Goal: Information Seeking & Learning: Learn about a topic

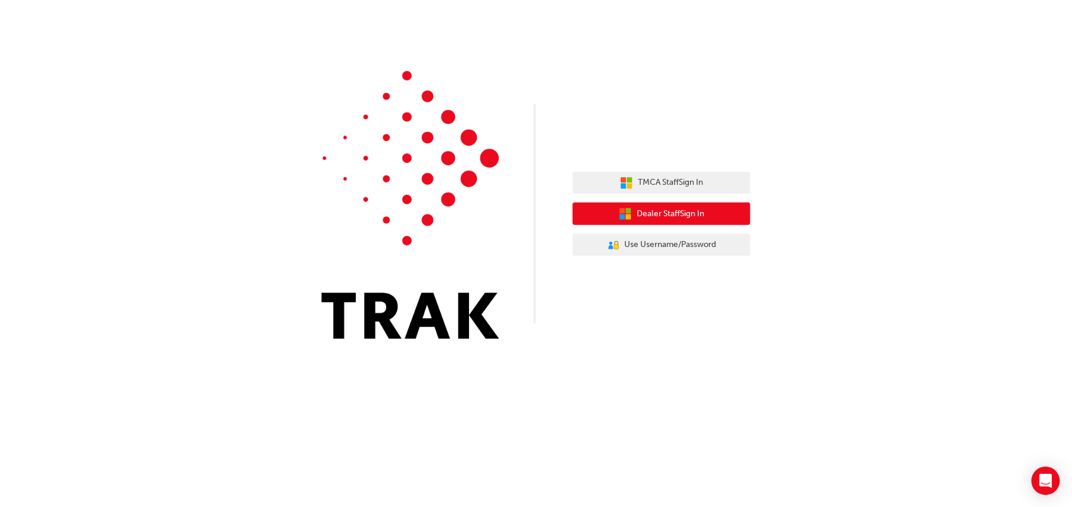
click at [642, 219] on span "Dealer Staff Sign In" at bounding box center [671, 214] width 68 height 14
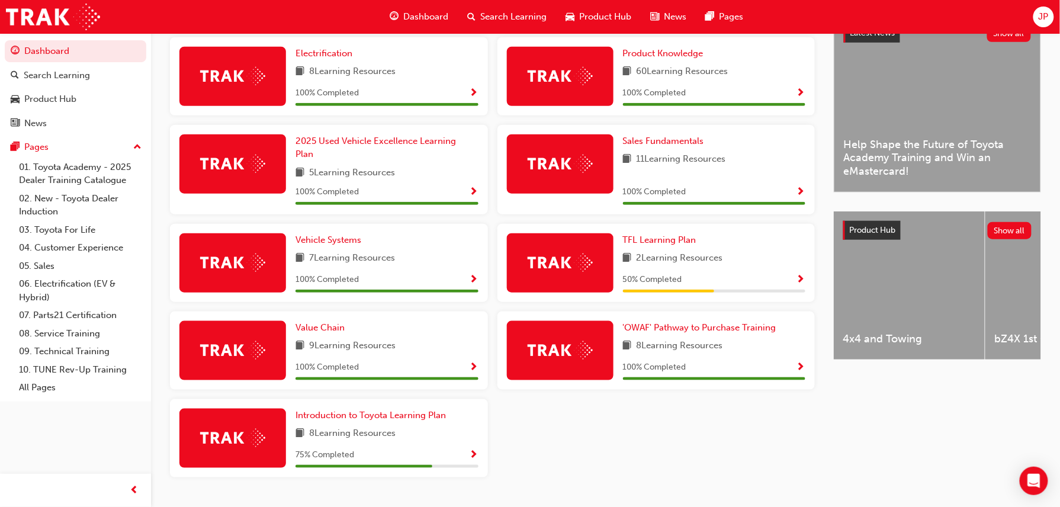
scroll to position [315, 0]
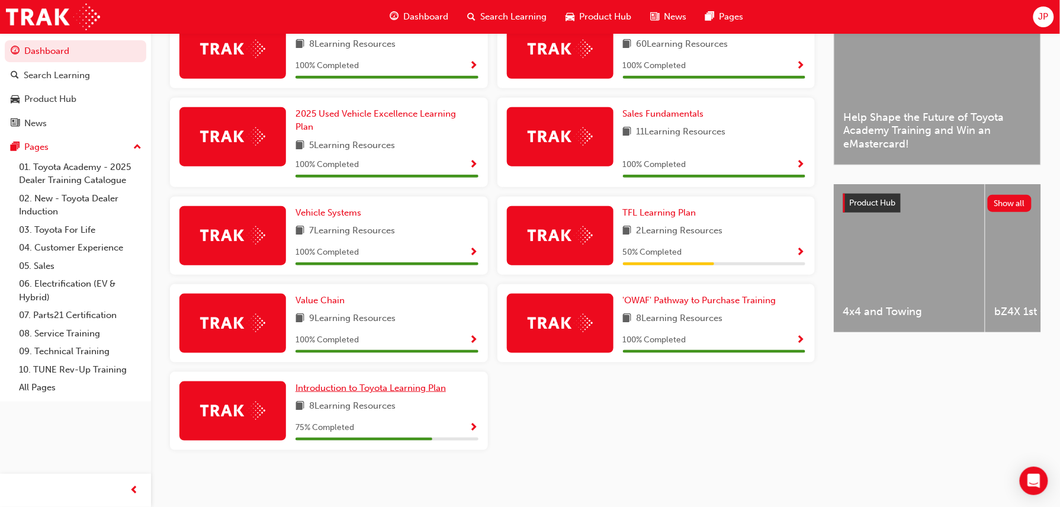
click at [355, 387] on span "Introduction to Toyota Learning Plan" at bounding box center [371, 388] width 150 height 11
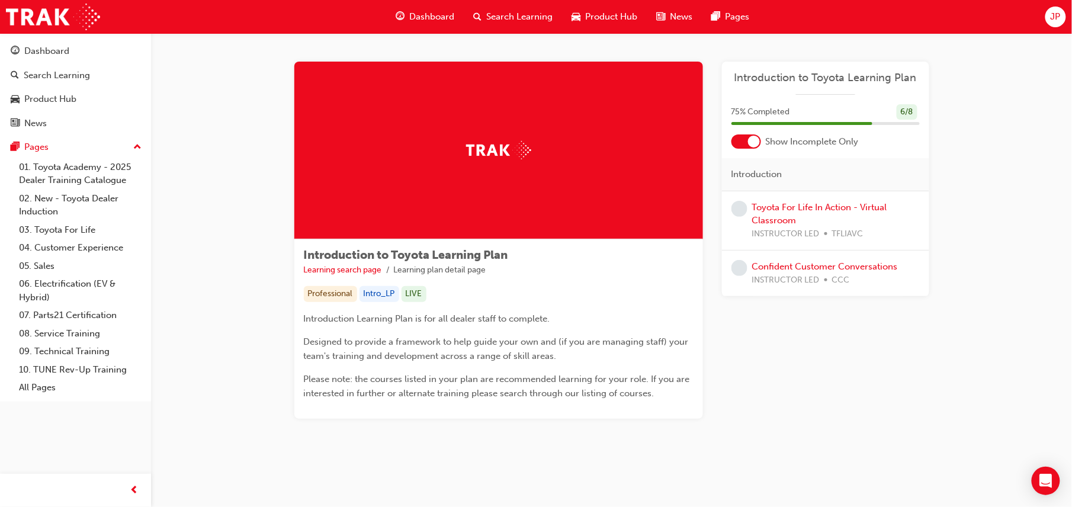
click at [418, 12] on span "Dashboard" at bounding box center [432, 17] width 45 height 14
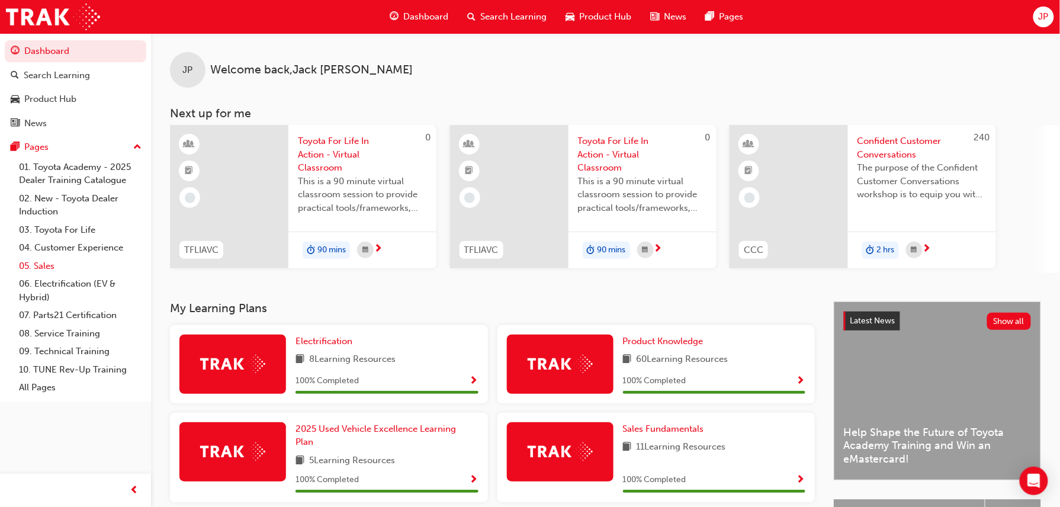
click at [62, 263] on link "05. Sales" at bounding box center [80, 266] width 132 height 18
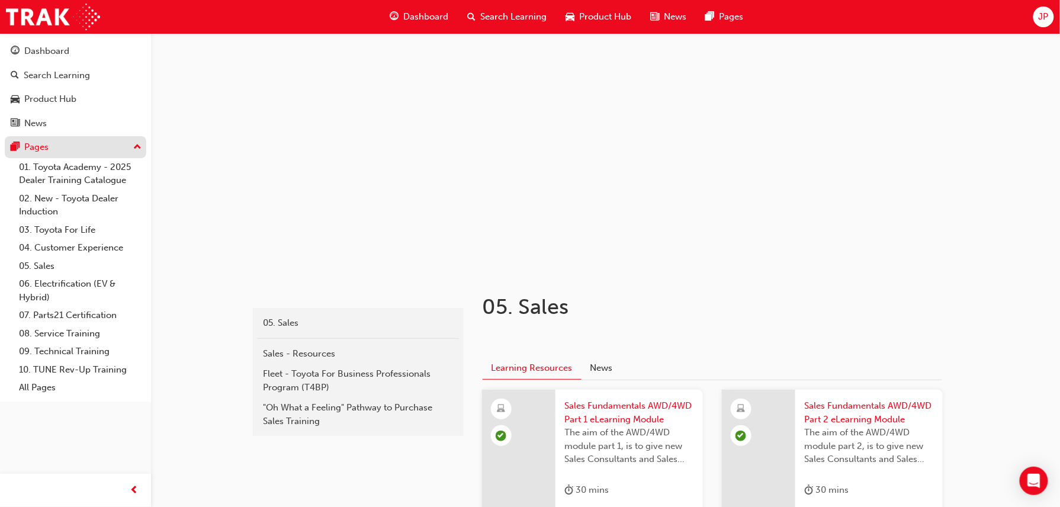
click at [28, 145] on div "Pages" at bounding box center [36, 147] width 24 height 14
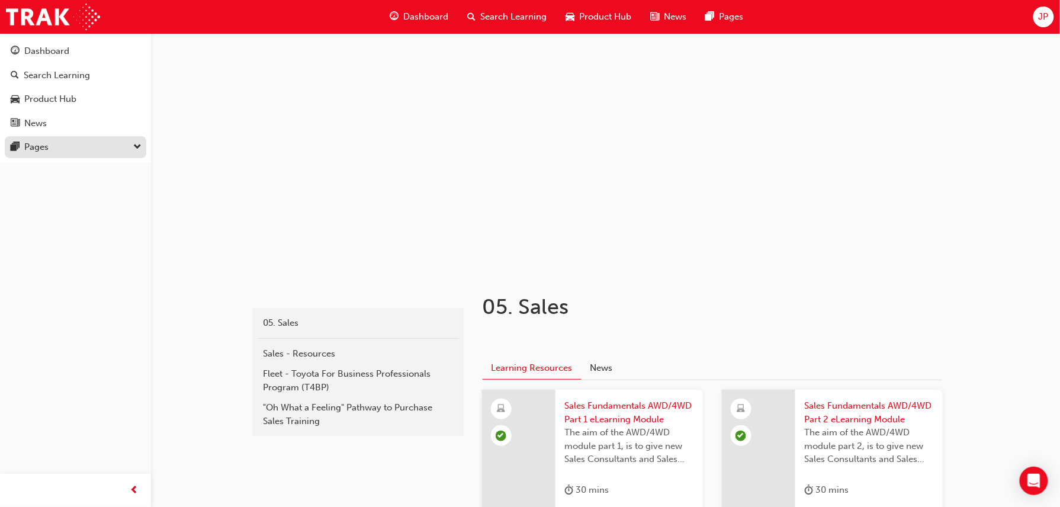
click at [46, 150] on div "Pages" at bounding box center [36, 147] width 24 height 14
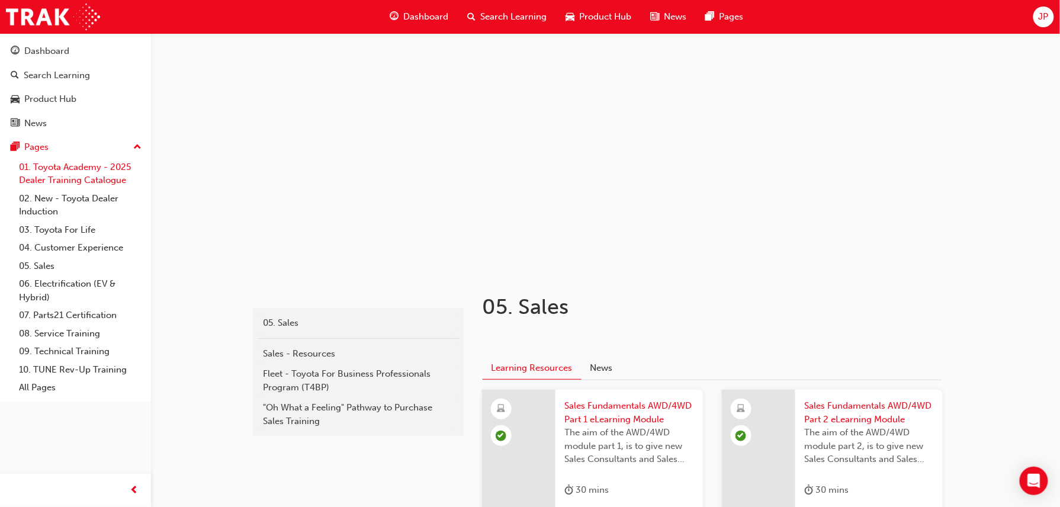
click at [89, 172] on link "01. Toyota Academy - 2025 Dealer Training Catalogue" at bounding box center [80, 173] width 132 height 31
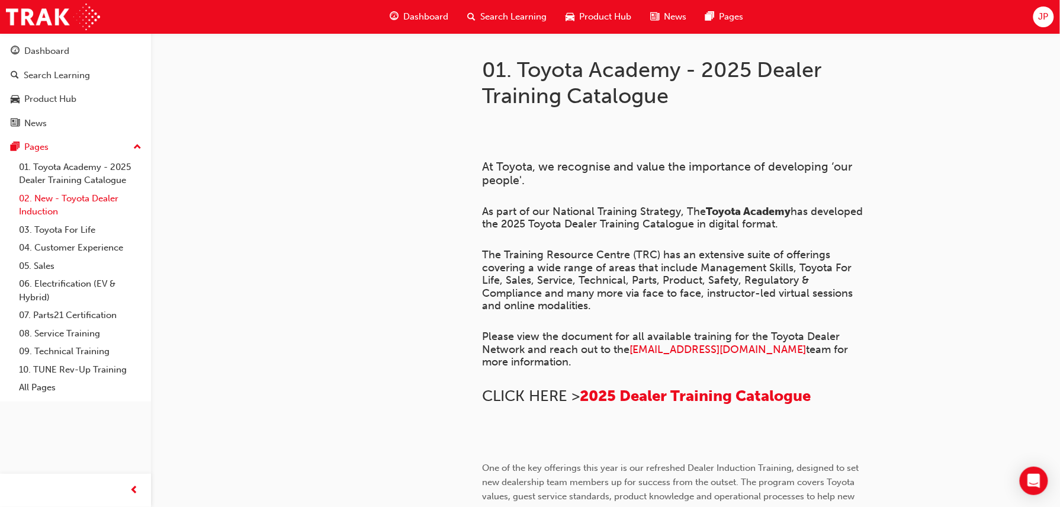
click at [83, 190] on link "02. New - Toyota Dealer Induction" at bounding box center [80, 205] width 132 height 31
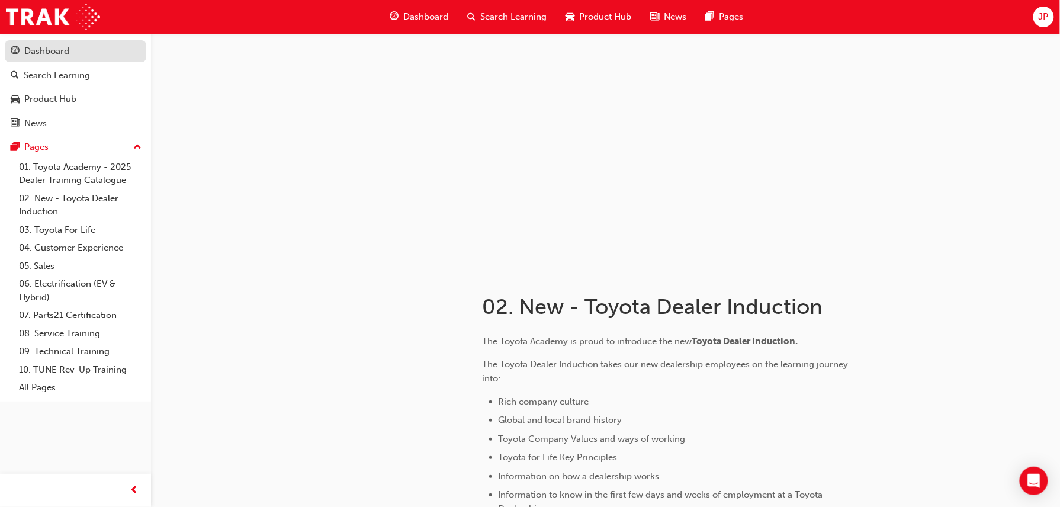
click at [62, 58] on link "Dashboard" at bounding box center [76, 51] width 142 height 22
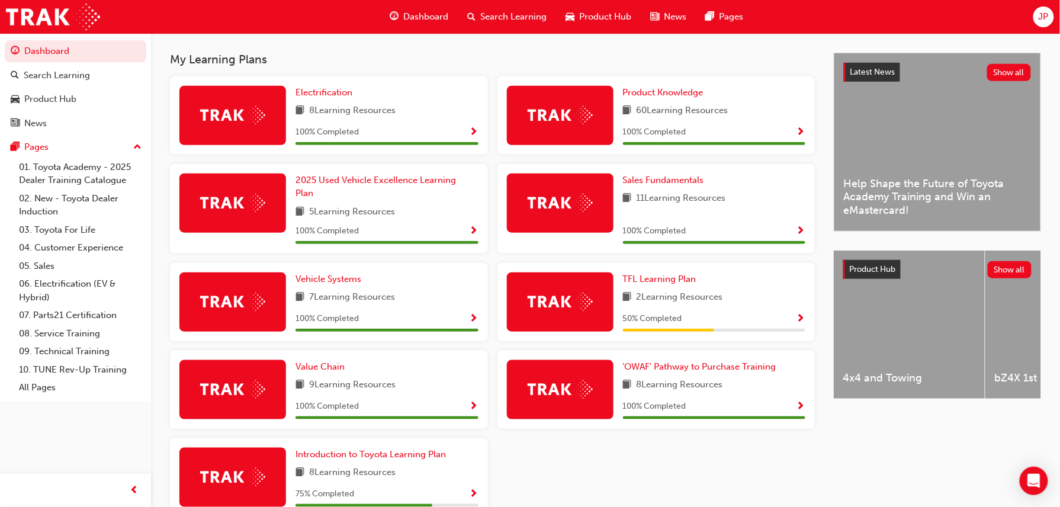
scroll to position [157, 0]
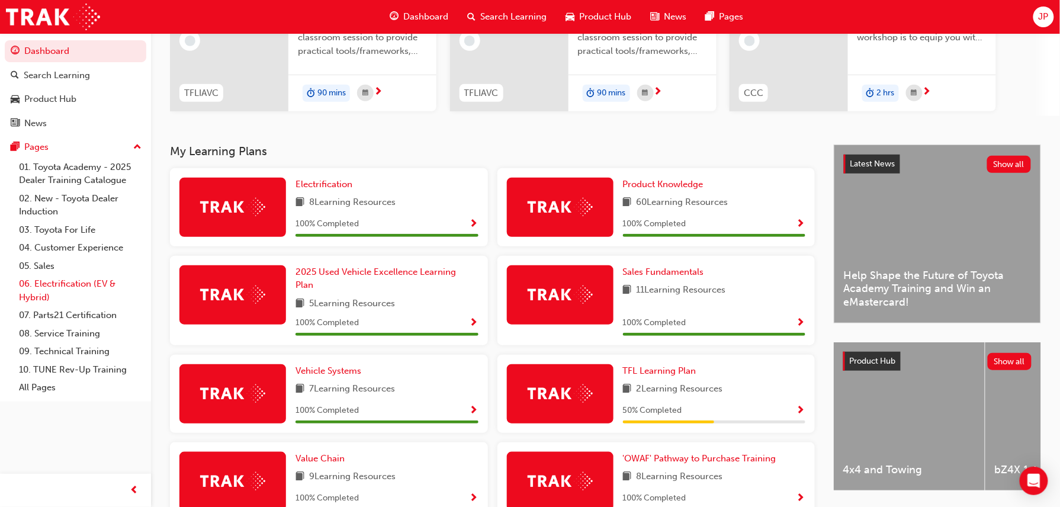
click at [77, 280] on link "06. Electrification (EV & Hybrid)" at bounding box center [80, 290] width 132 height 31
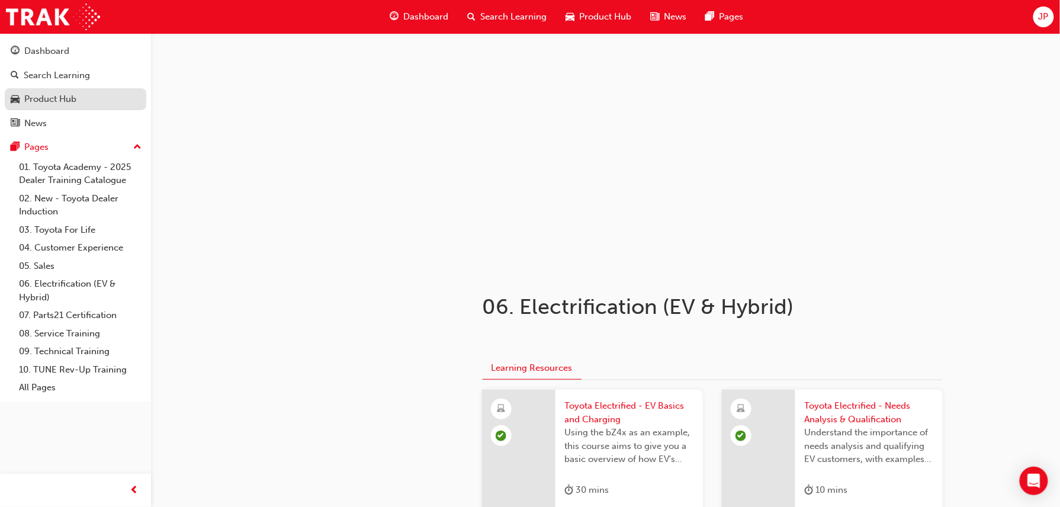
click at [76, 89] on link "Product Hub" at bounding box center [76, 99] width 142 height 22
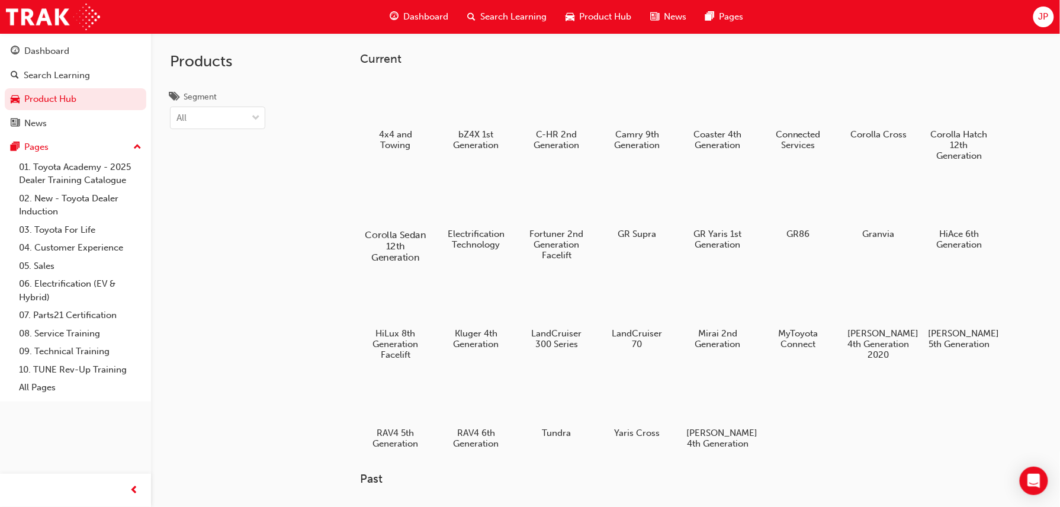
click at [400, 203] on div at bounding box center [396, 200] width 66 height 47
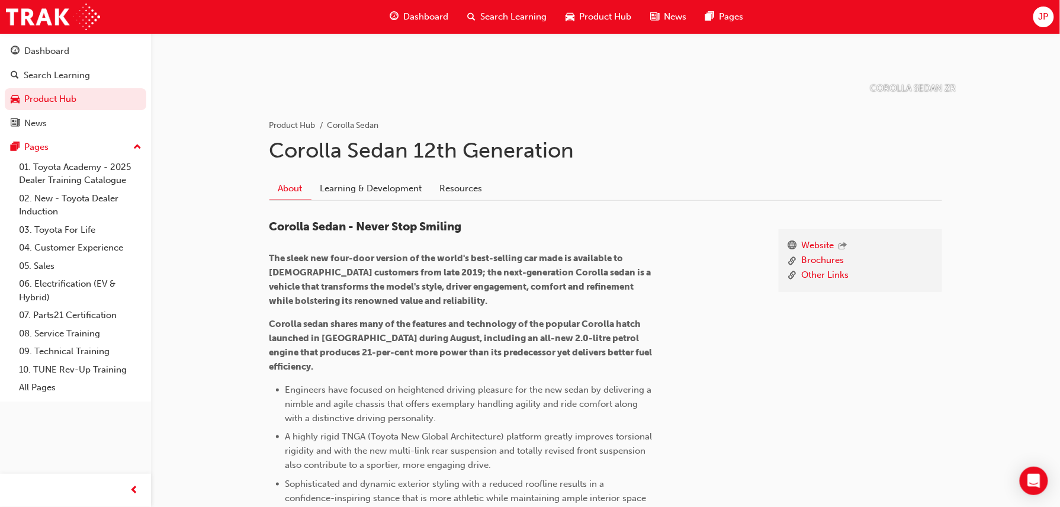
scroll to position [158, 0]
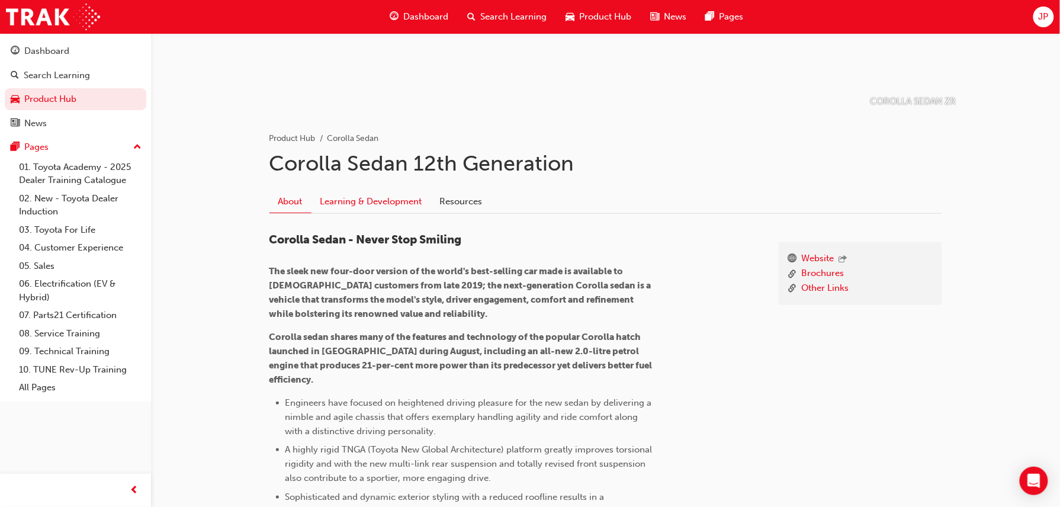
click at [389, 207] on link "Learning & Development" at bounding box center [372, 201] width 120 height 23
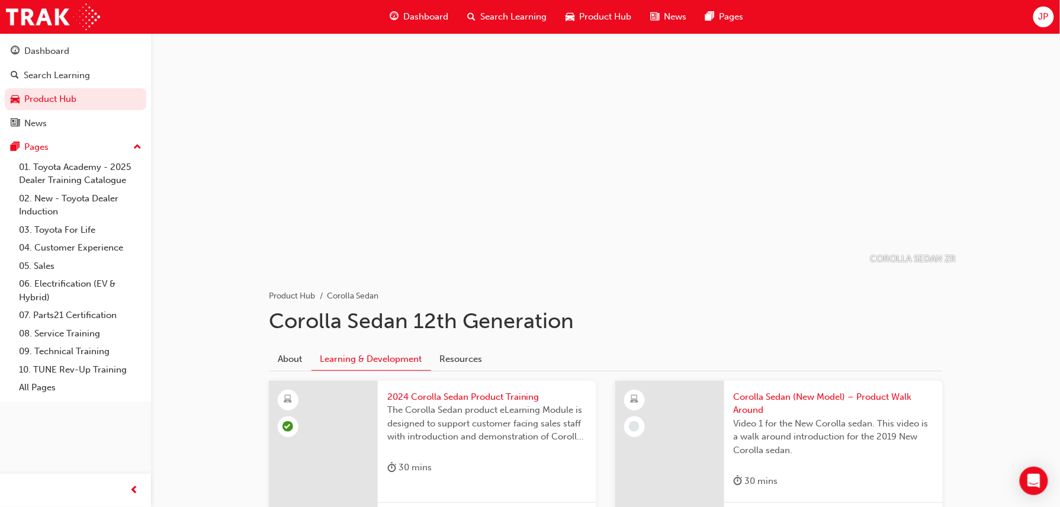
click at [517, 32] on div "Dashboard Search Learning Product Hub News Pages" at bounding box center [567, 17] width 382 height 34
click at [517, 17] on span "Search Learning" at bounding box center [514, 17] width 66 height 14
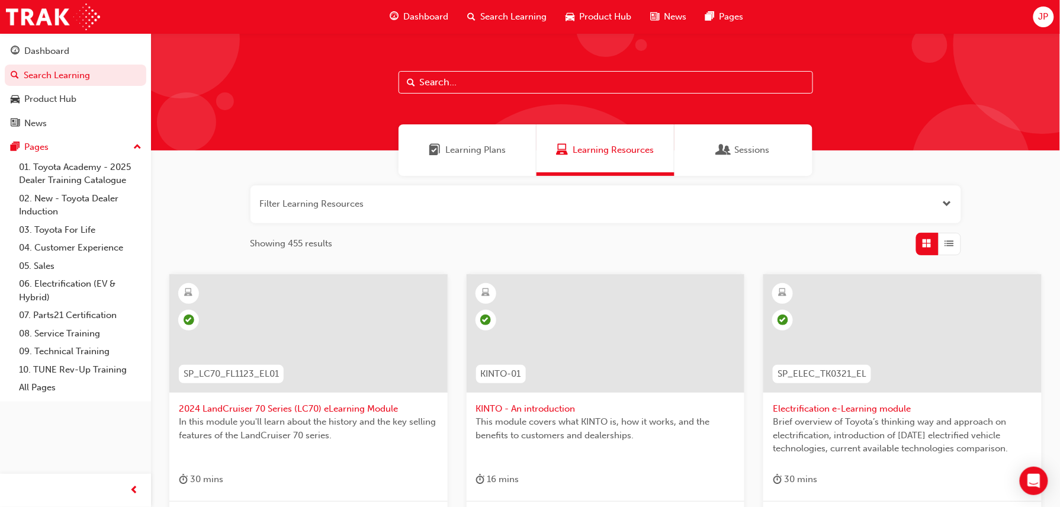
click at [465, 74] on input "text" at bounding box center [606, 82] width 415 height 23
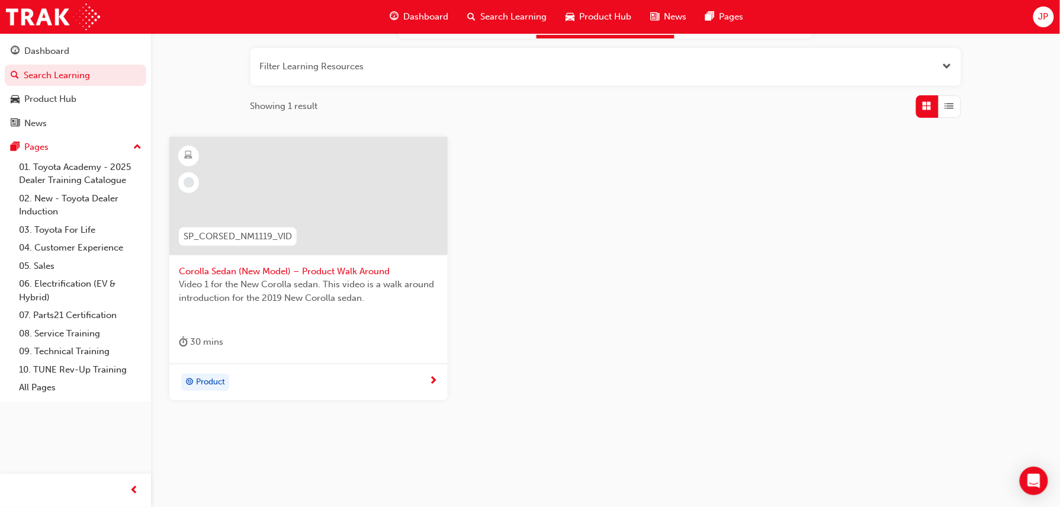
scroll to position [145, 0]
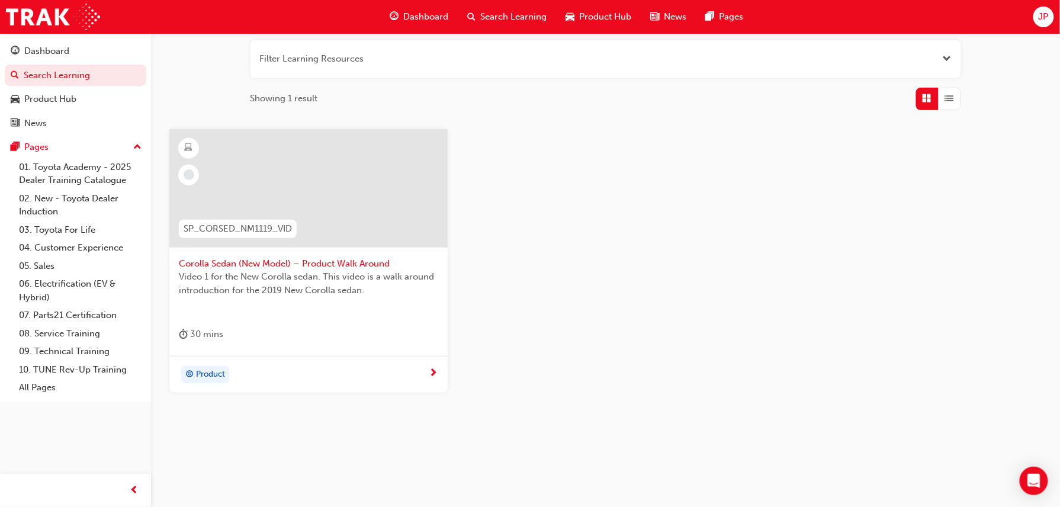
type input "sp_corsed"
click at [274, 180] on div at bounding box center [308, 188] width 278 height 118
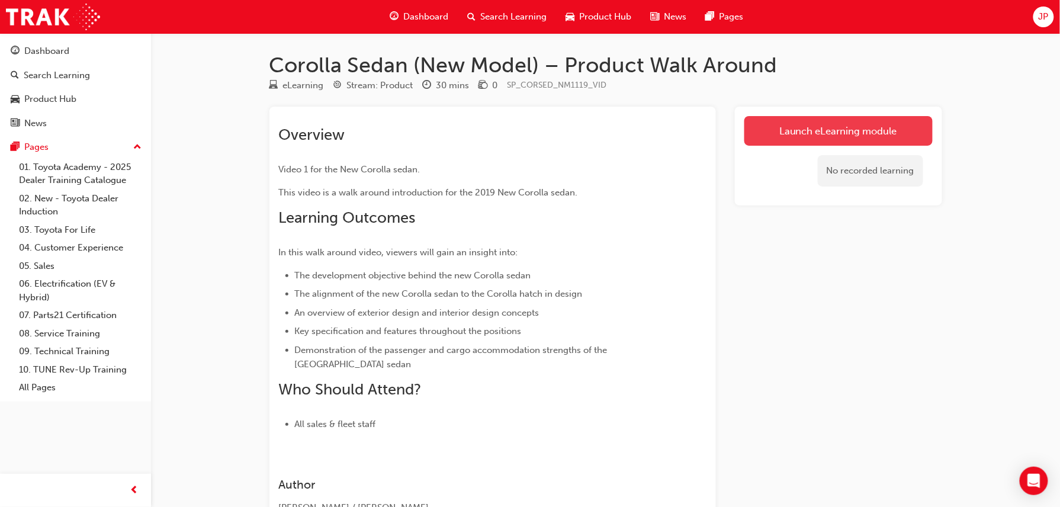
click at [797, 134] on link "Launch eLearning module" at bounding box center [839, 131] width 188 height 30
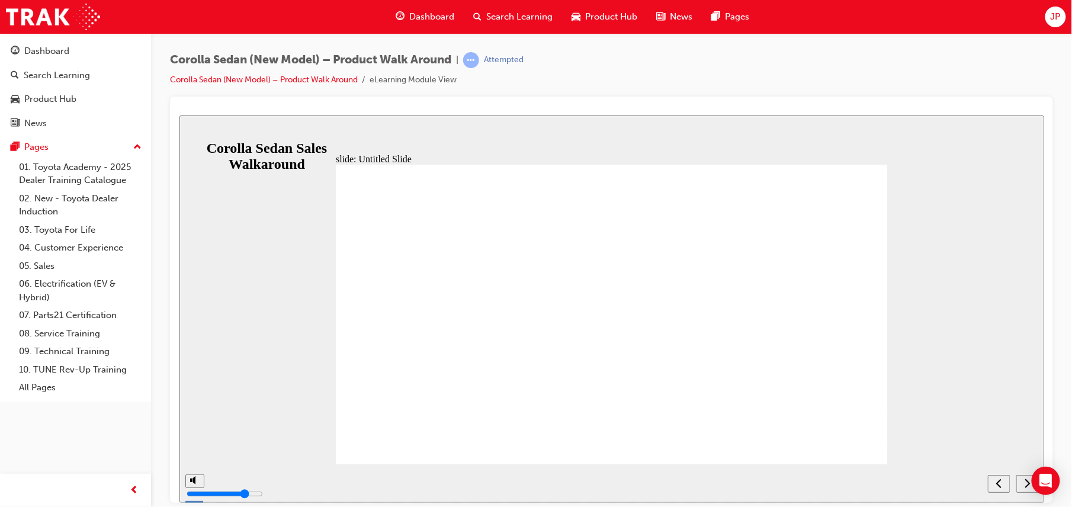
click at [1028, 485] on icon "next" at bounding box center [1027, 482] width 5 height 9
type input "3300"
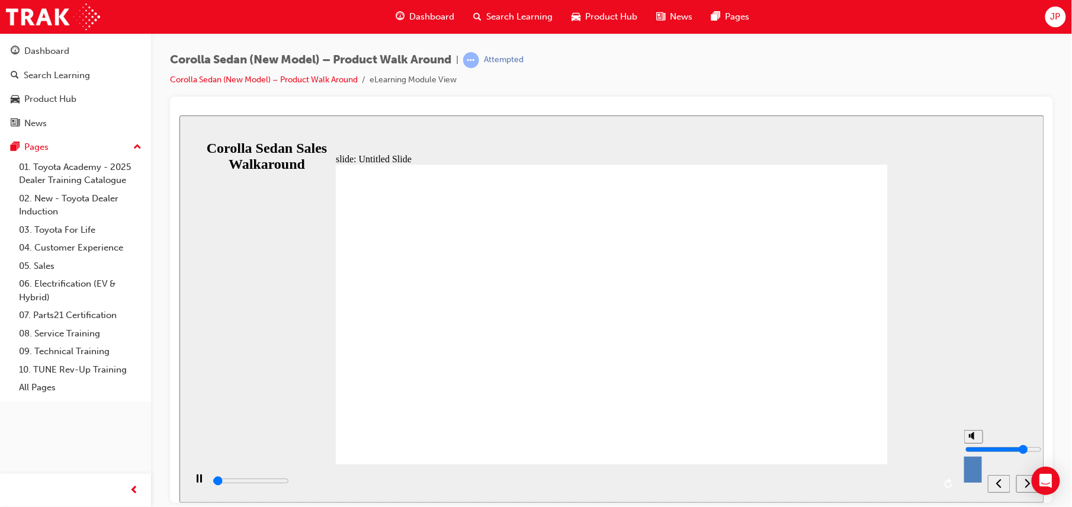
type input "9"
type input "3300"
type input "10"
type input "3600"
drag, startPoint x: 972, startPoint y: 438, endPoint x: 970, endPoint y: 412, distance: 26.2
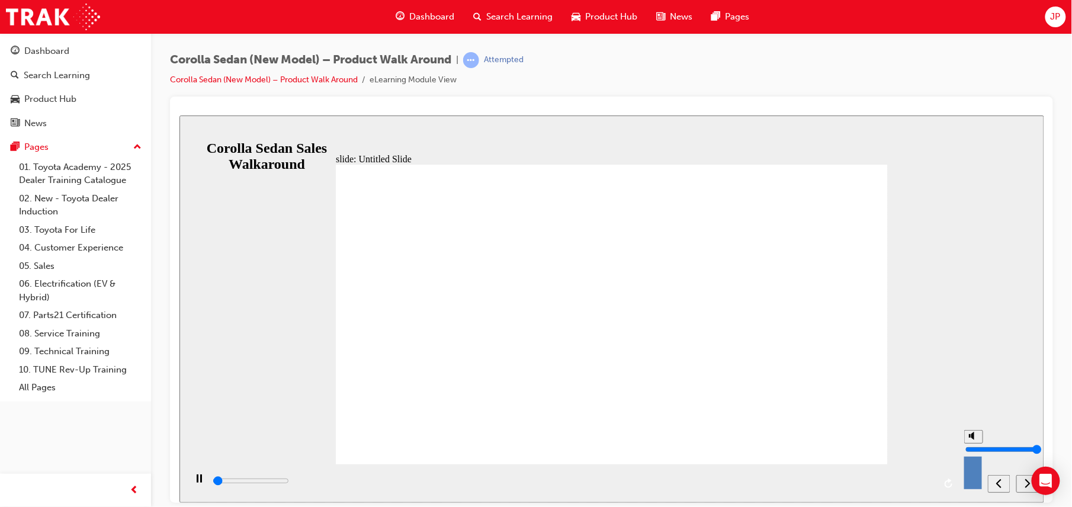
type input "10"
click at [970, 444] on input "volume" at bounding box center [1003, 448] width 76 height 9
click at [201, 488] on div "play/pause" at bounding box center [198, 484] width 20 height 20
drag, startPoint x: 201, startPoint y: 482, endPoint x: 187, endPoint y: 488, distance: 16.2
click at [201, 482] on div "play/pause" at bounding box center [198, 484] width 20 height 20
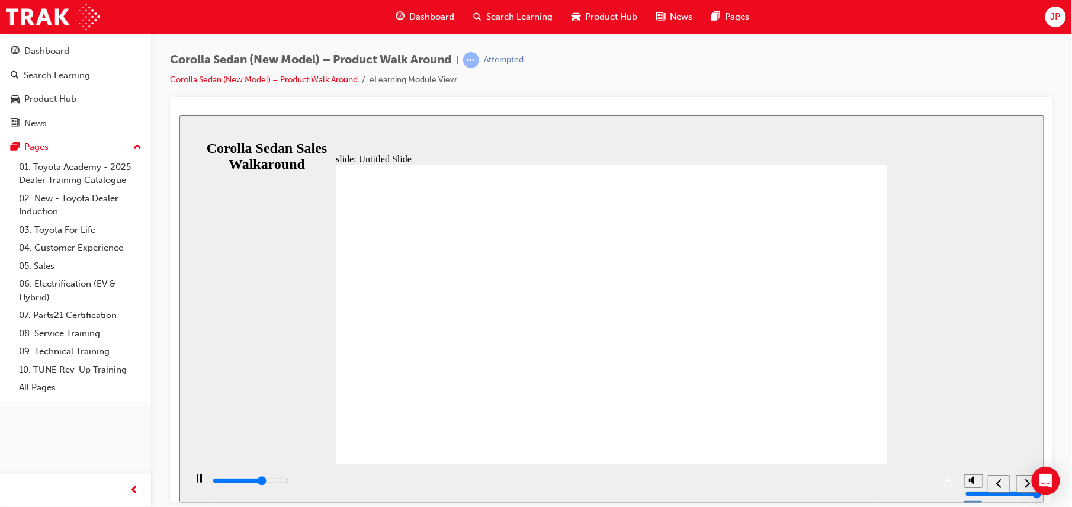
click at [916, 481] on div "playback controls" at bounding box center [572, 480] width 723 height 13
click at [926, 486] on div "playback controls" at bounding box center [572, 480] width 723 height 13
type input "689400"
click at [1024, 488] on icon "next" at bounding box center [1027, 482] width 6 height 11
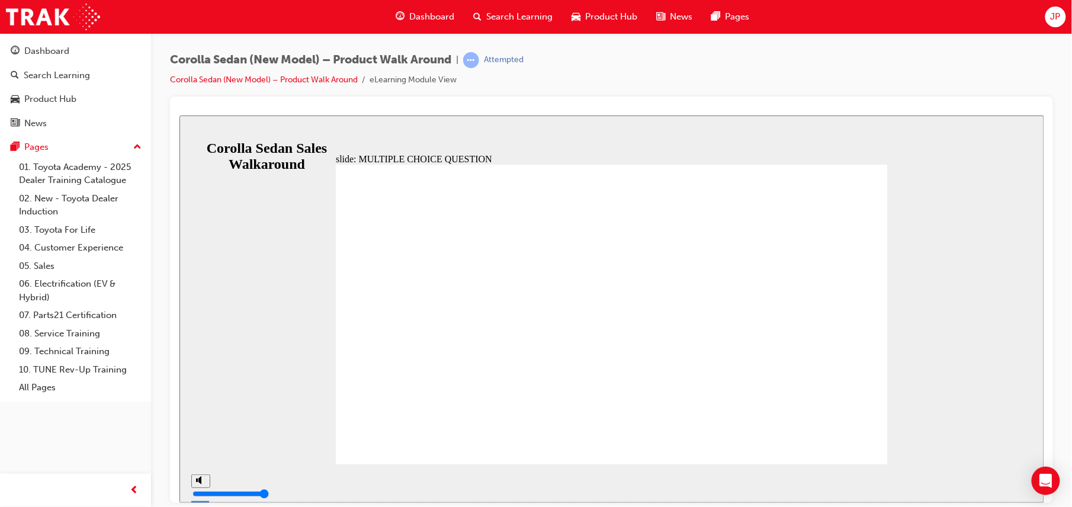
radio input "true"
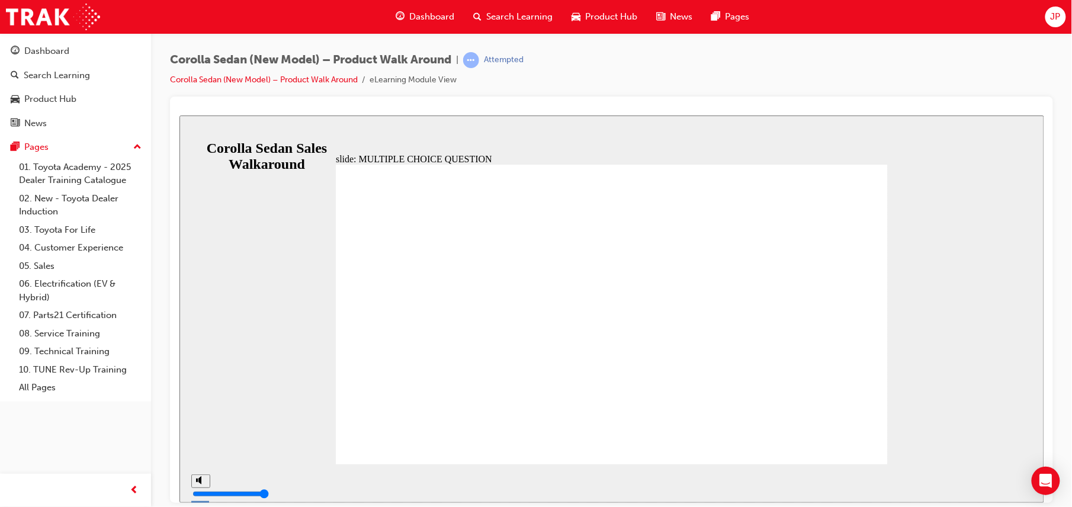
radio input "true"
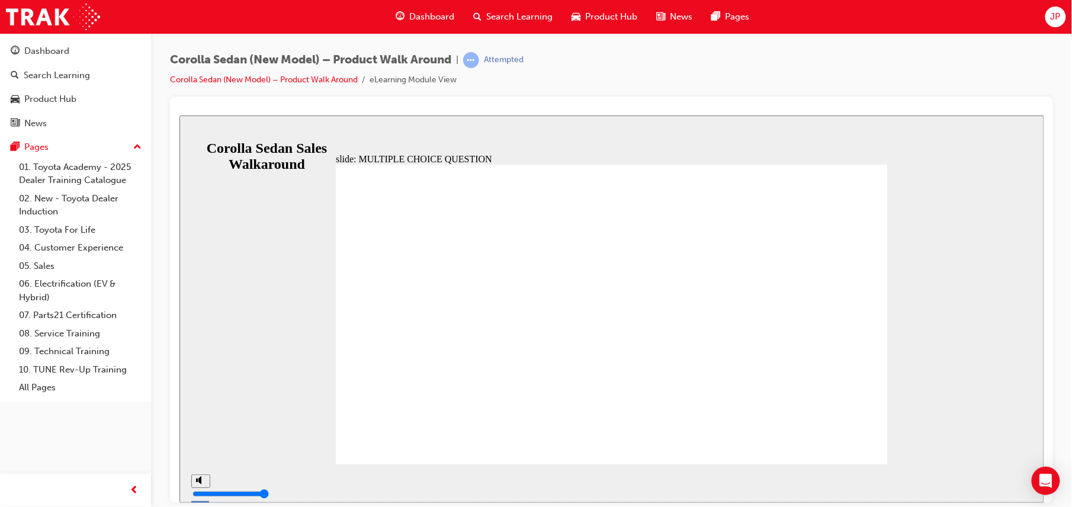
radio input "true"
drag, startPoint x: 813, startPoint y: 444, endPoint x: 803, endPoint y: 422, distance: 23.3
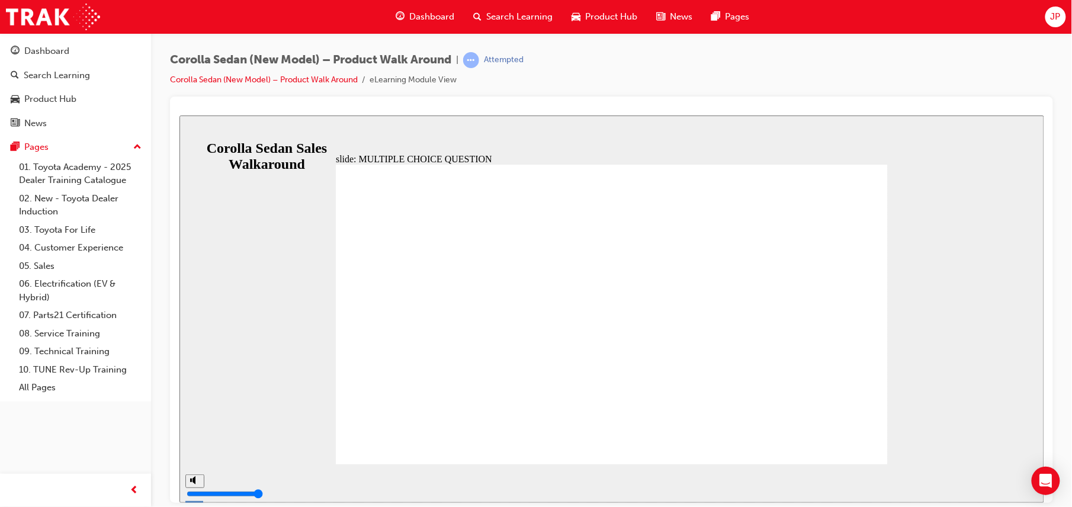
radio input "true"
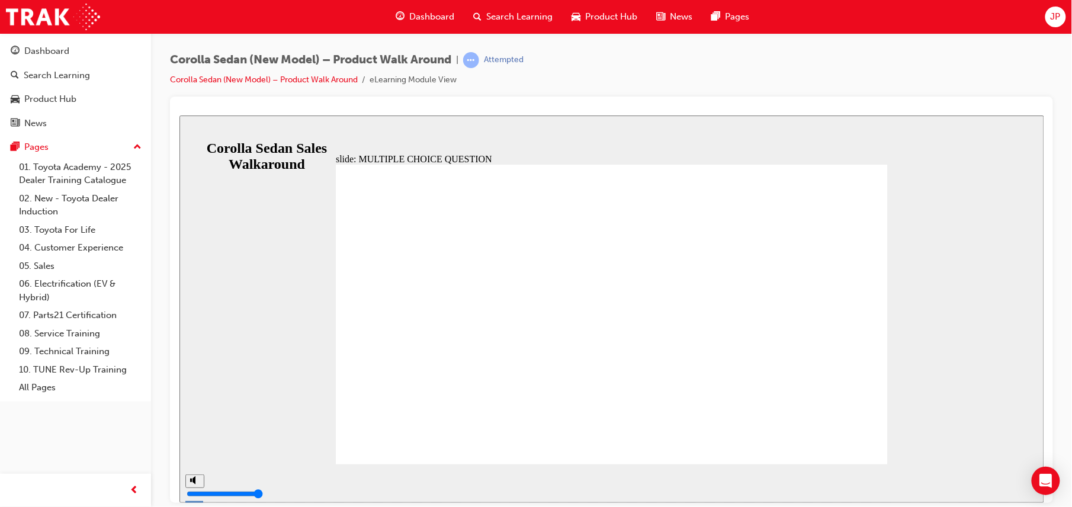
radio input "true"
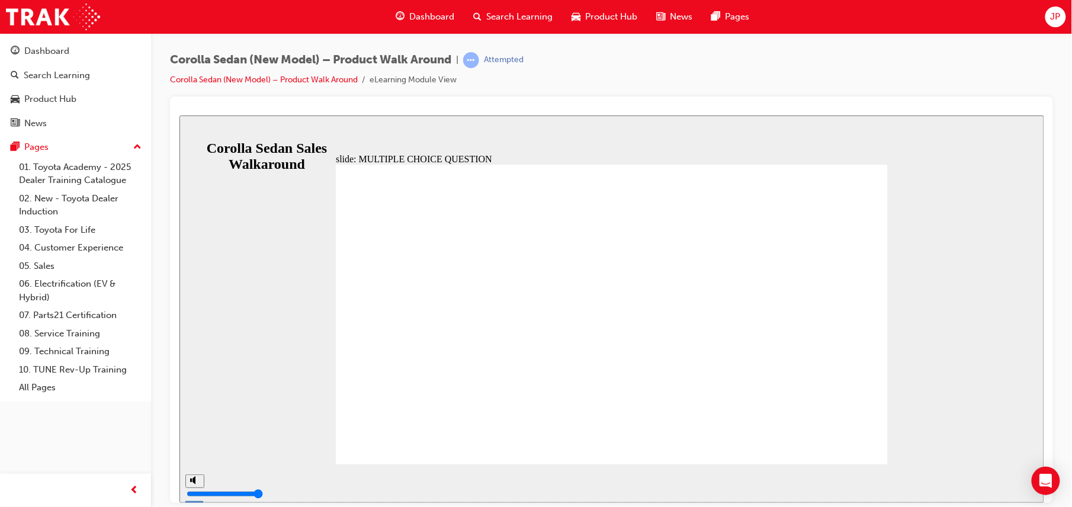
radio input "true"
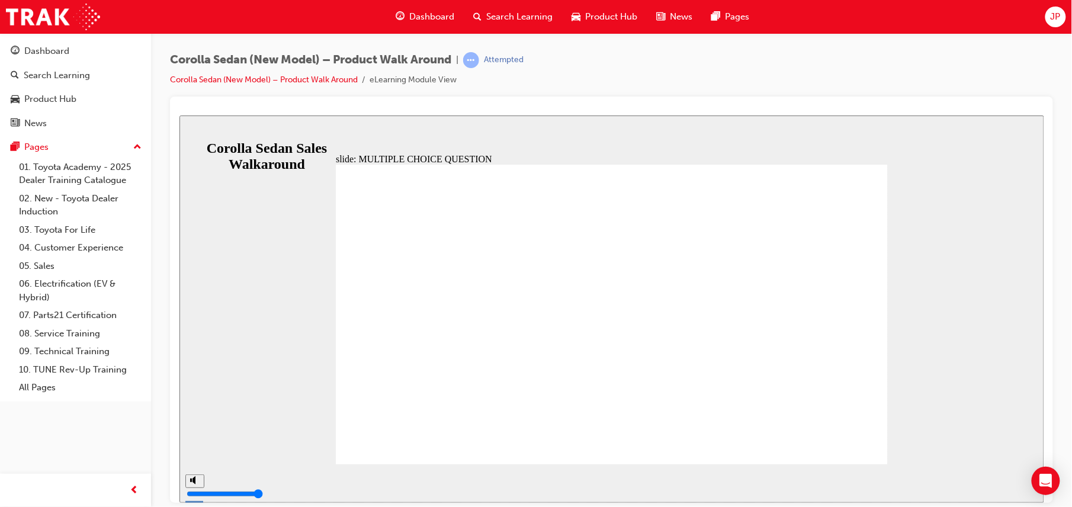
radio input "true"
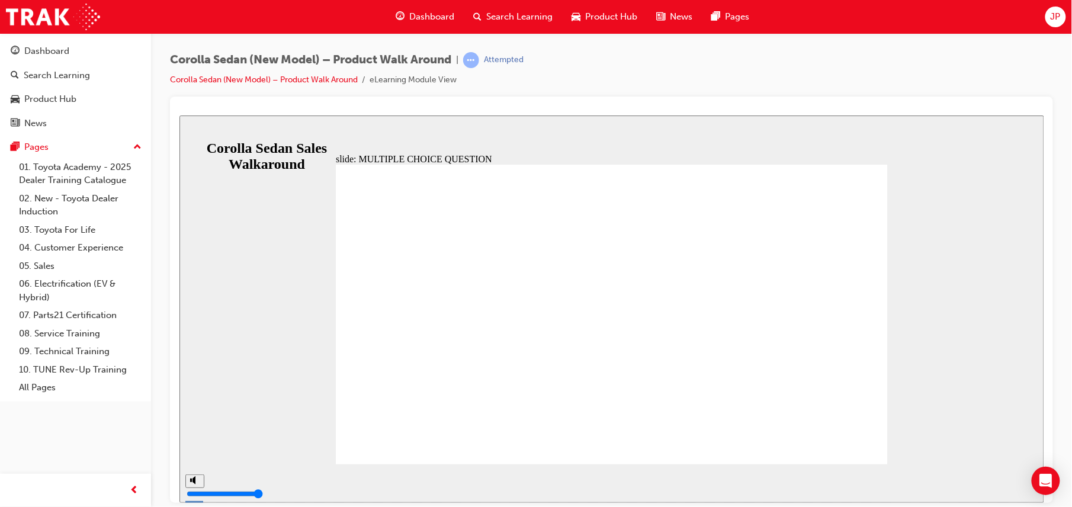
radio input "false"
radio input "true"
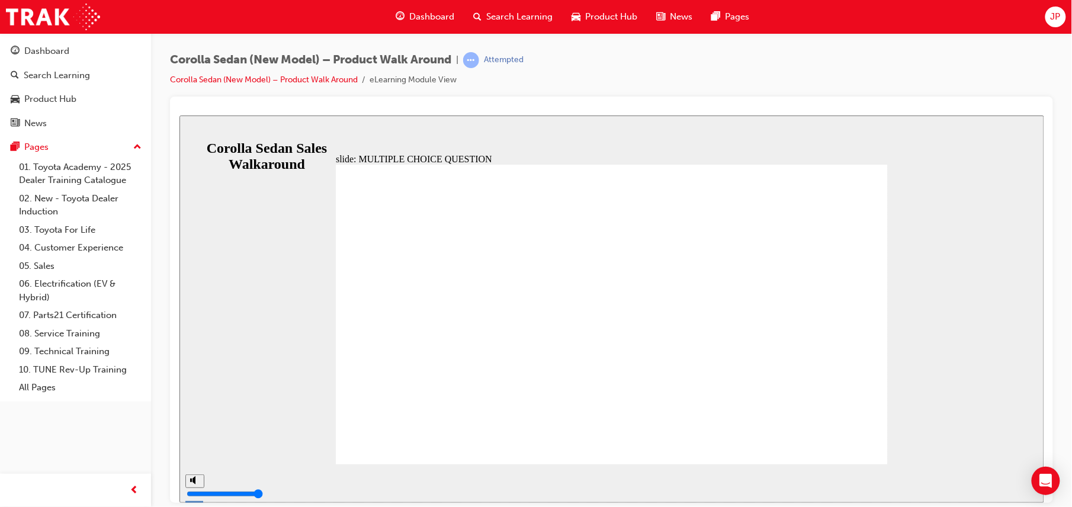
radio input "true"
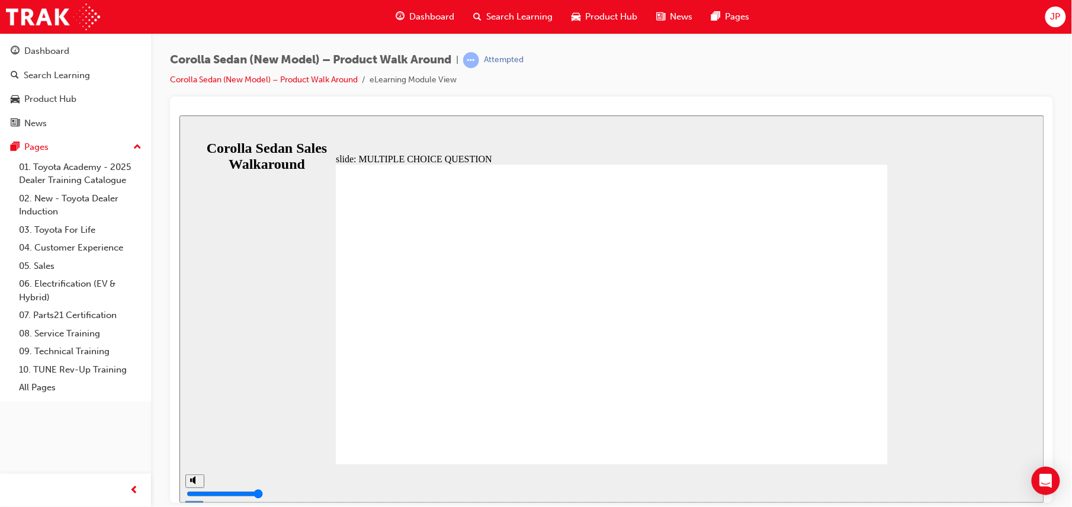
radio input "true"
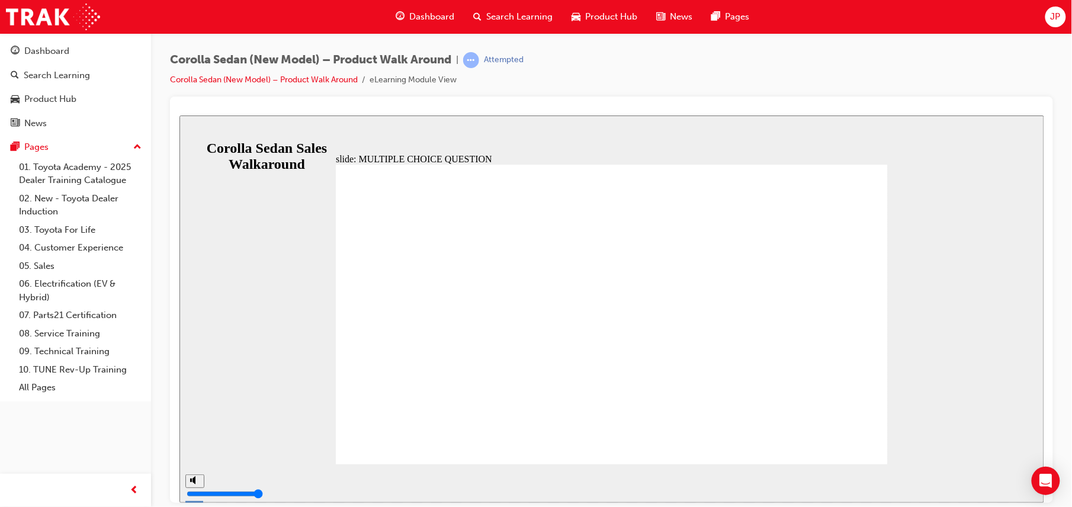
radio input "true"
click at [1022, 482] on div "next" at bounding box center [1027, 483] width 13 height 12
click at [513, 14] on span "Search Learning" at bounding box center [520, 17] width 66 height 14
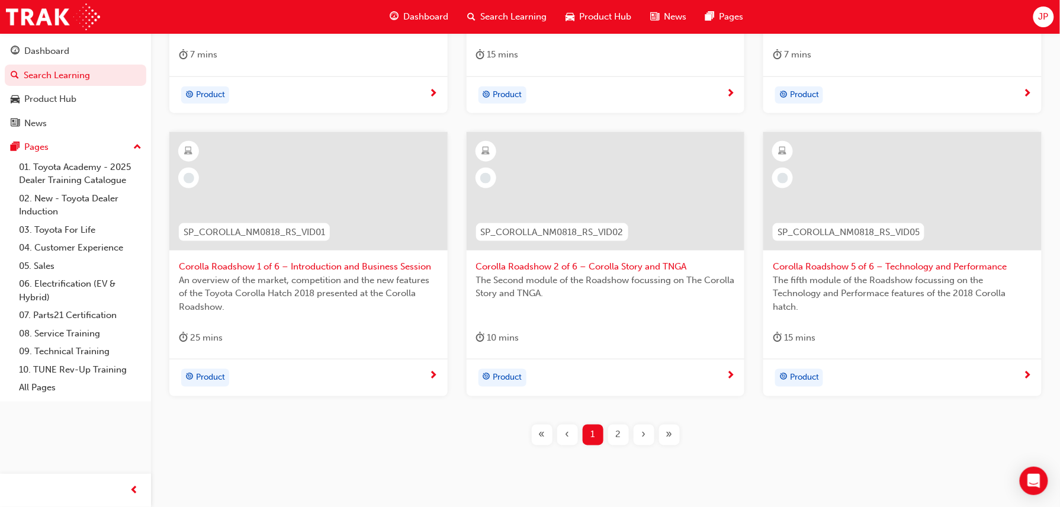
scroll to position [458, 0]
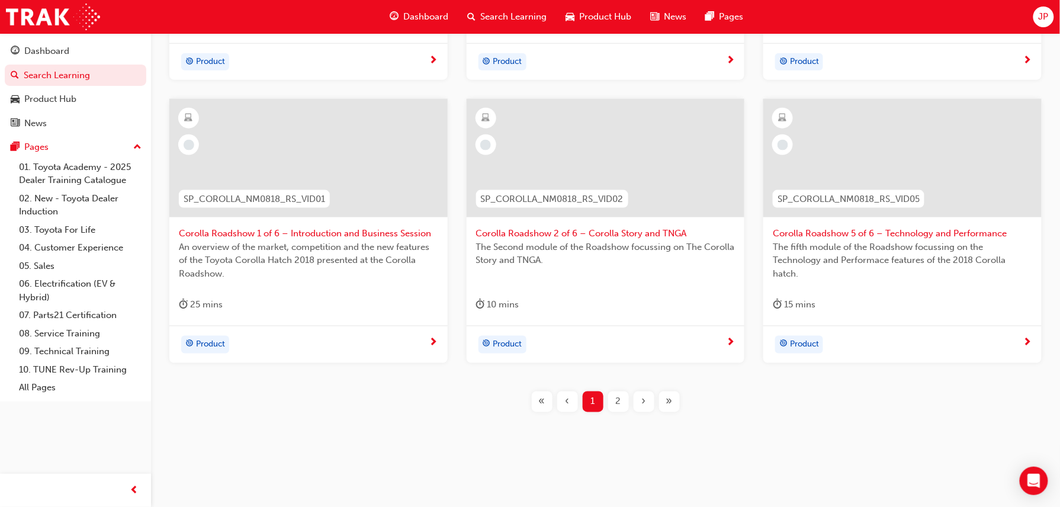
type input "sp_corolla_nm0"
click at [610, 399] on div "2" at bounding box center [618, 402] width 21 height 21
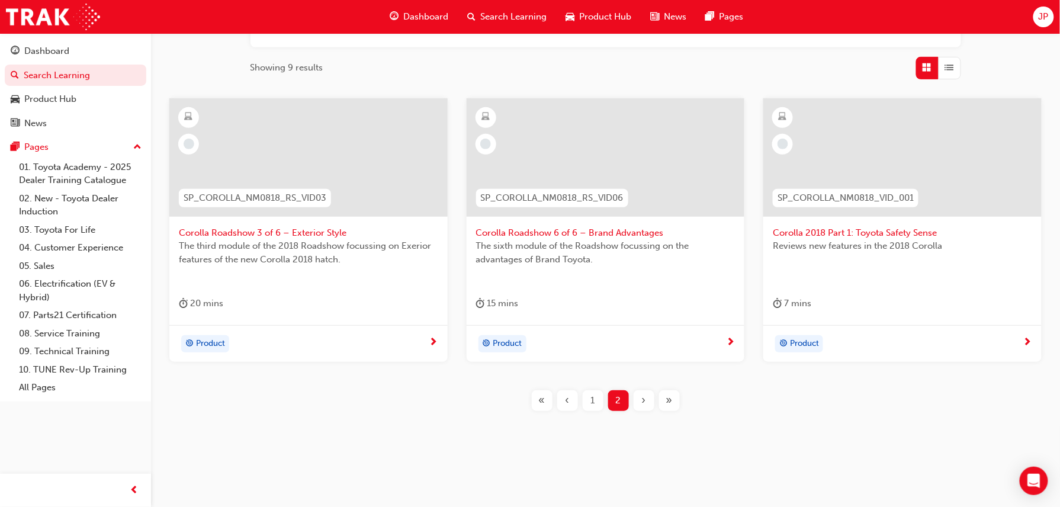
scroll to position [175, 0]
click at [868, 155] on div at bounding box center [903, 158] width 278 height 118
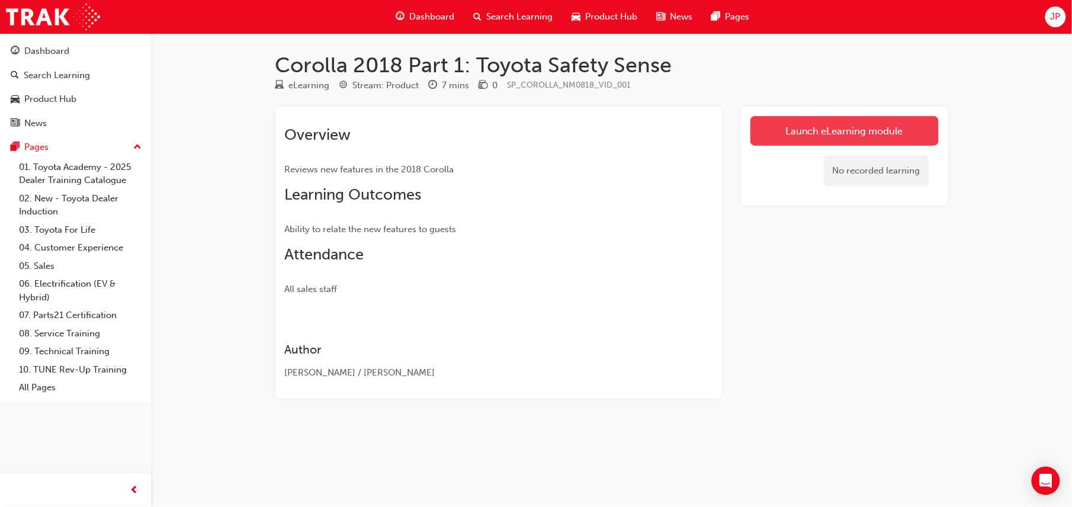
click at [873, 126] on link "Launch eLearning module" at bounding box center [845, 131] width 188 height 30
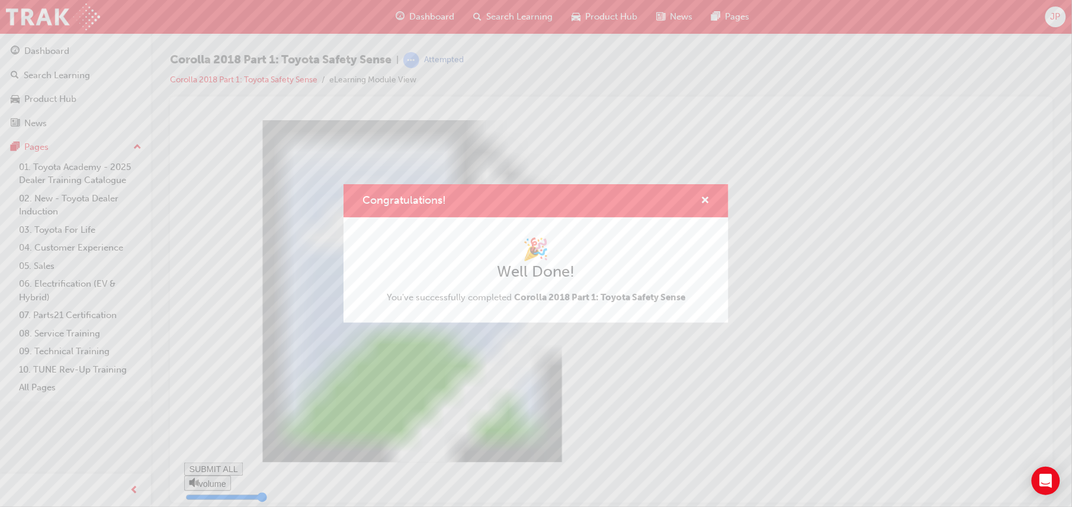
type input "0.726"
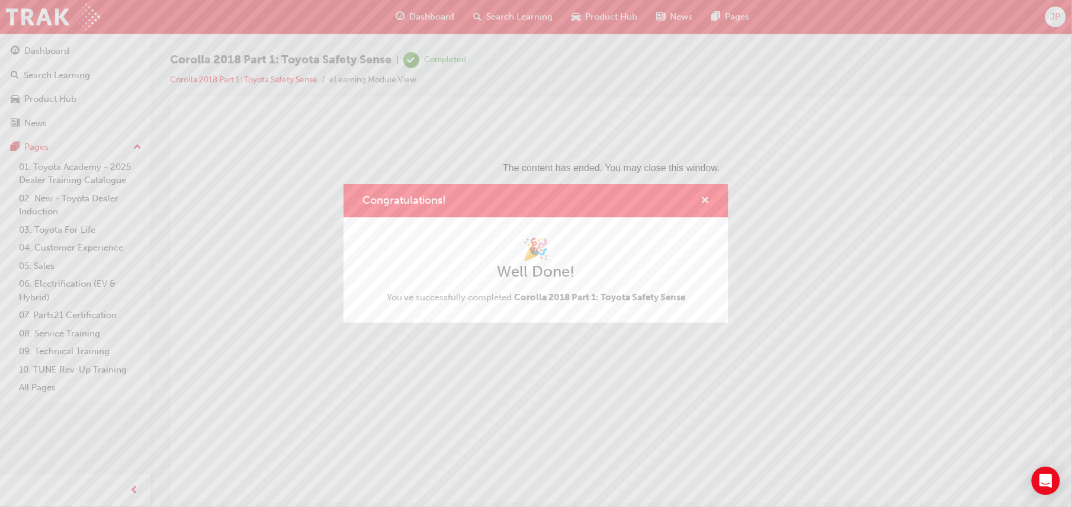
click at [703, 197] on span "cross-icon" at bounding box center [705, 201] width 9 height 11
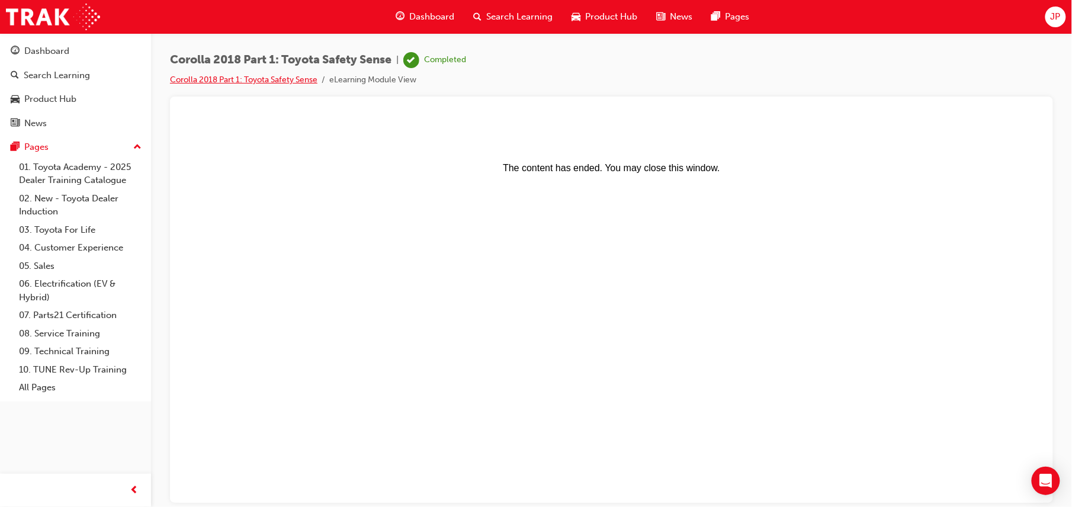
click at [292, 84] on link "Corolla 2018 Part 1: Toyota Safety Sense" at bounding box center [244, 80] width 148 height 10
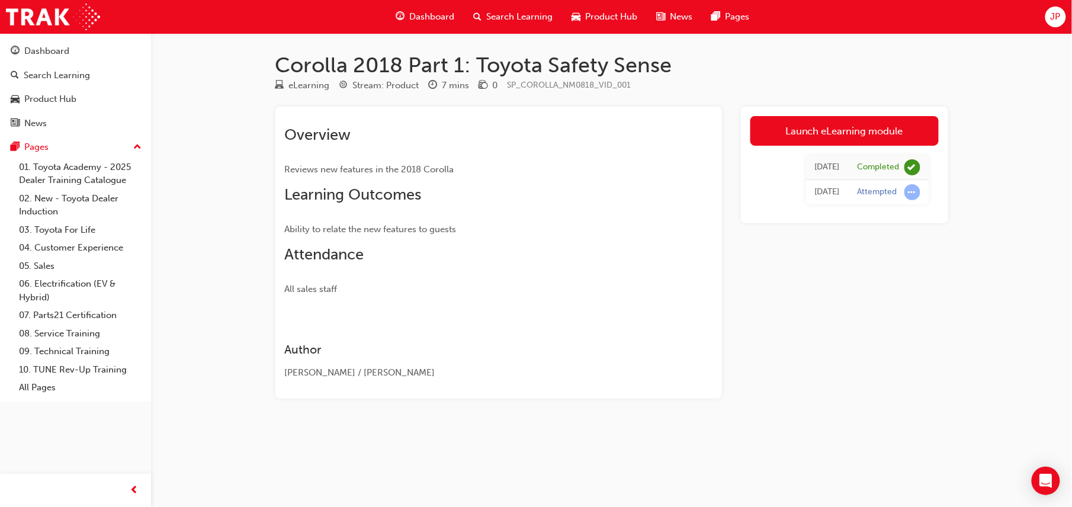
click at [495, 22] on span "Search Learning" at bounding box center [520, 17] width 66 height 14
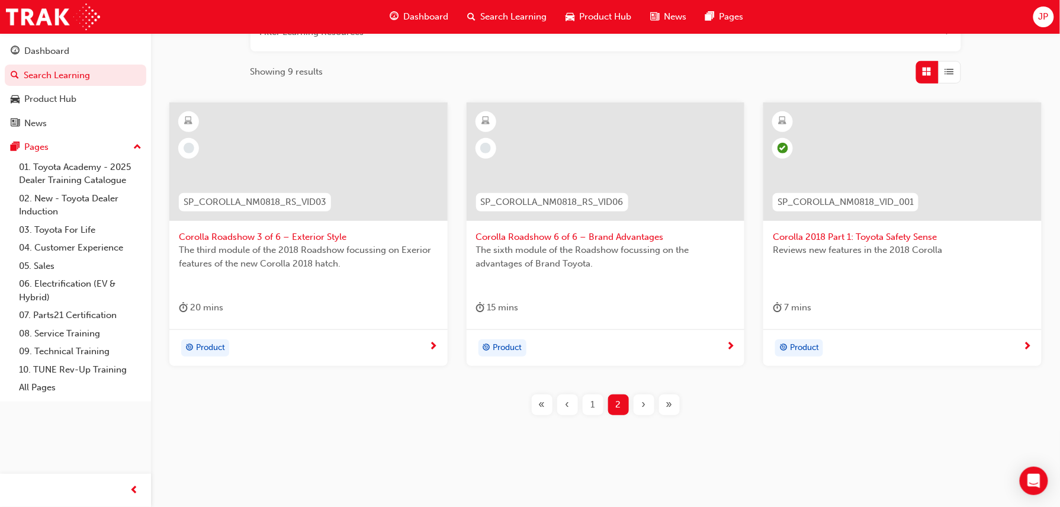
scroll to position [175, 0]
click at [560, 176] on div at bounding box center [606, 158] width 278 height 118
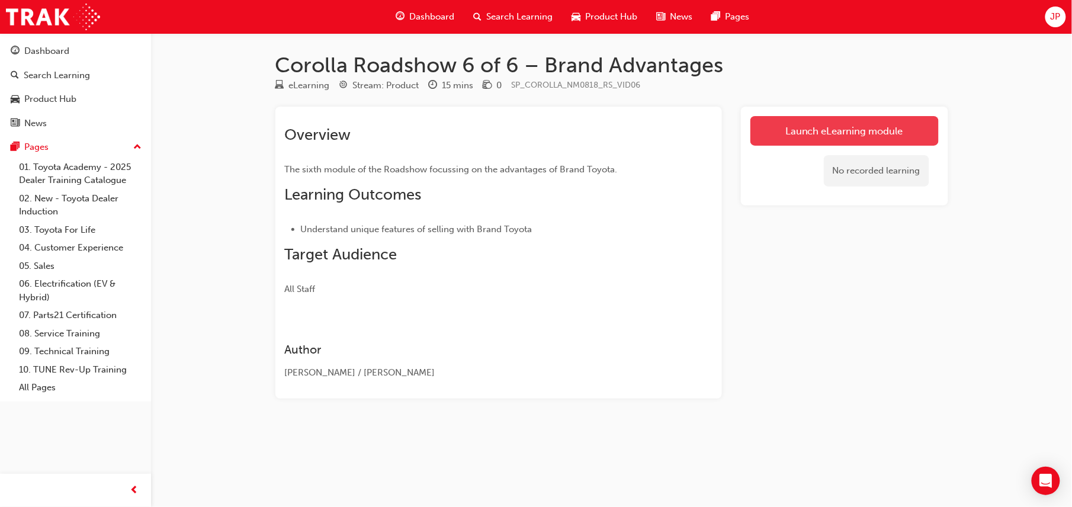
click at [768, 143] on link "Launch eLearning module" at bounding box center [845, 131] width 188 height 30
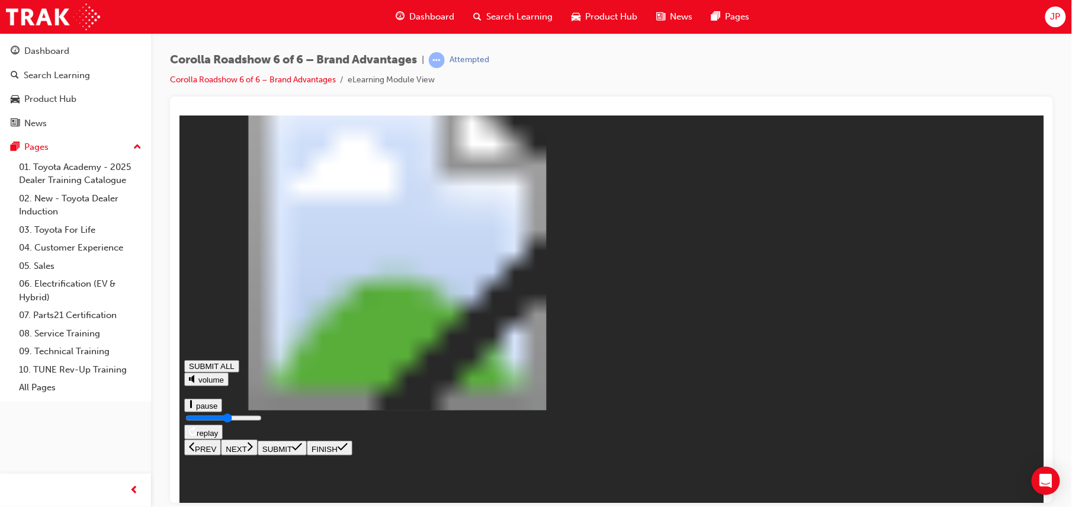
click at [252, 451] on icon at bounding box center [249, 446] width 6 height 11
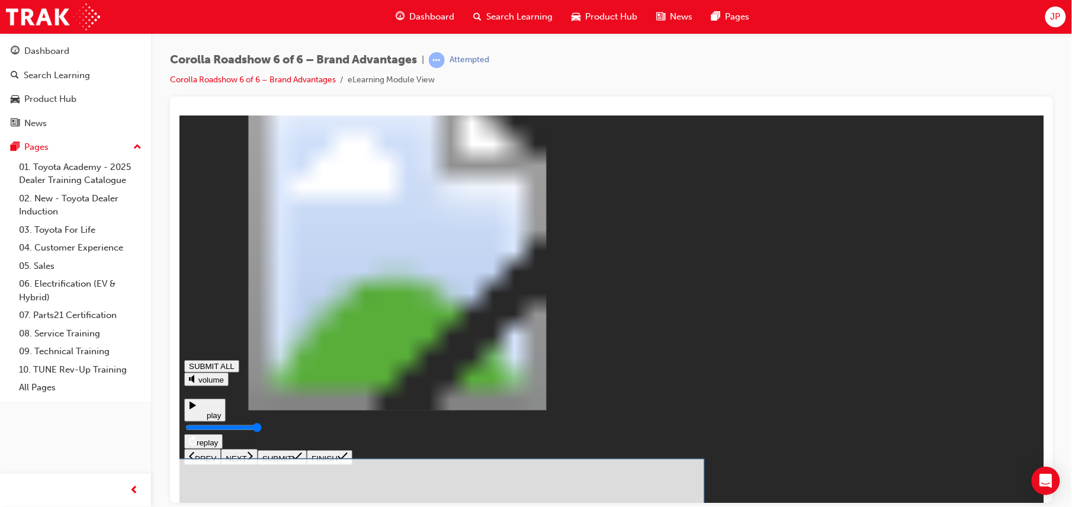
click at [302, 460] on icon at bounding box center [296, 456] width 10 height 8
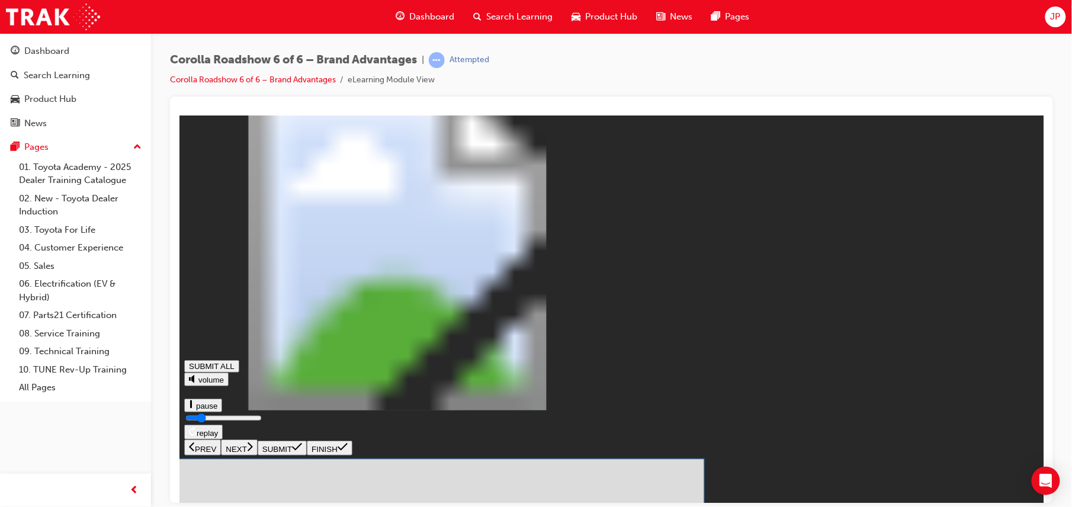
click at [306, 464] on button "SUBMIT" at bounding box center [281, 457] width 49 height 15
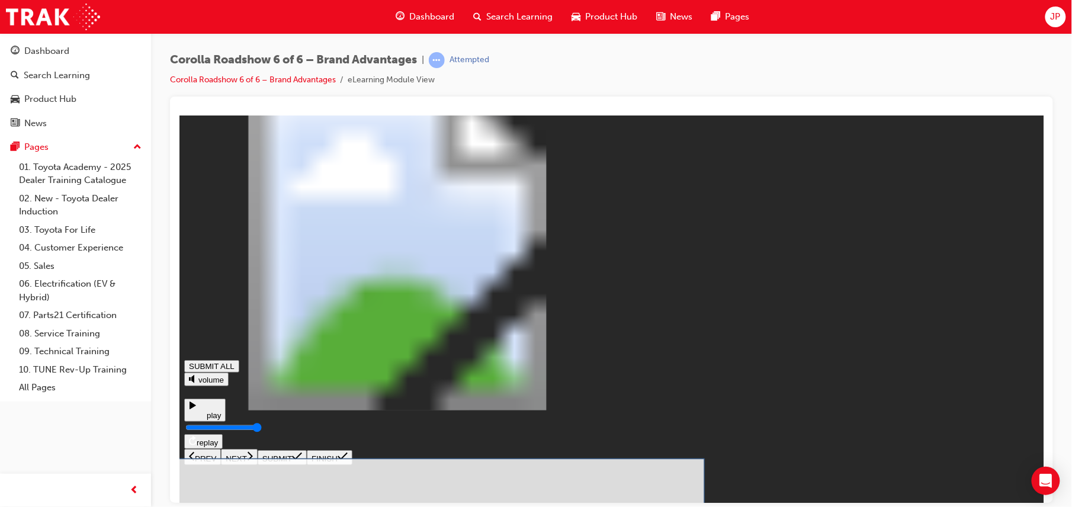
click at [302, 461] on icon at bounding box center [296, 455] width 10 height 9
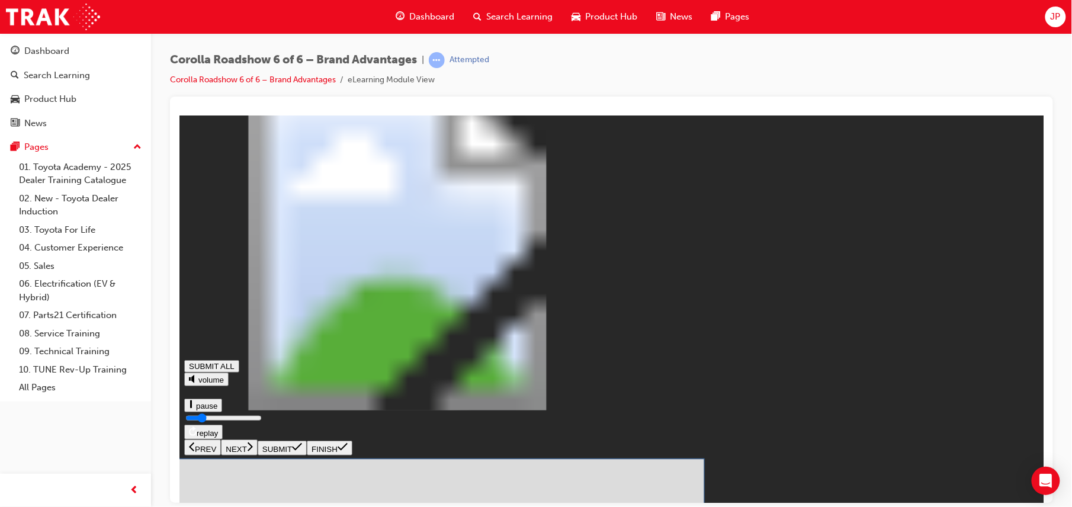
click at [302, 461] on icon at bounding box center [296, 455] width 10 height 9
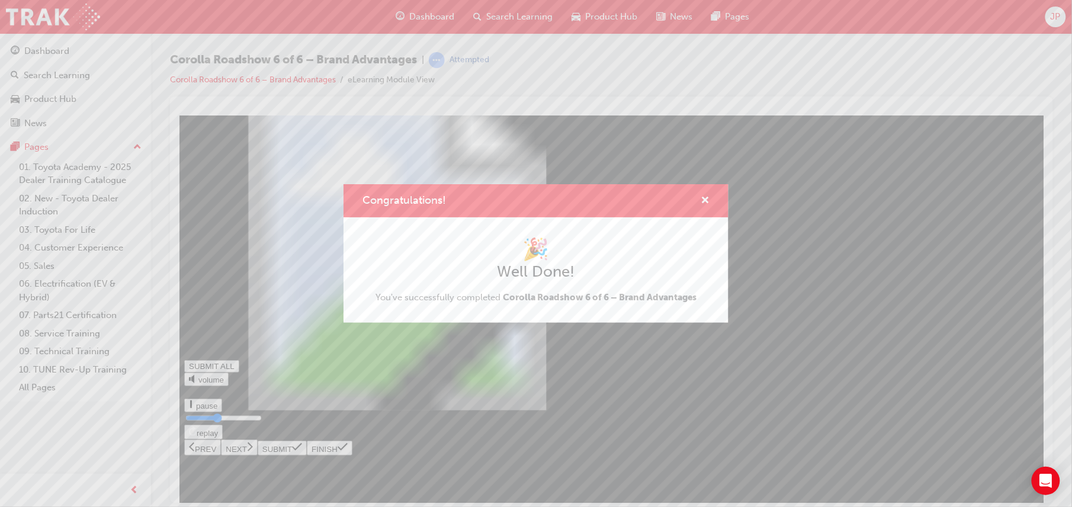
type input "0.412"
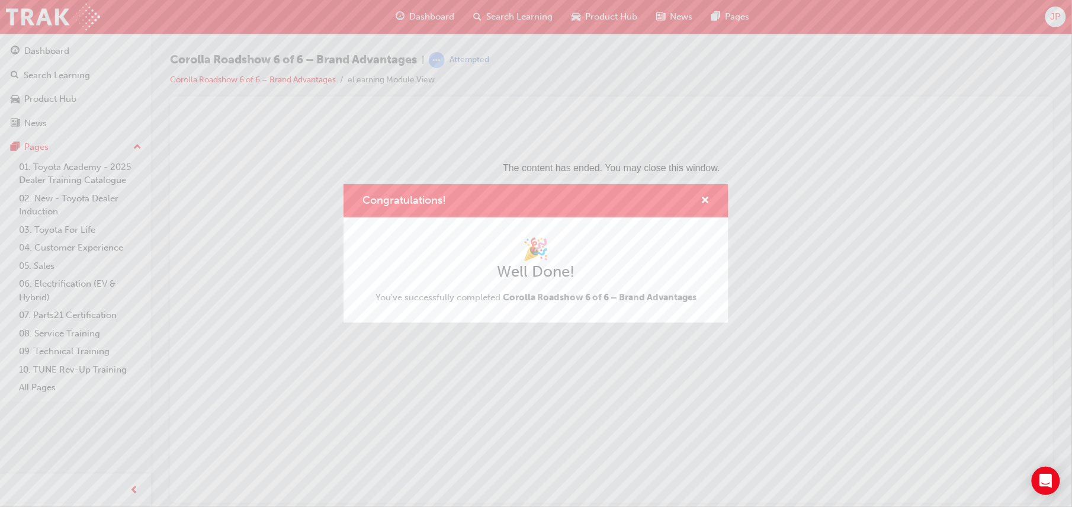
click at [691, 361] on div "Congratulations! 🎉 Well Done! You've successfully completed Corolla Roadshow 6 …" at bounding box center [536, 253] width 1072 height 507
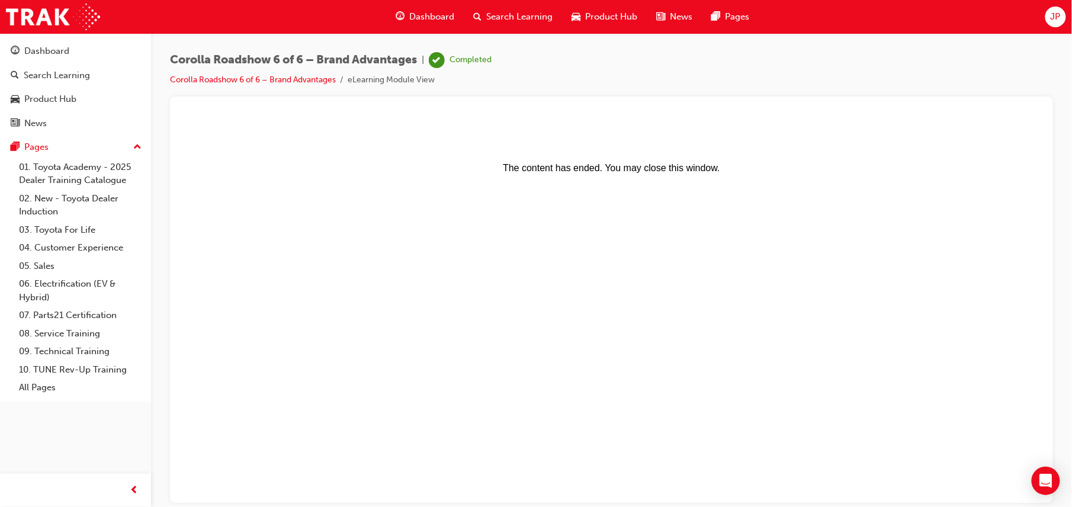
click at [514, 17] on span "Search Learning" at bounding box center [520, 17] width 66 height 14
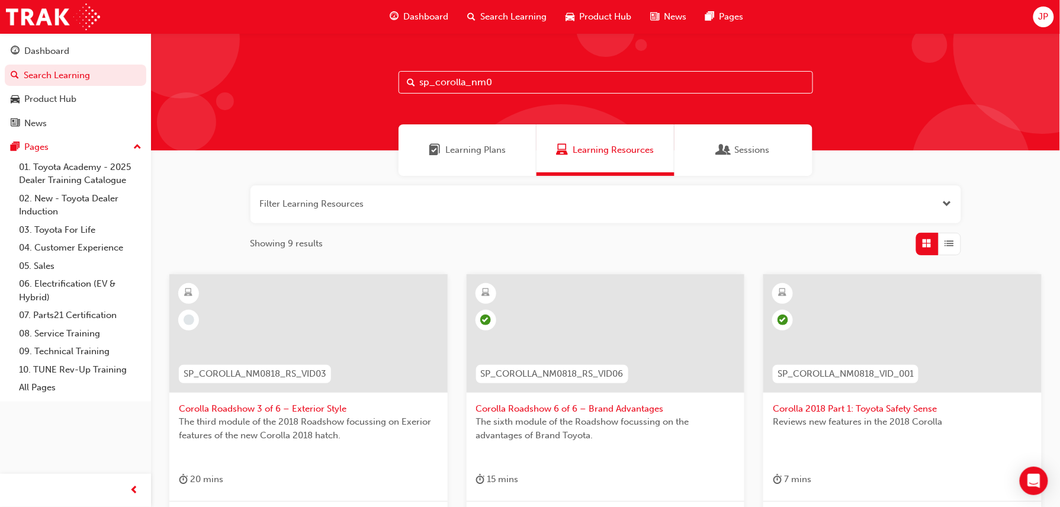
click at [277, 302] on div at bounding box center [308, 333] width 278 height 118
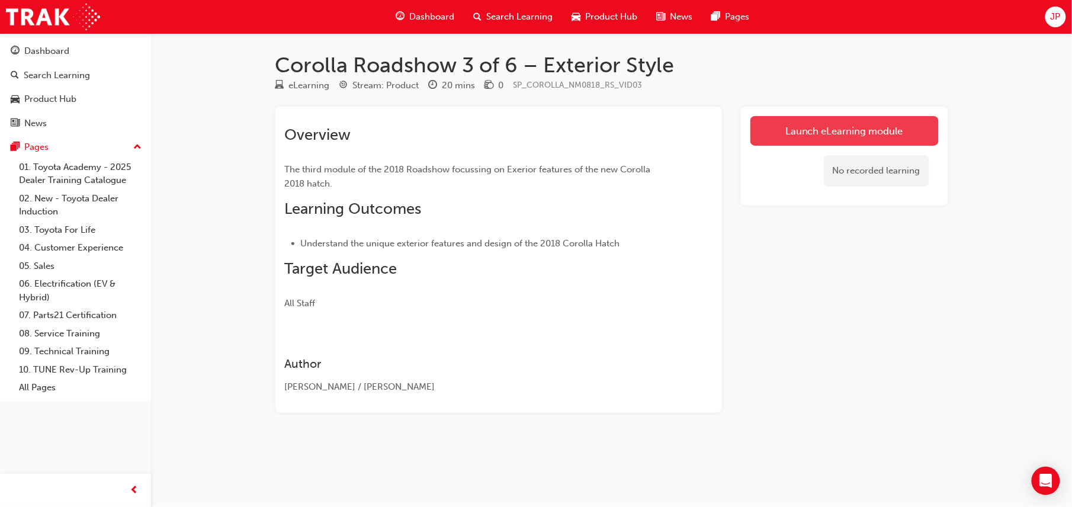
click at [870, 145] on link "Launch eLearning module" at bounding box center [845, 131] width 188 height 30
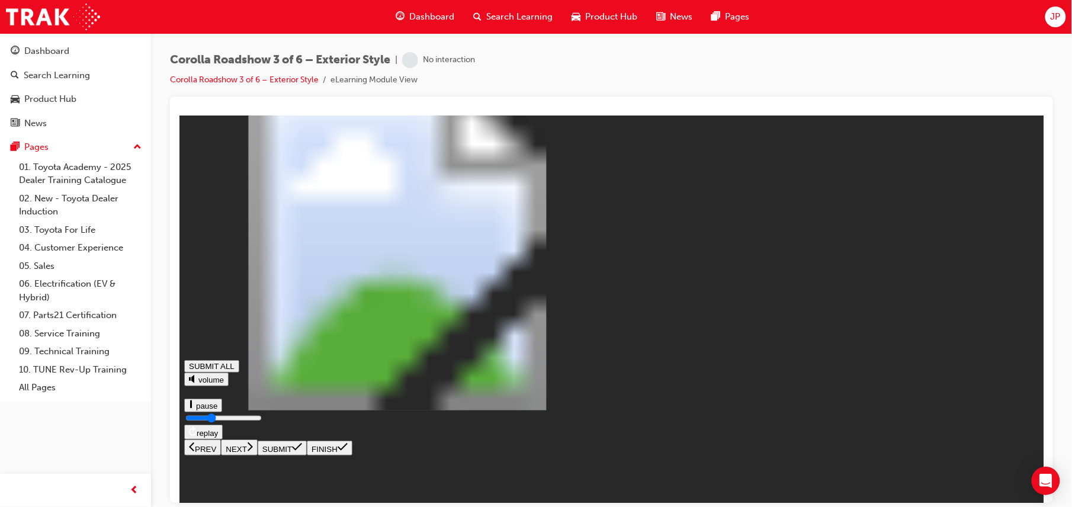
click at [252, 451] on icon at bounding box center [249, 446] width 6 height 11
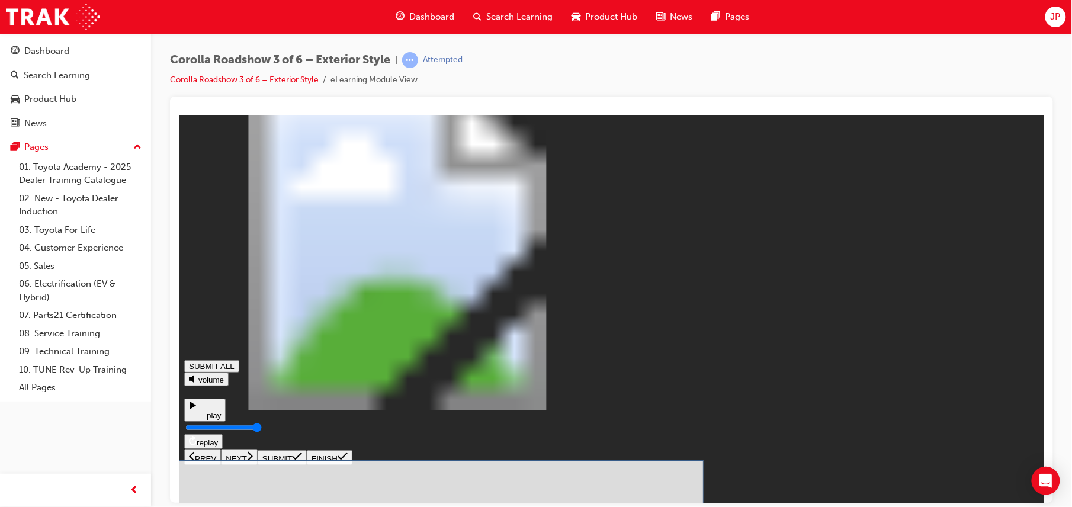
click at [306, 464] on button "SUBMIT" at bounding box center [281, 457] width 49 height 15
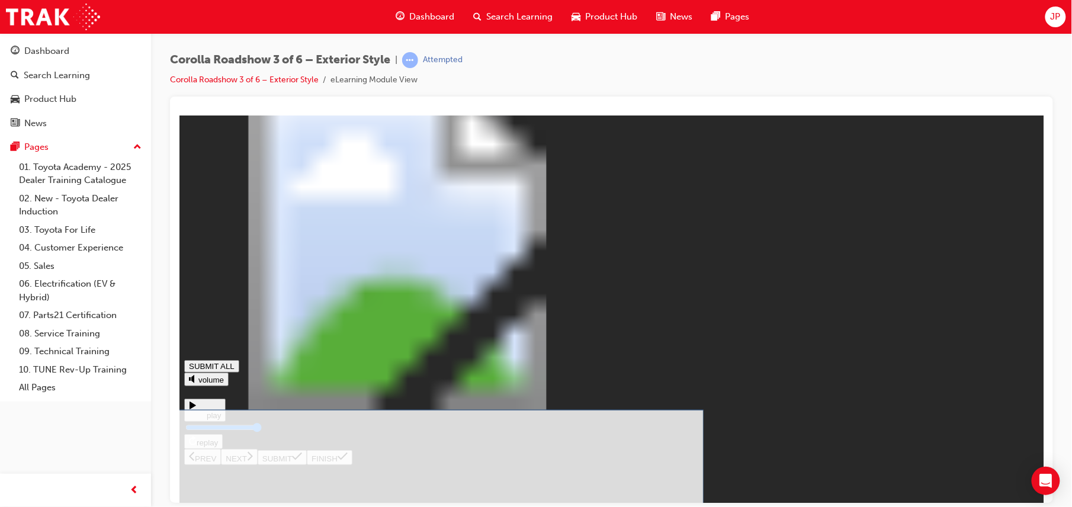
click at [302, 460] on icon at bounding box center [296, 456] width 10 height 8
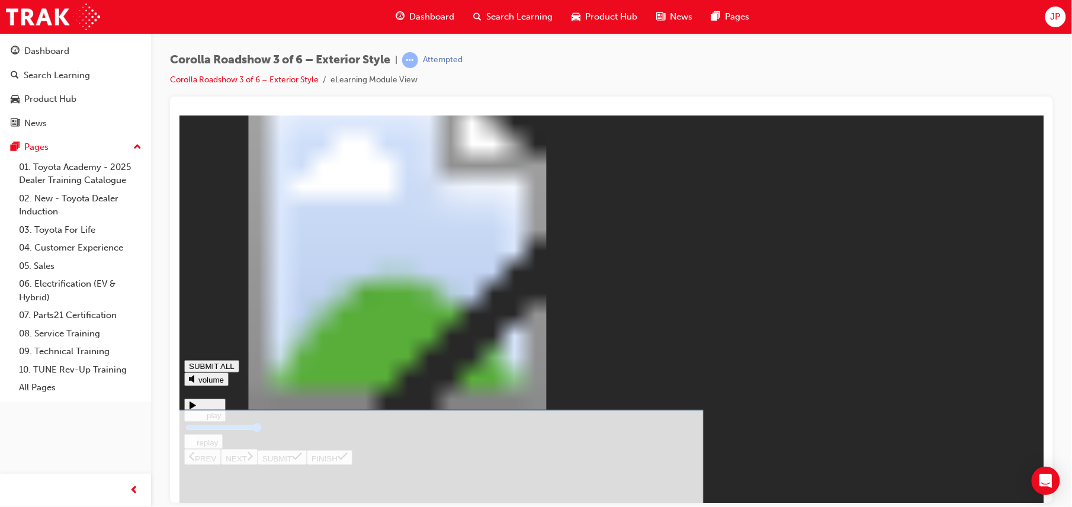
click at [306, 464] on button "SUBMIT" at bounding box center [281, 457] width 49 height 15
click at [302, 461] on icon at bounding box center [296, 455] width 10 height 9
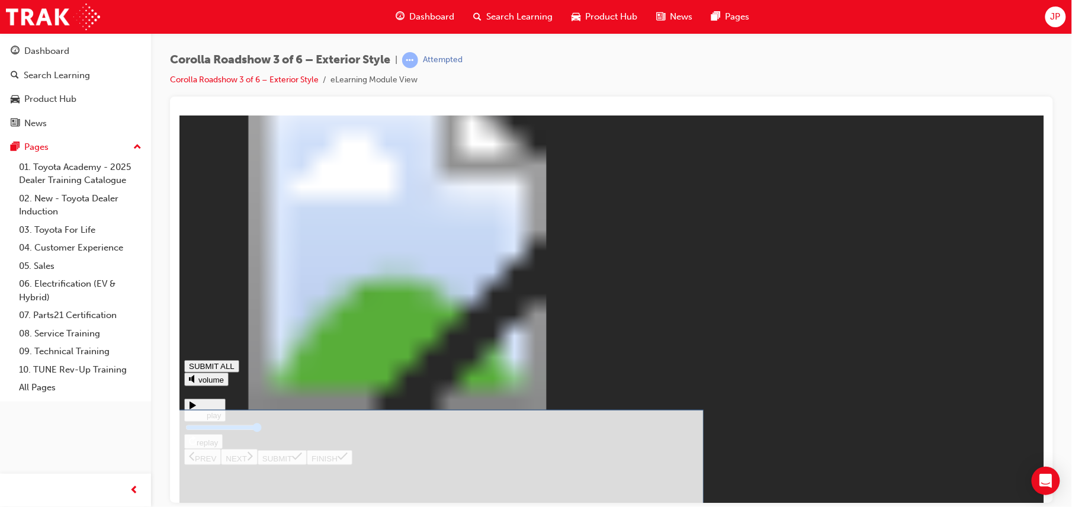
click at [306, 464] on button "SUBMIT" at bounding box center [281, 457] width 49 height 15
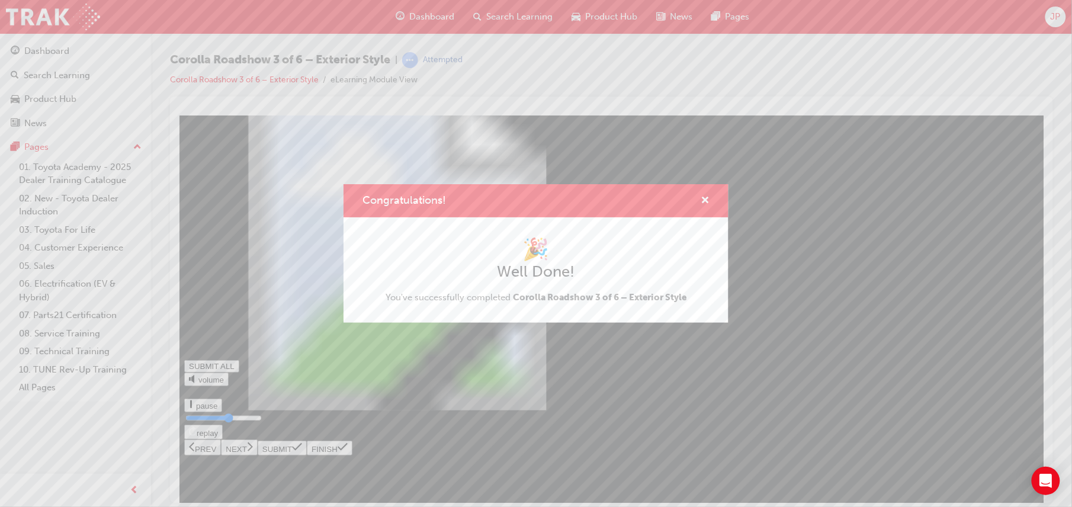
type input "0.578"
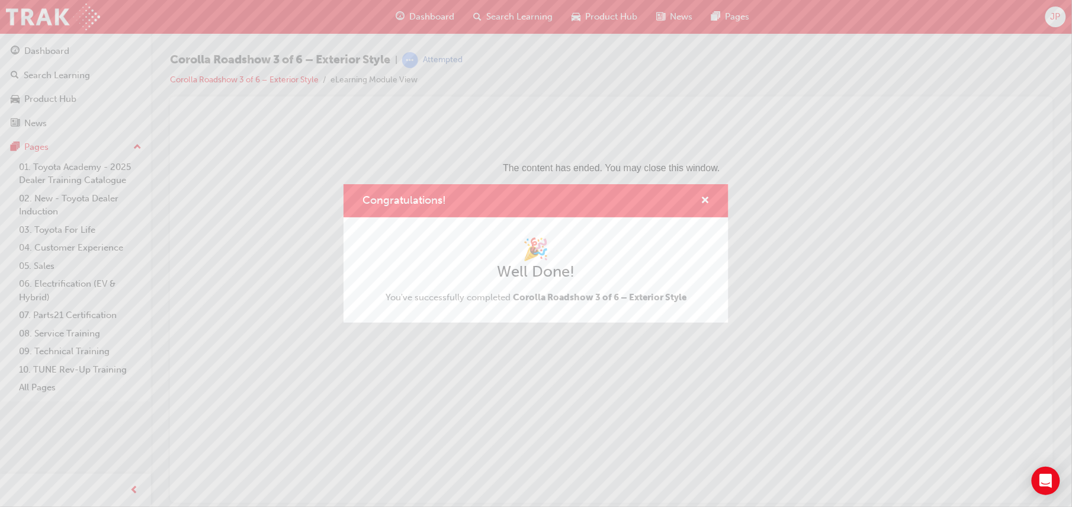
click at [844, 328] on div "Congratulations! 🎉 Well Done! You've successfully completed Corolla Roadshow 3 …" at bounding box center [536, 253] width 1072 height 507
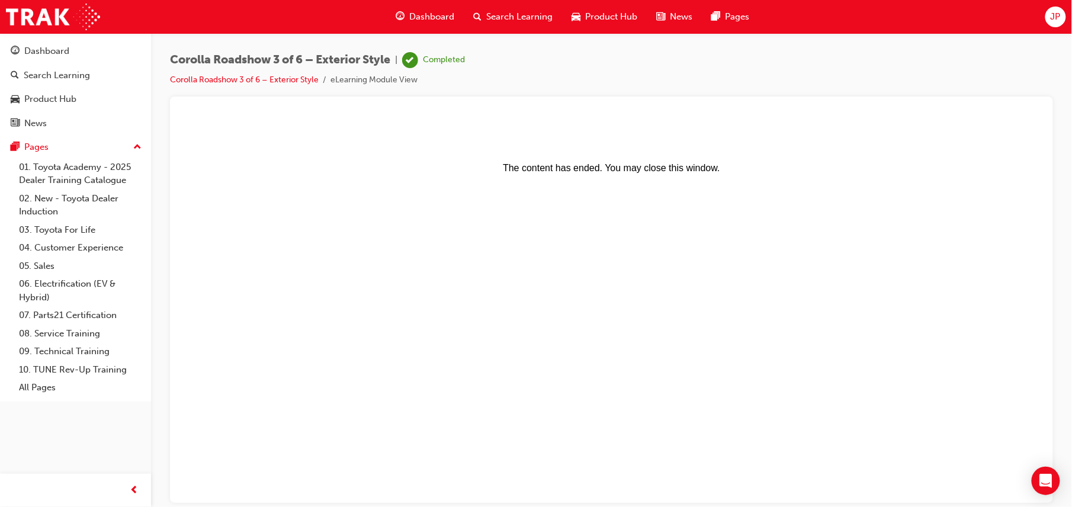
click at [537, 23] on span "Search Learning" at bounding box center [520, 17] width 66 height 14
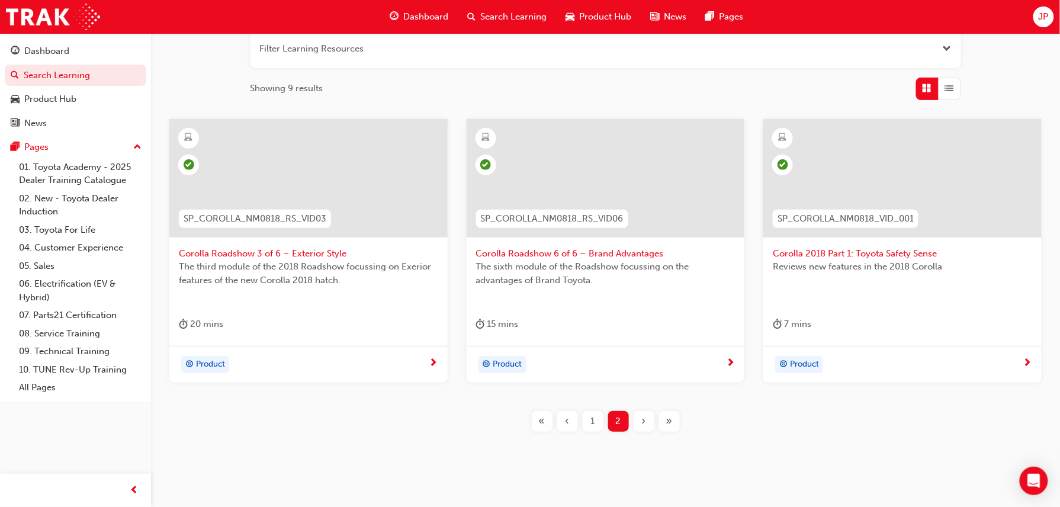
scroll to position [175, 0]
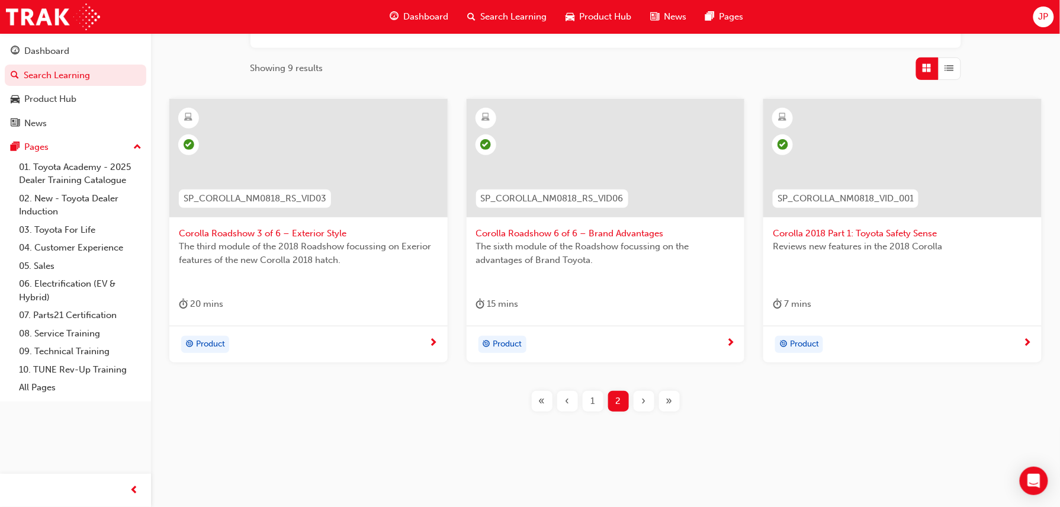
click at [597, 406] on div "1" at bounding box center [593, 401] width 21 height 21
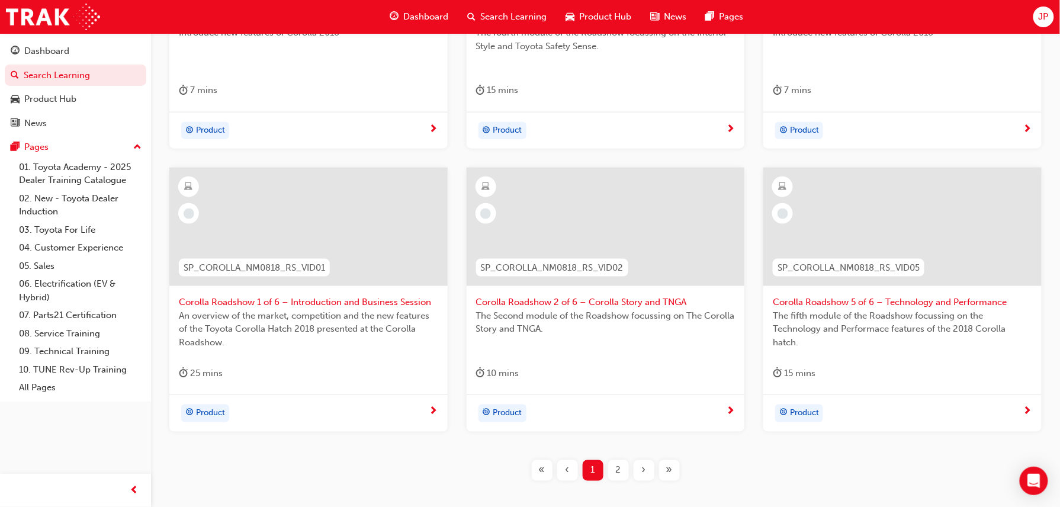
scroll to position [458, 0]
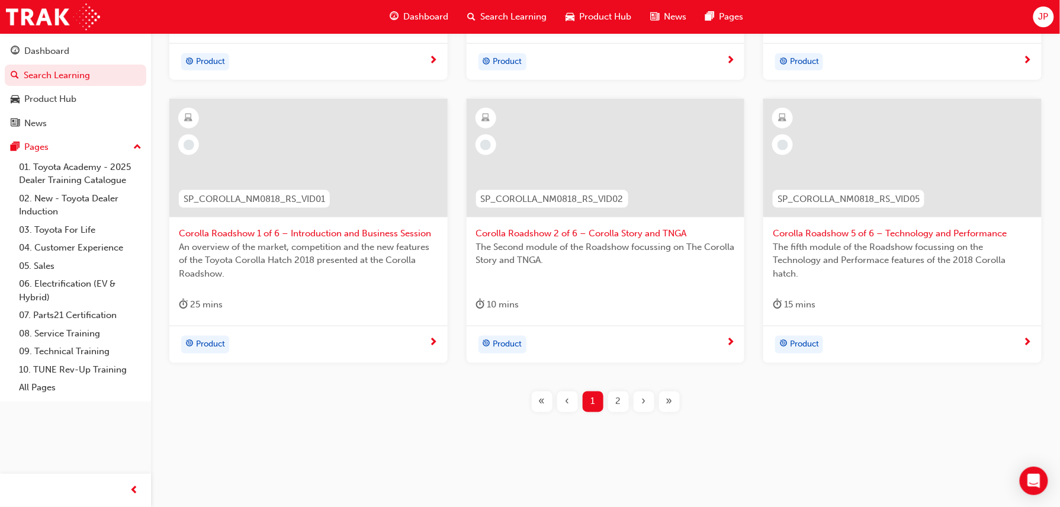
click at [879, 227] on span "Corolla Roadshow 5 of 6 – Technology and Performance" at bounding box center [902, 234] width 259 height 14
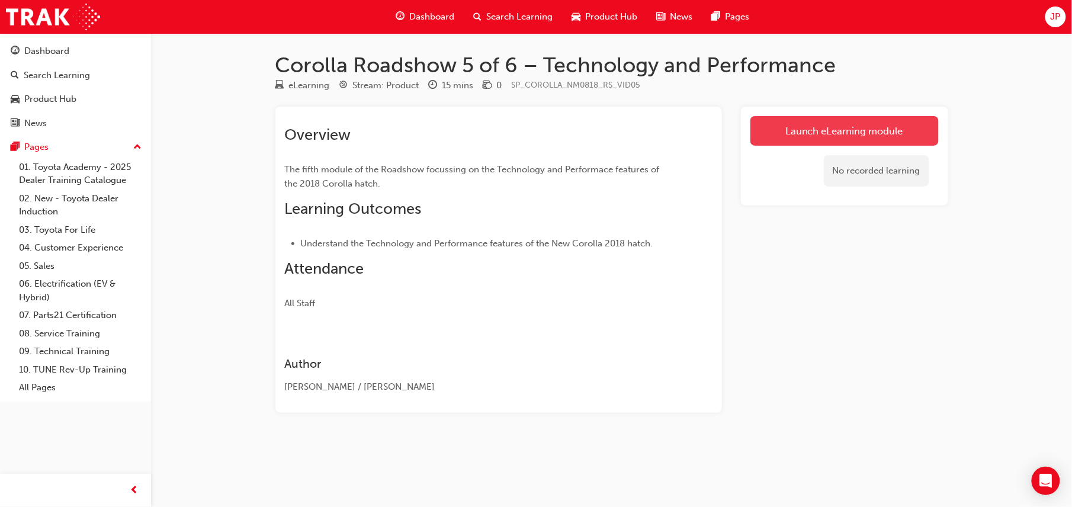
click at [863, 131] on link "Launch eLearning module" at bounding box center [845, 131] width 188 height 30
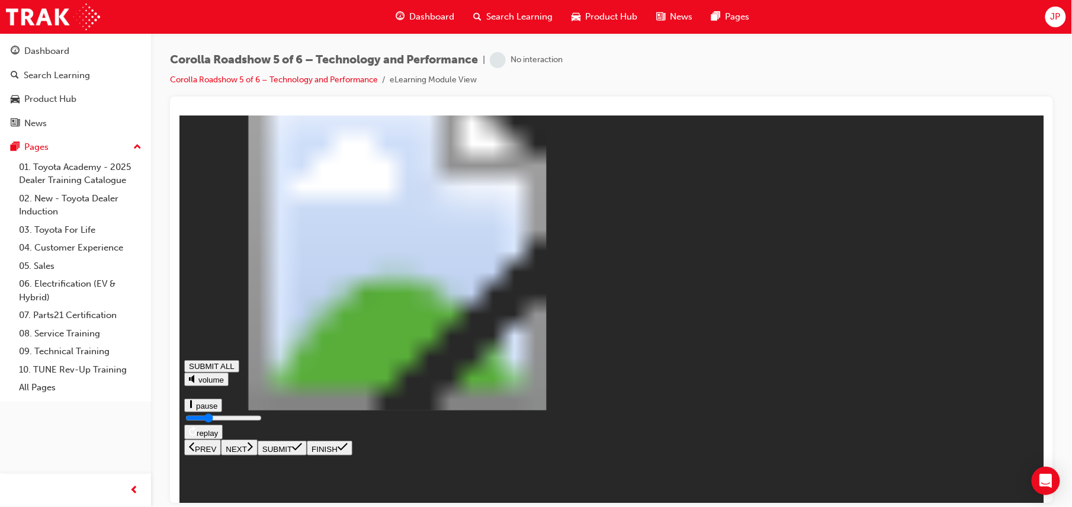
click at [257, 455] on button "NEXT" at bounding box center [238, 447] width 37 height 16
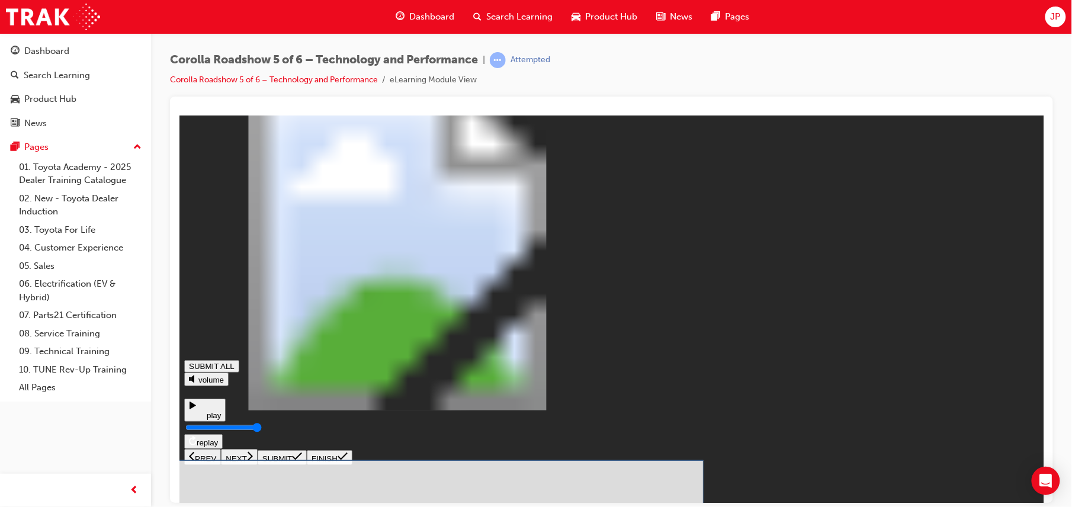
click at [302, 461] on icon at bounding box center [296, 455] width 10 height 9
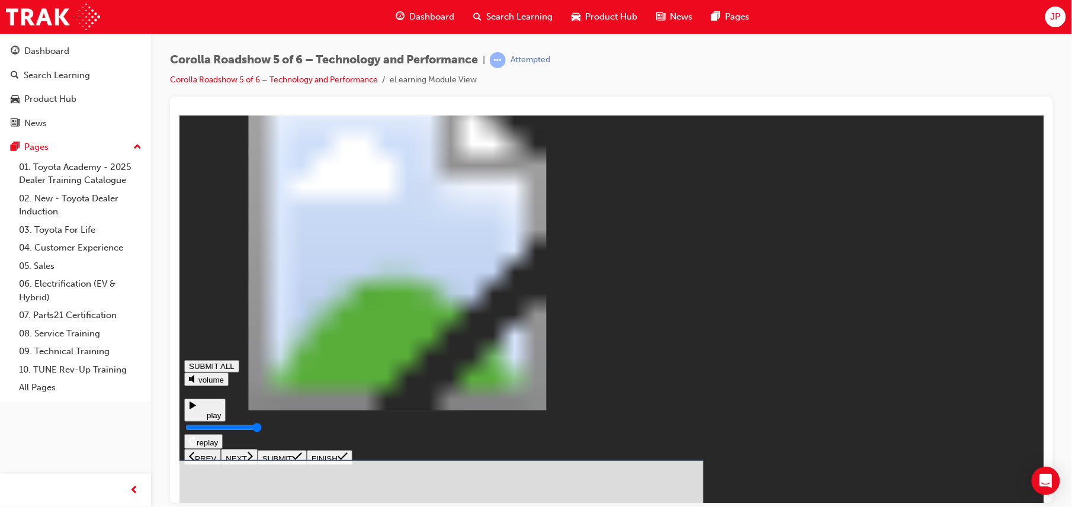
click at [302, 461] on icon at bounding box center [296, 455] width 10 height 9
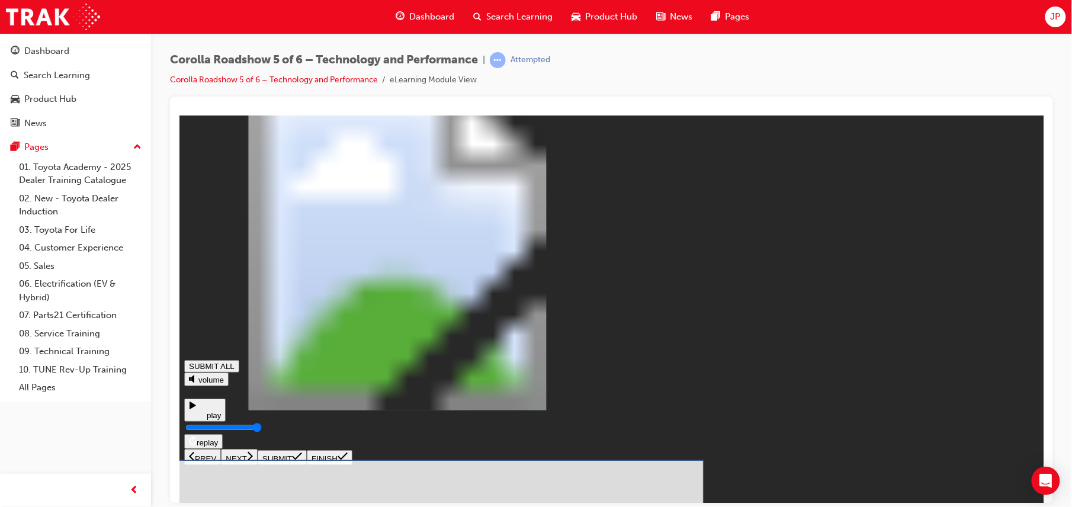
click at [306, 464] on button "SUBMIT" at bounding box center [281, 457] width 49 height 15
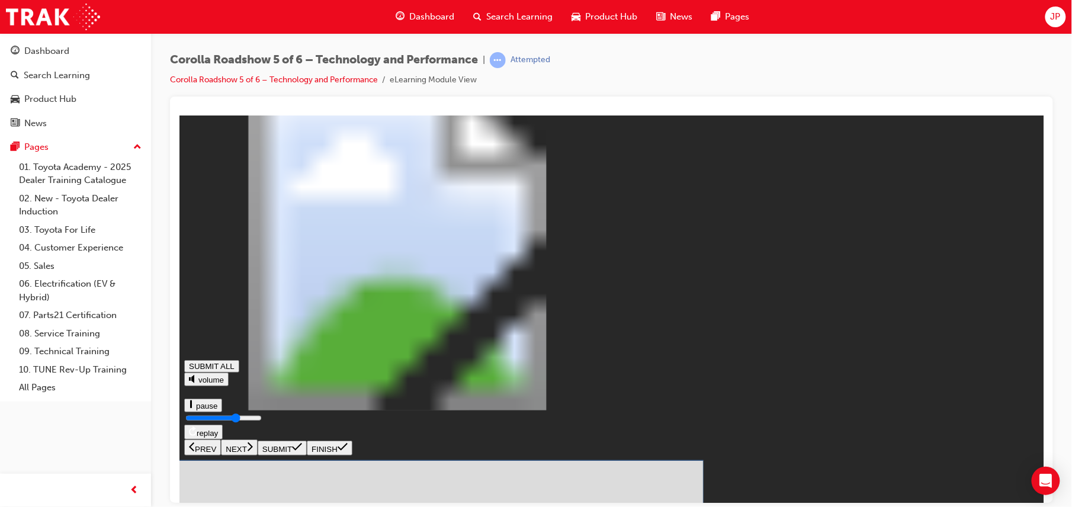
drag, startPoint x: 583, startPoint y: 362, endPoint x: 583, endPoint y: 337, distance: 24.9
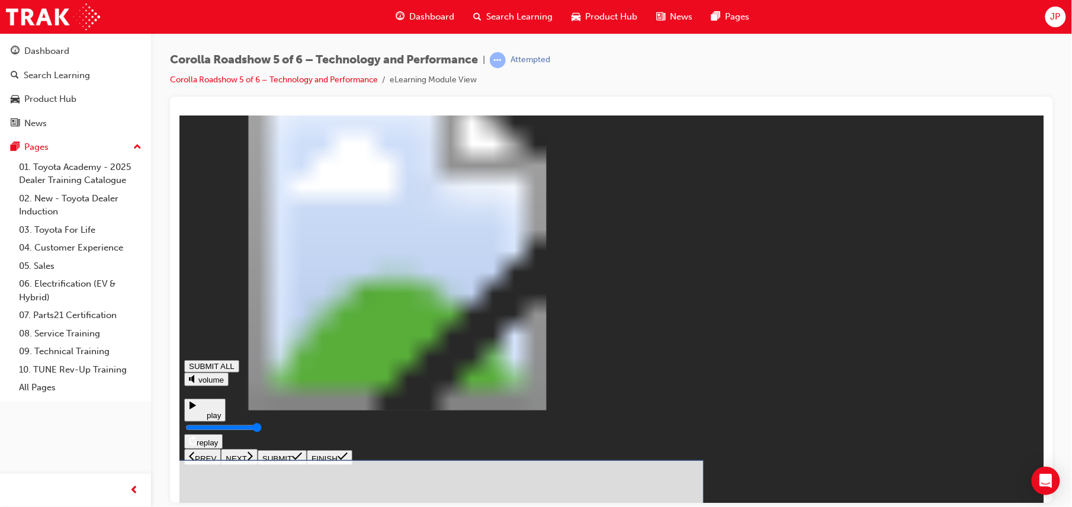
click at [302, 460] on icon at bounding box center [296, 456] width 10 height 8
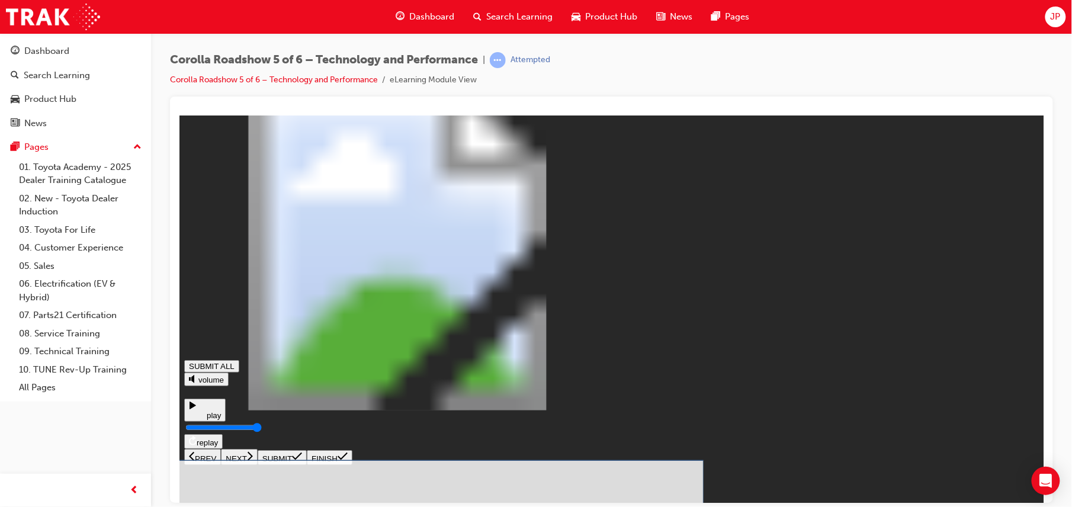
click at [306, 464] on button "SUBMIT" at bounding box center [281, 457] width 49 height 15
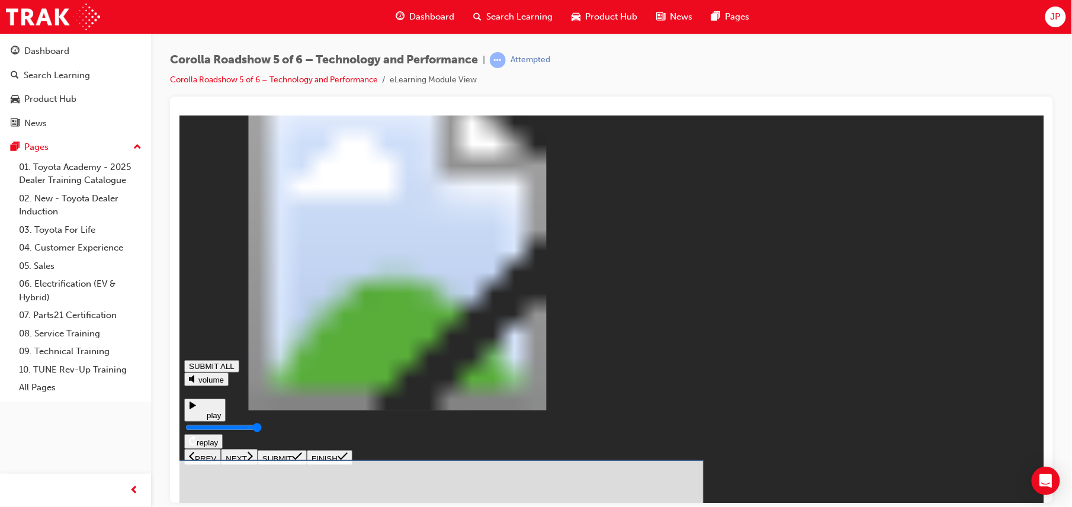
click at [302, 461] on icon at bounding box center [296, 455] width 10 height 9
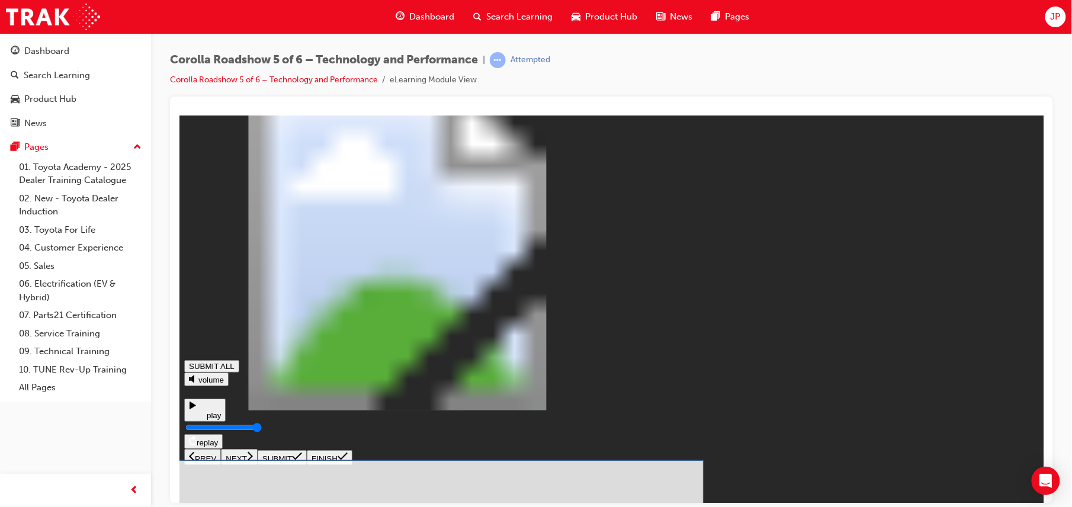
click at [302, 460] on icon at bounding box center [296, 456] width 10 height 8
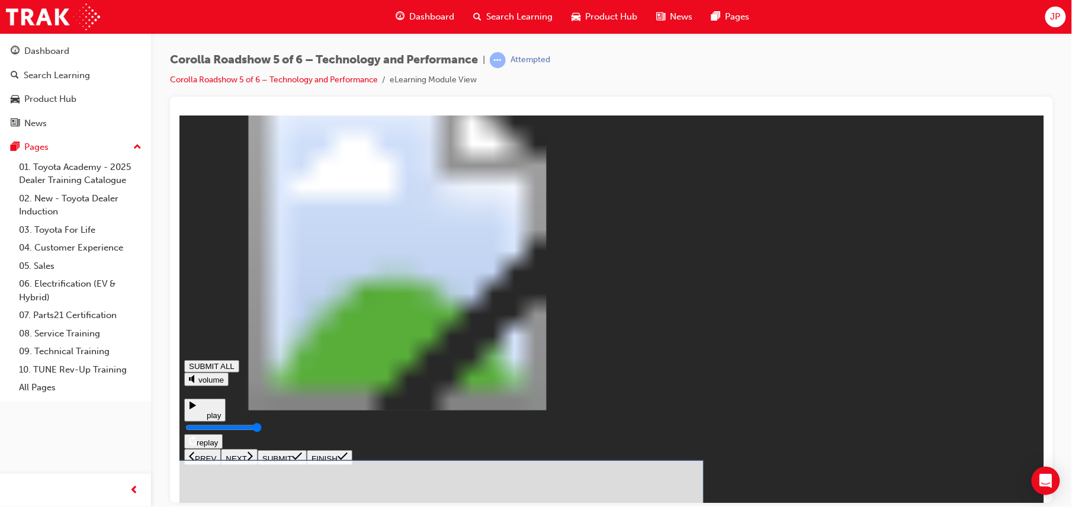
click at [302, 463] on span at bounding box center [296, 458] width 10 height 9
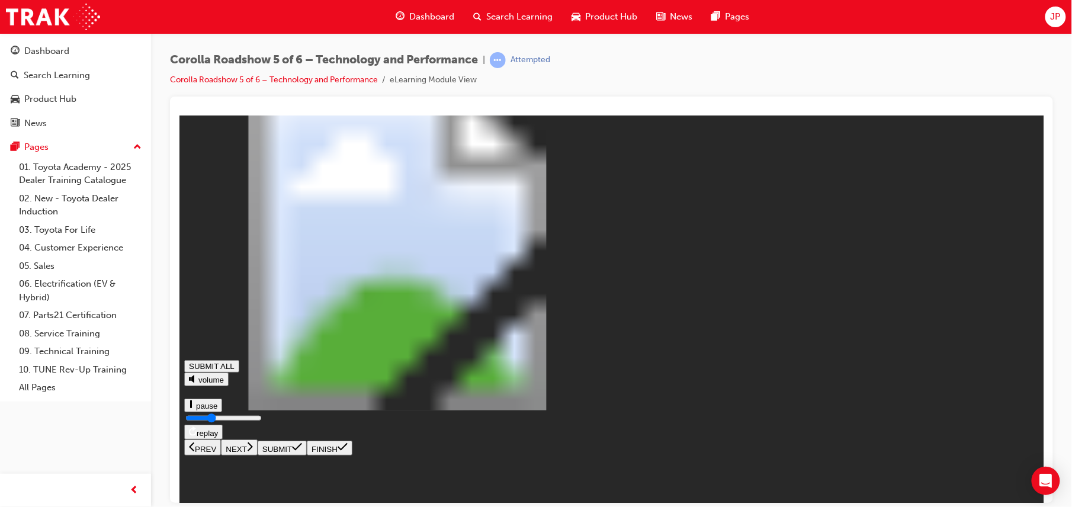
type input "0.333"
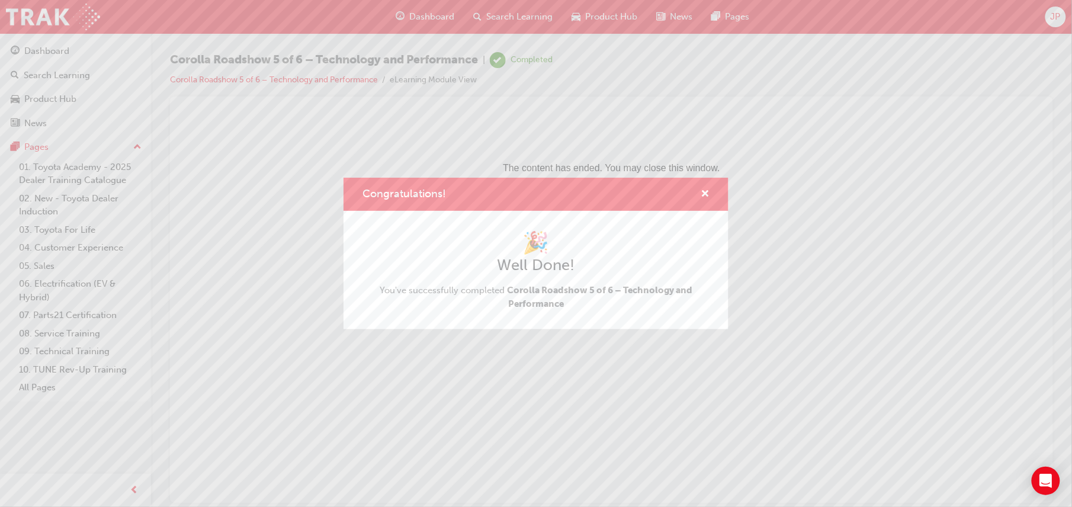
click at [797, 306] on div "Congratulations! 🎉 Well Done! You've successfully completed Corolla Roadshow 5 …" at bounding box center [536, 253] width 1072 height 507
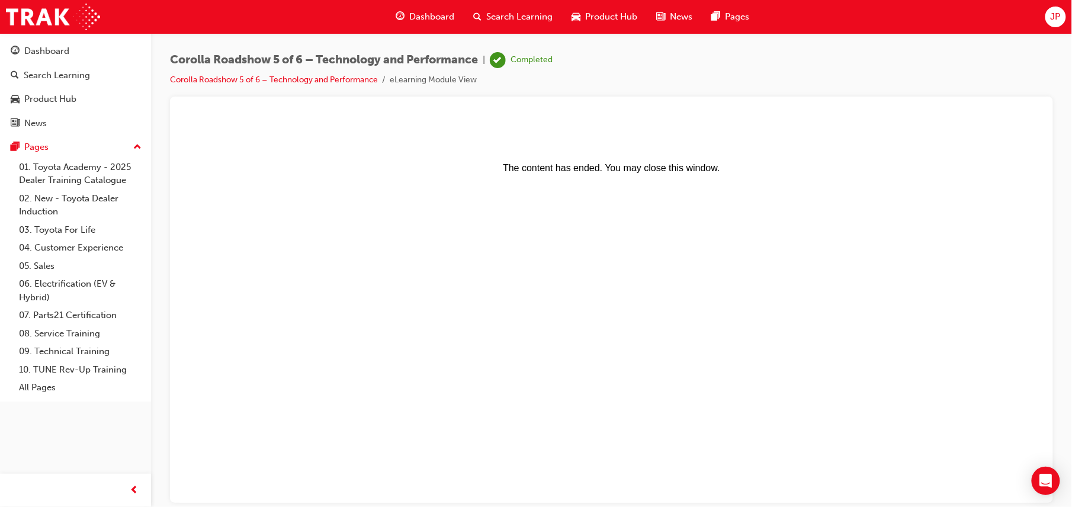
click at [515, 8] on div "Search Learning" at bounding box center [513, 17] width 98 height 24
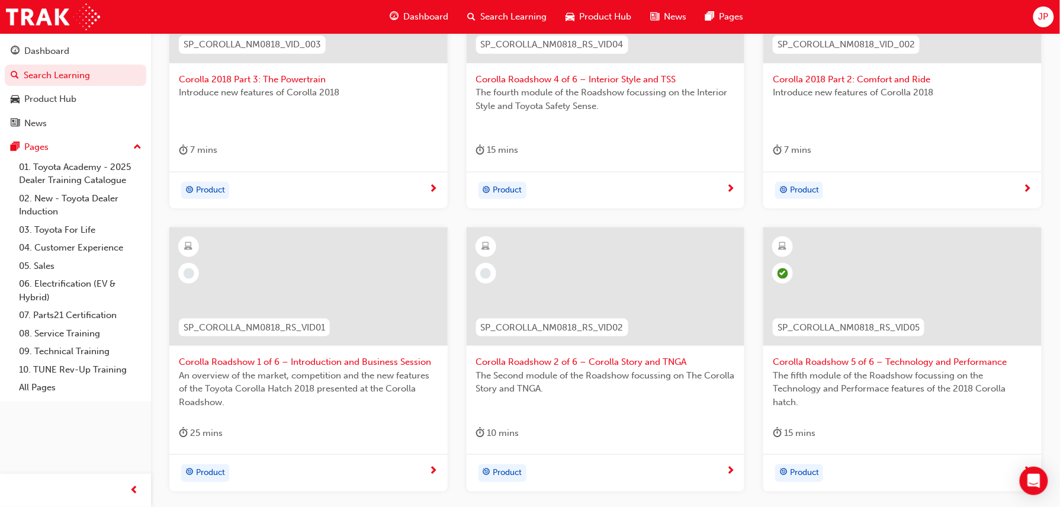
scroll to position [458, 0]
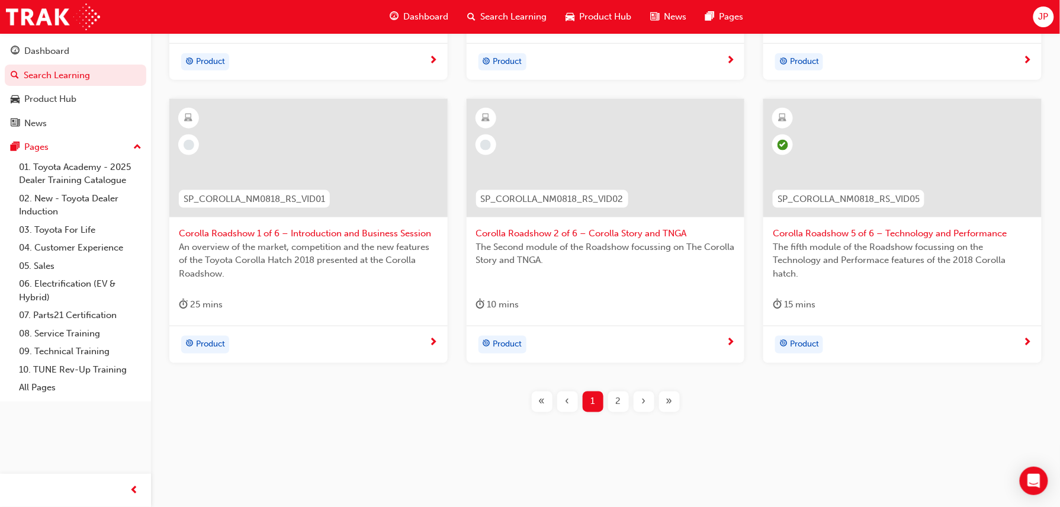
click at [588, 129] on div at bounding box center [606, 158] width 278 height 118
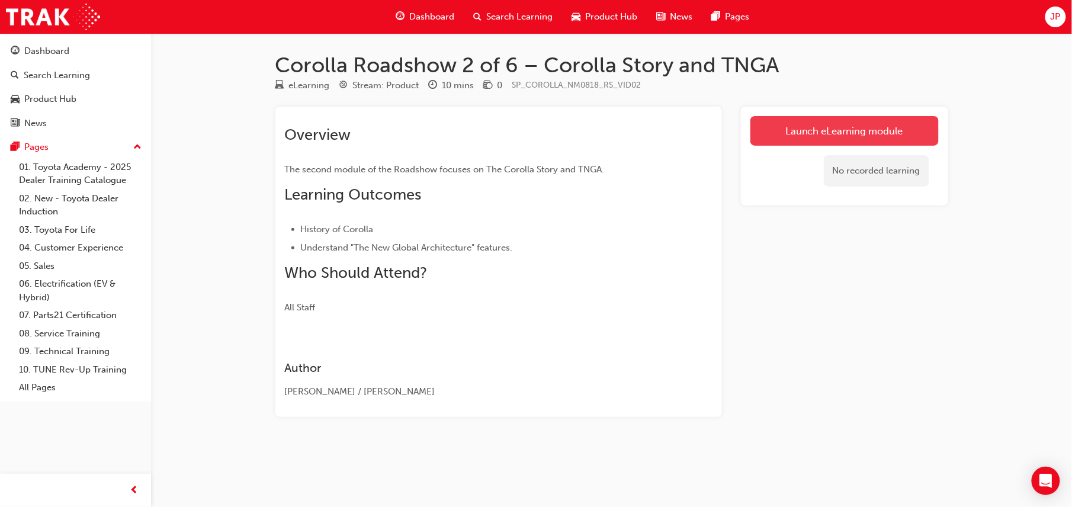
click at [865, 123] on link "Launch eLearning module" at bounding box center [845, 131] width 188 height 30
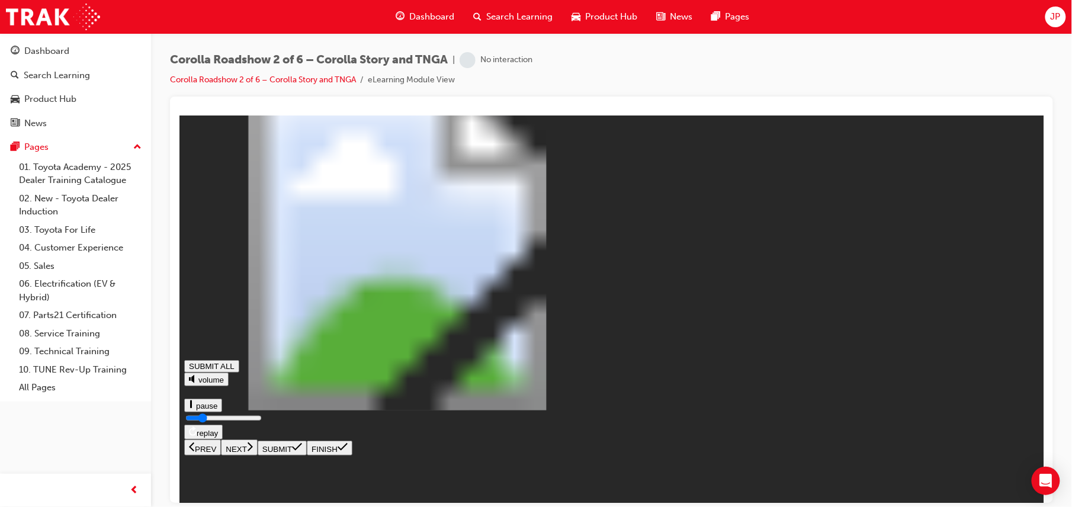
click at [257, 455] on button "NEXT" at bounding box center [238, 447] width 37 height 16
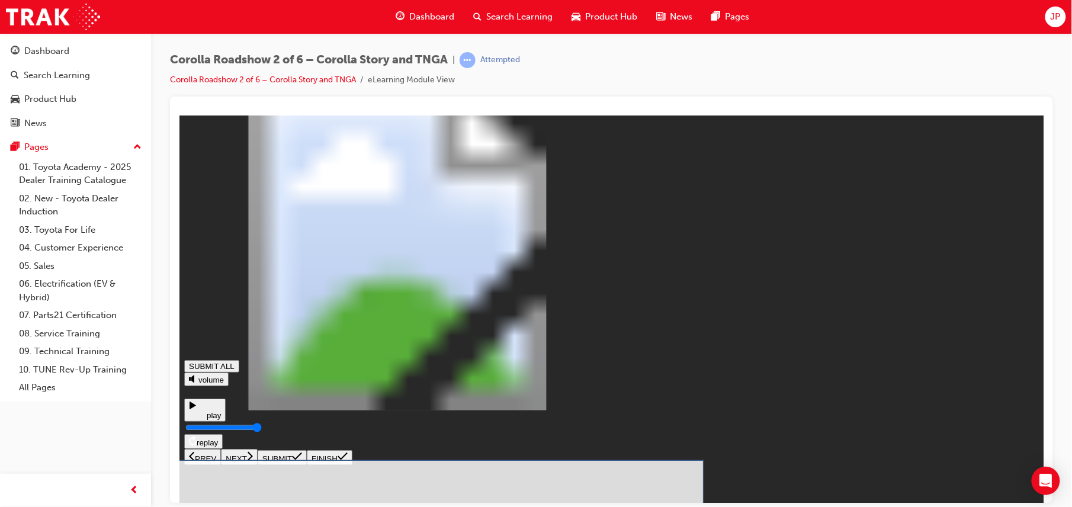
click at [306, 464] on button "SUBMIT" at bounding box center [281, 457] width 49 height 15
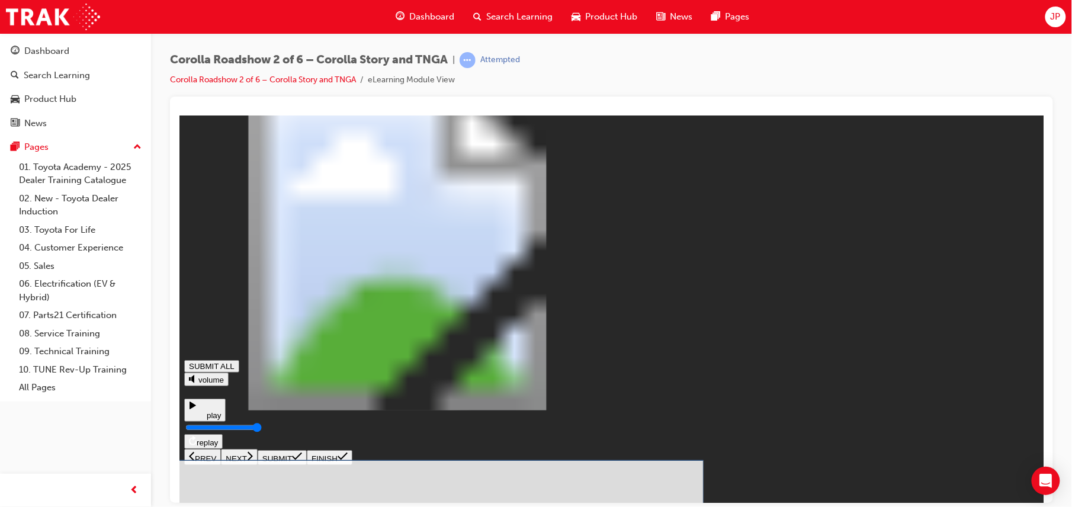
click at [302, 461] on icon at bounding box center [296, 455] width 10 height 9
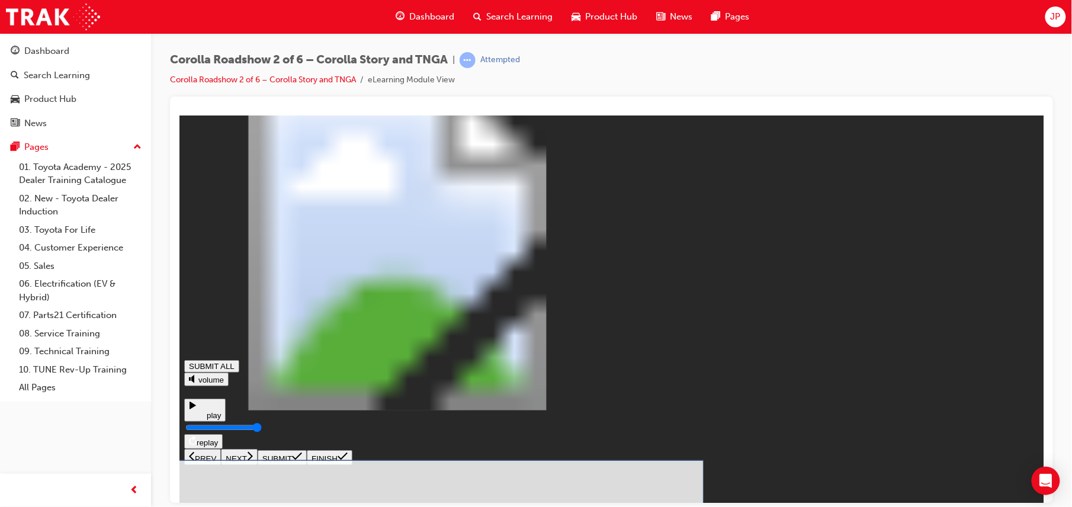
click at [302, 461] on icon at bounding box center [296, 455] width 10 height 9
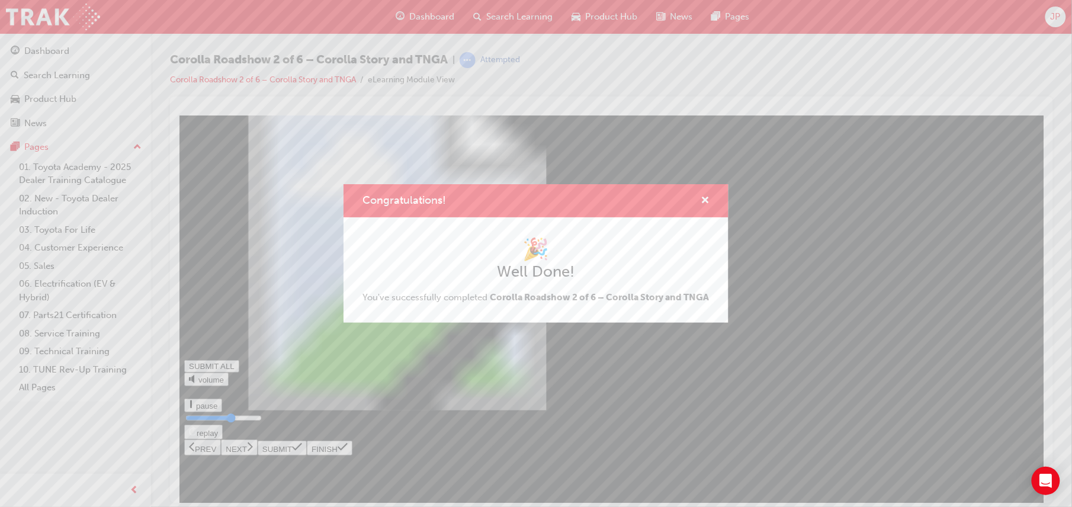
type input "0.615"
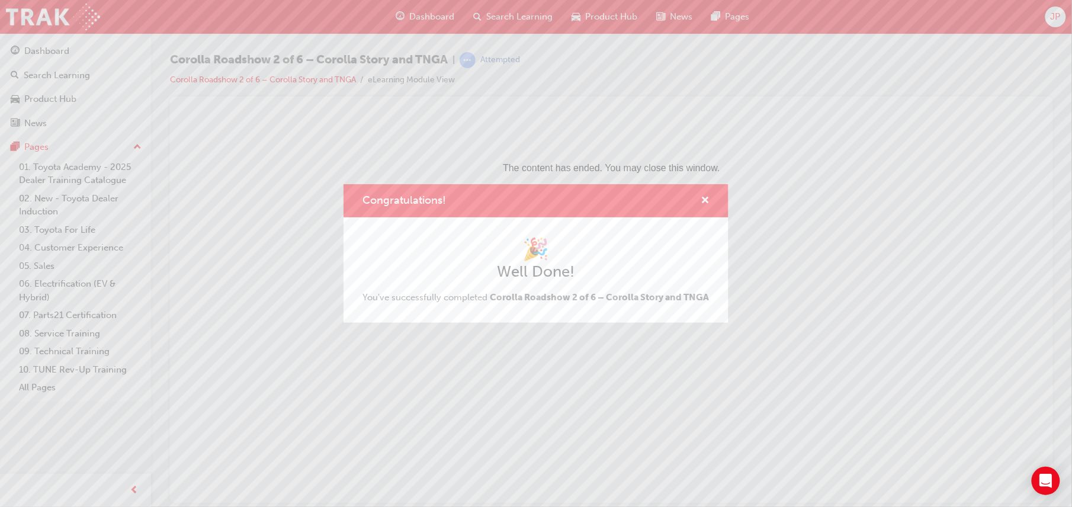
click at [882, 367] on div "Congratulations! 🎉 Well Done! You've successfully completed Corolla Roadshow 2 …" at bounding box center [536, 253] width 1072 height 507
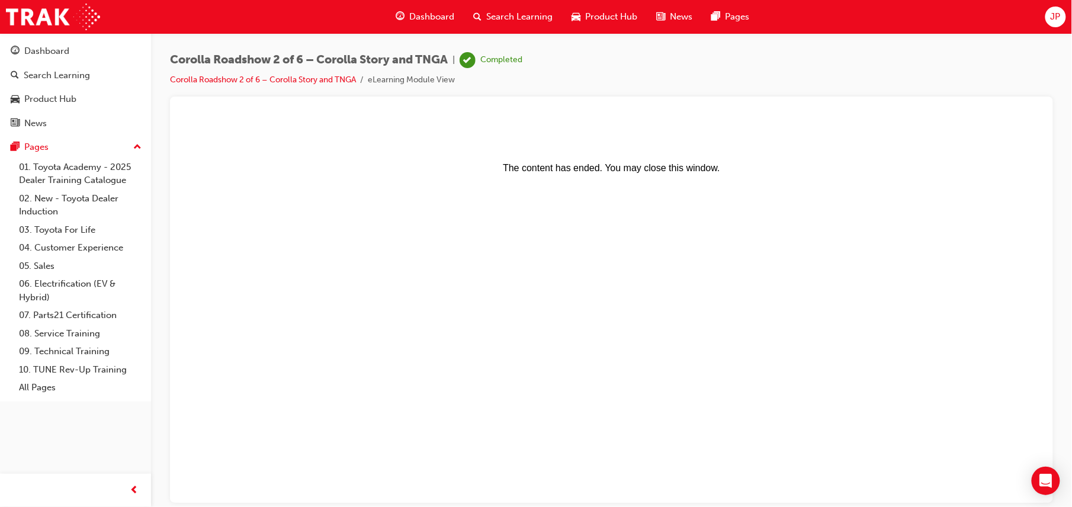
click at [517, 24] on div "Search Learning" at bounding box center [513, 17] width 98 height 24
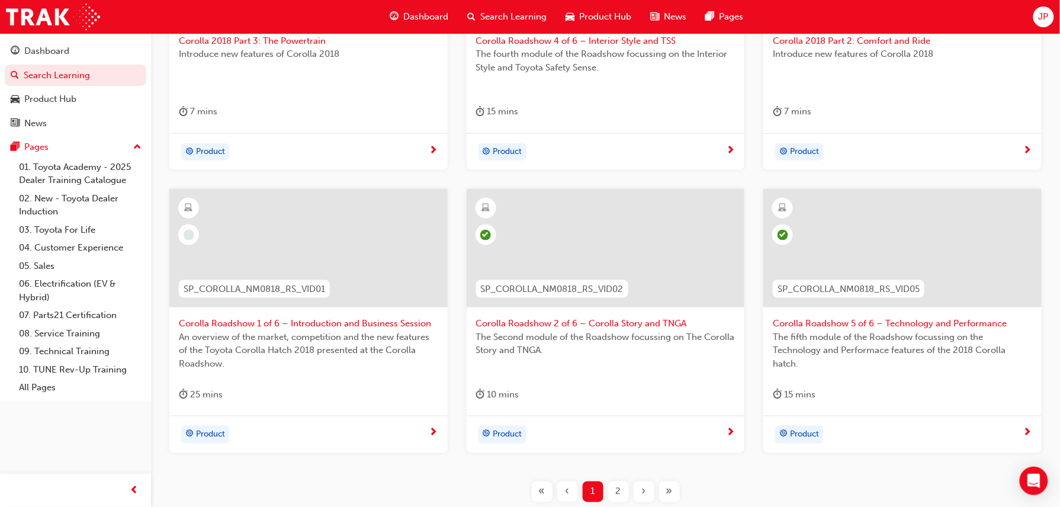
scroll to position [458, 0]
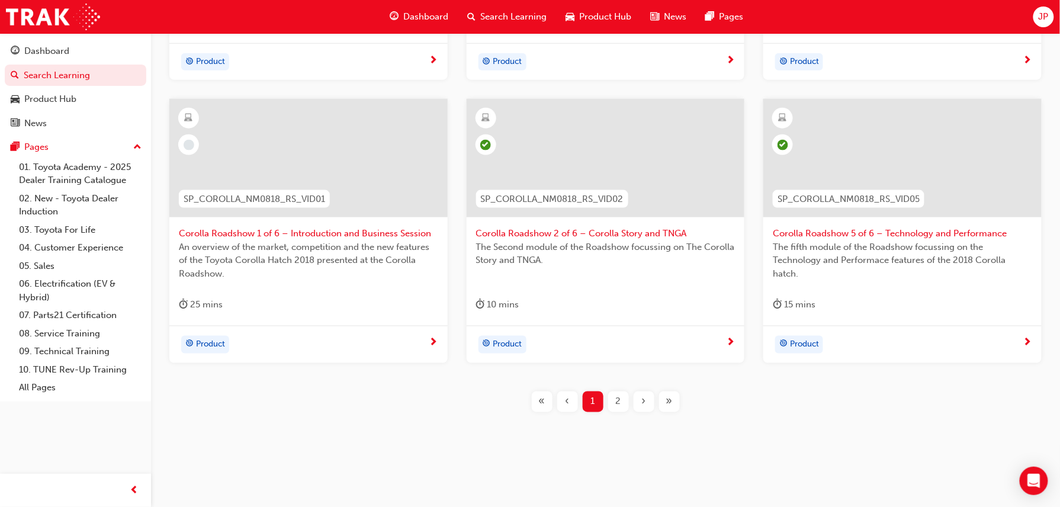
click at [254, 238] on span "Corolla Roadshow 1 of 6 – Introduction and Business Session" at bounding box center [308, 234] width 259 height 14
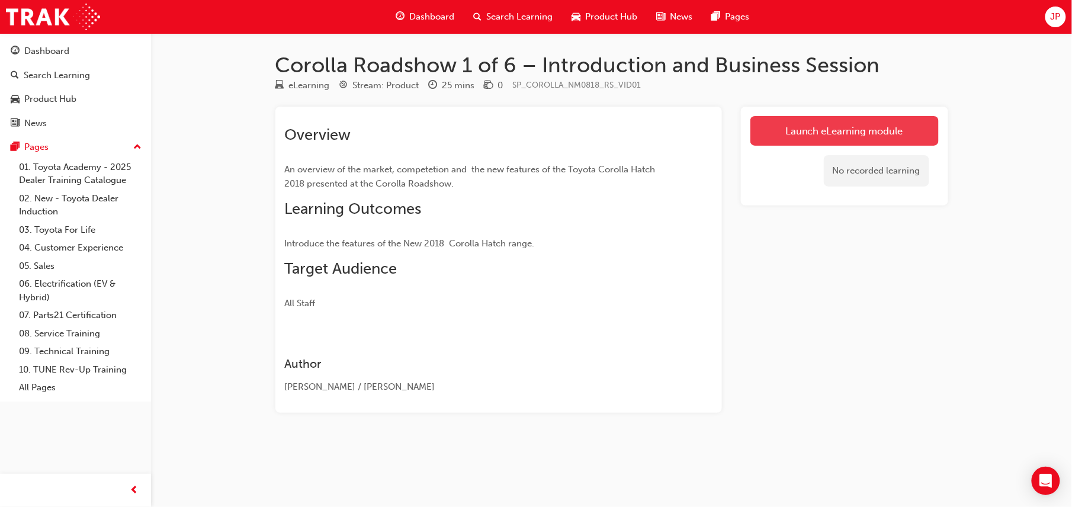
click at [887, 135] on link "Launch eLearning module" at bounding box center [845, 131] width 188 height 30
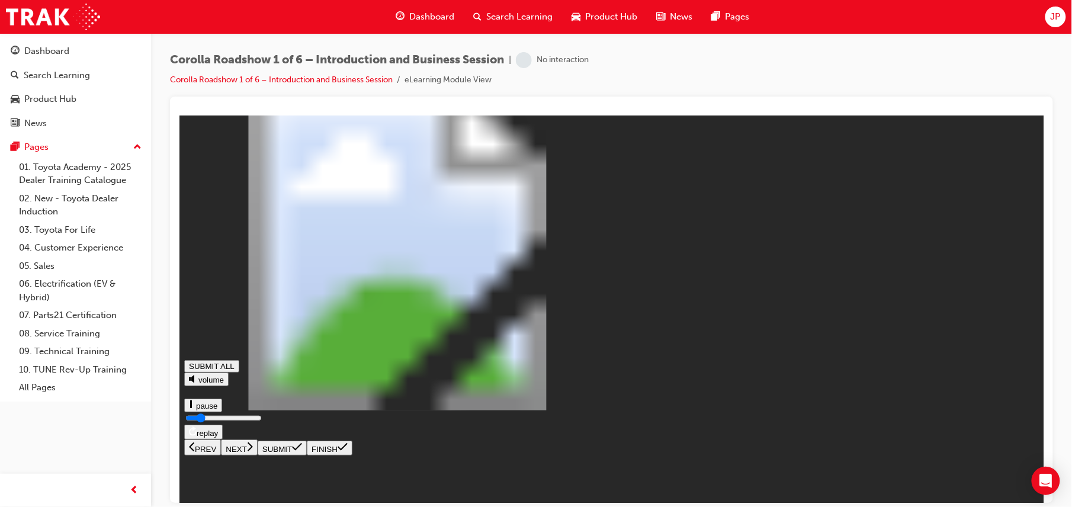
click at [257, 455] on button "NEXT" at bounding box center [238, 447] width 37 height 16
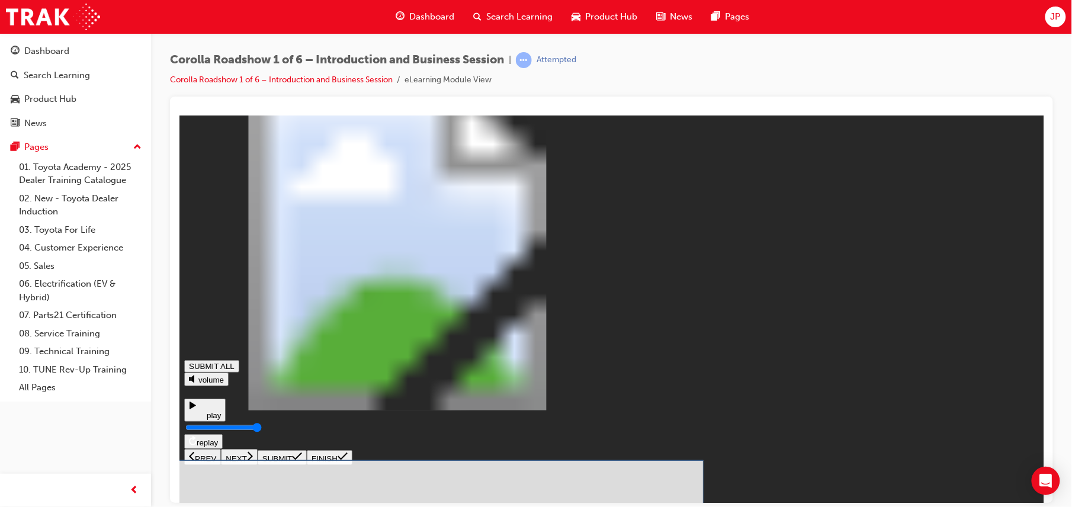
click at [302, 461] on icon at bounding box center [296, 455] width 10 height 9
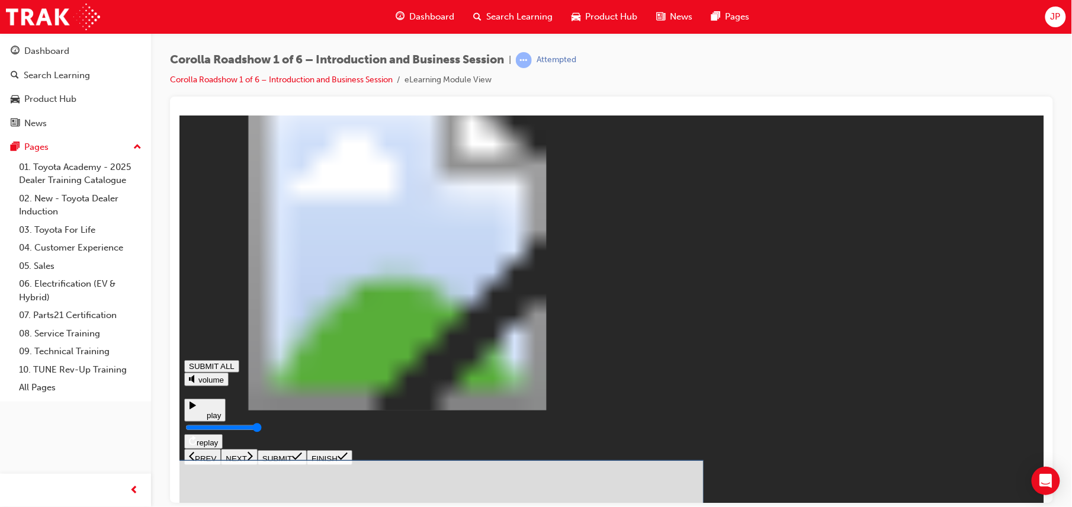
click at [302, 461] on icon at bounding box center [296, 455] width 10 height 9
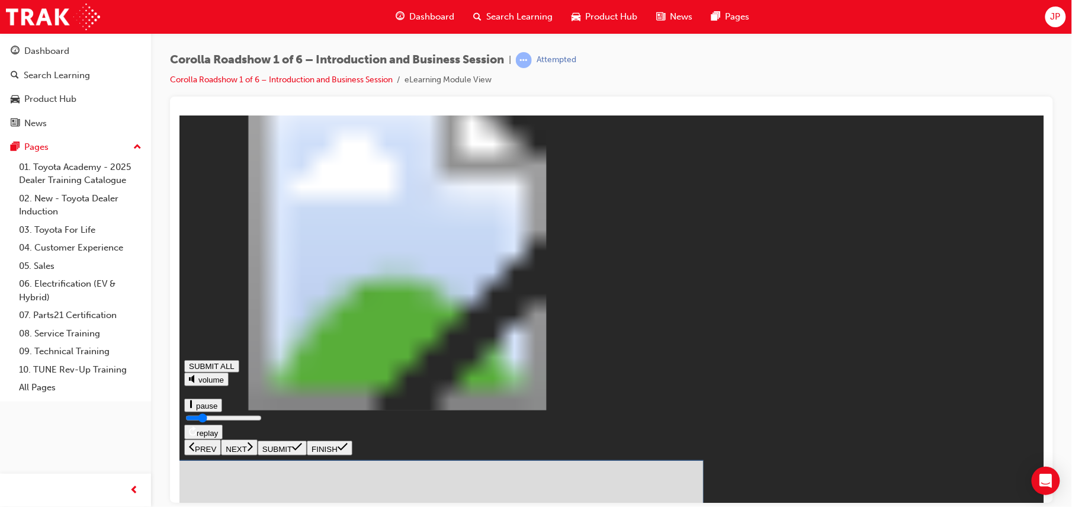
click at [302, 451] on icon at bounding box center [296, 446] width 10 height 9
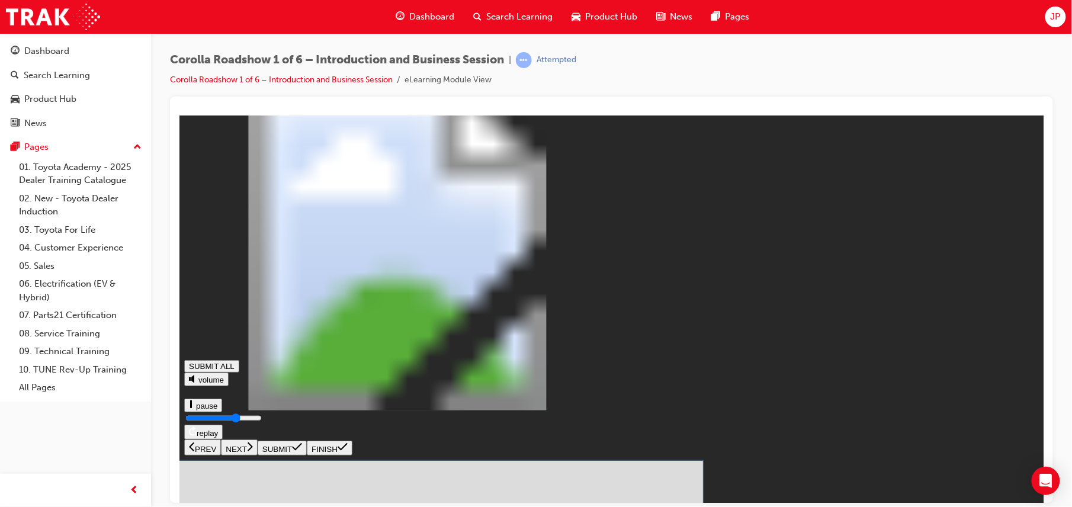
click at [306, 455] on button "SUBMIT" at bounding box center [281, 447] width 49 height 15
click at [302, 451] on icon at bounding box center [296, 446] width 10 height 9
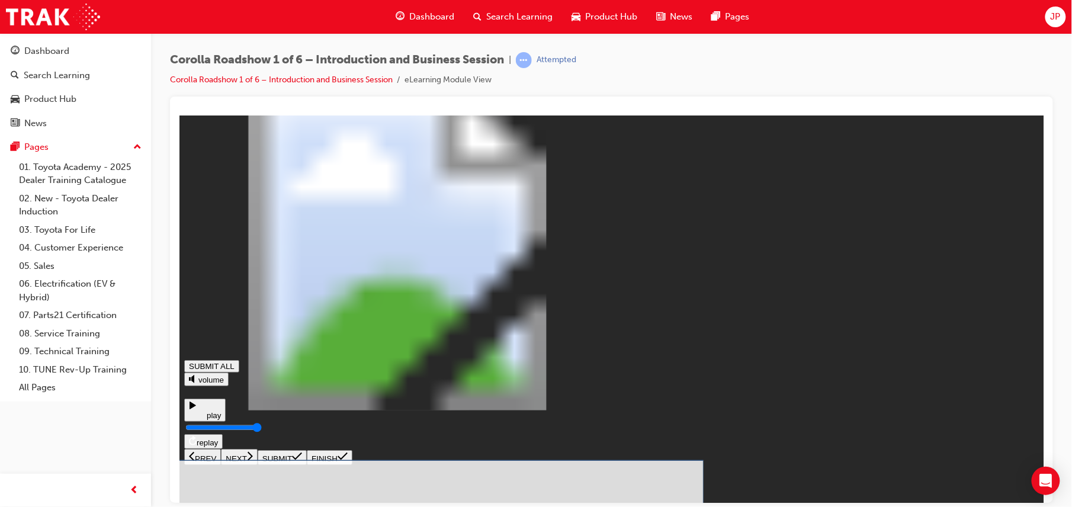
click at [306, 464] on button "SUBMIT" at bounding box center [281, 457] width 49 height 15
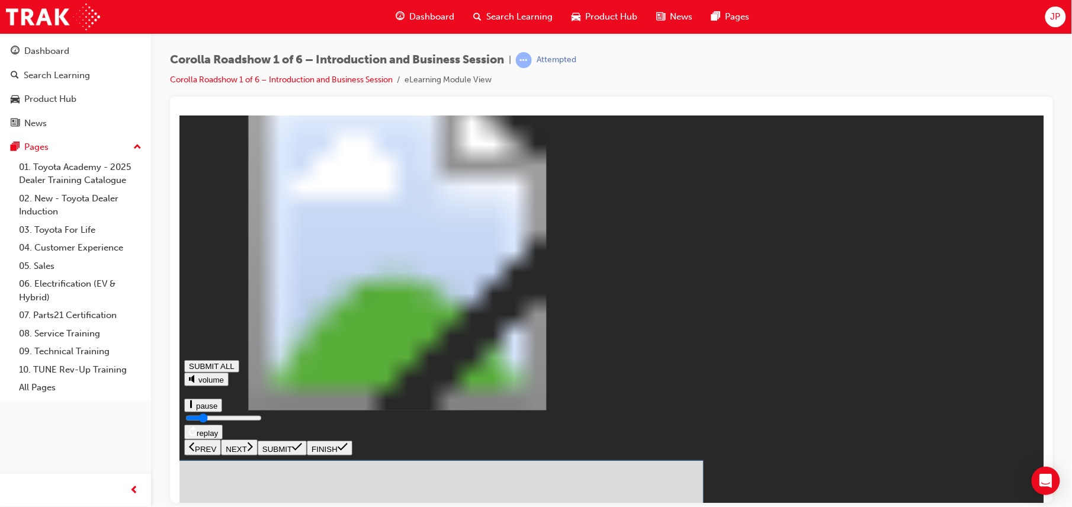
drag, startPoint x: 611, startPoint y: 357, endPoint x: 609, endPoint y: 351, distance: 6.4
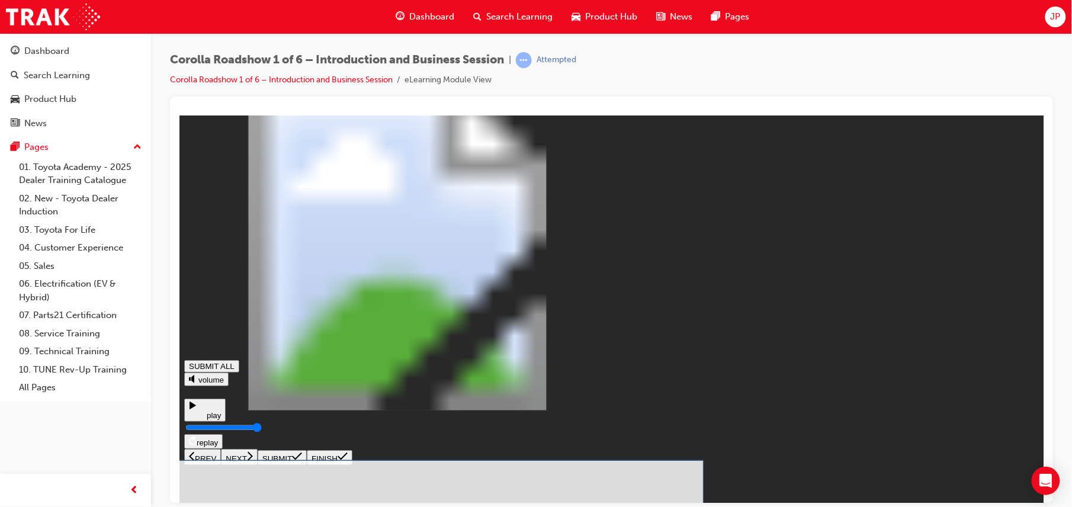
click at [306, 464] on button "SUBMIT" at bounding box center [281, 457] width 49 height 15
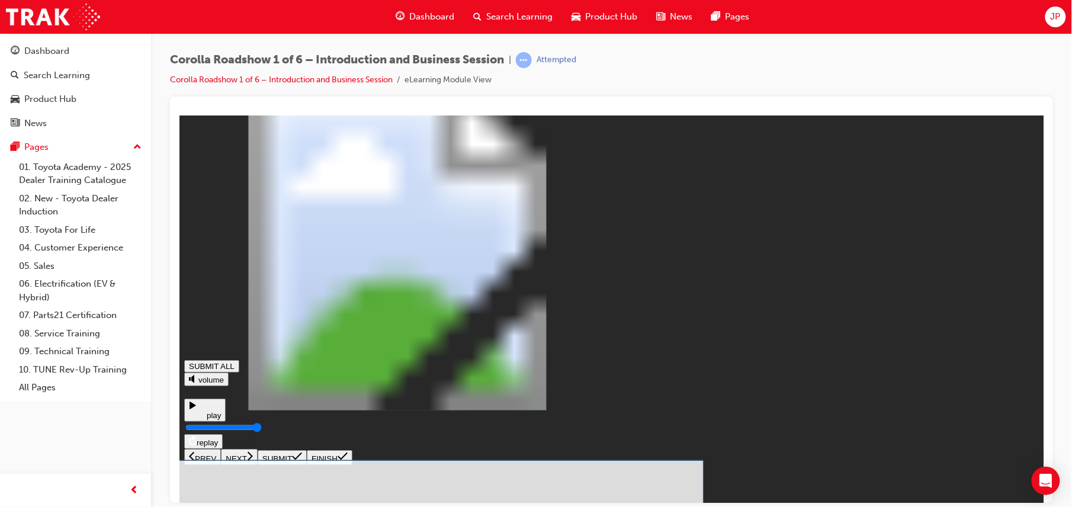
click at [306, 464] on button "SUBMIT" at bounding box center [281, 457] width 49 height 15
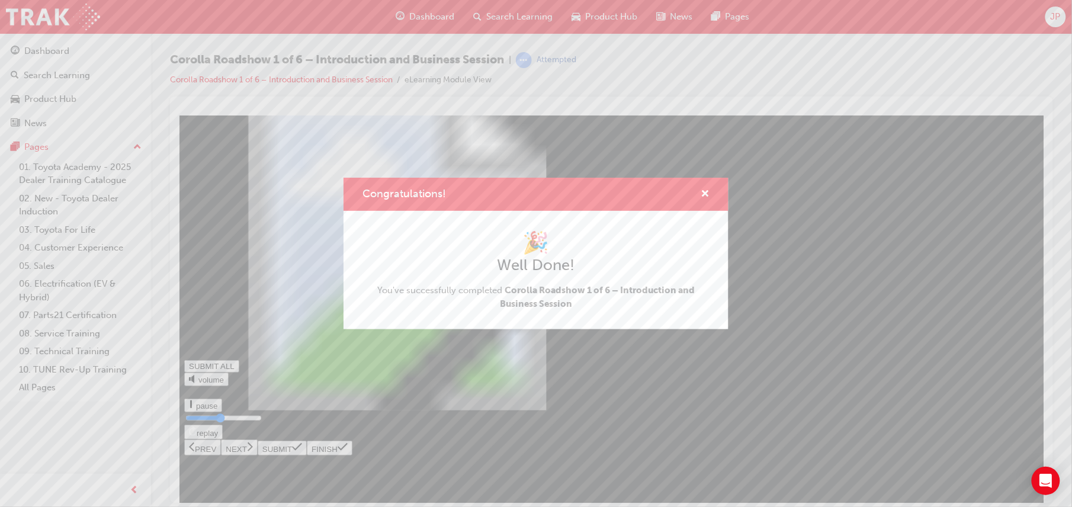
type input "0.455"
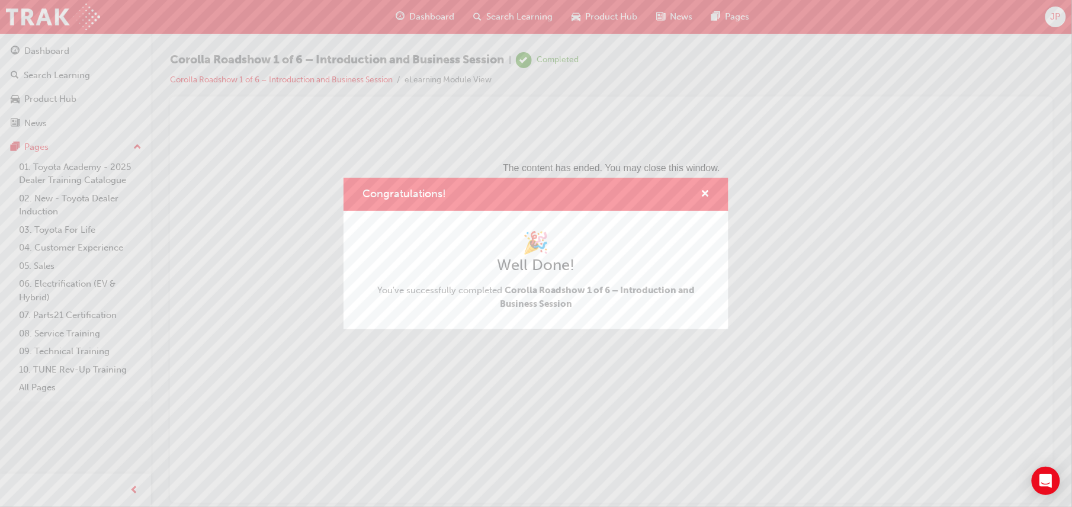
click at [849, 308] on div "Congratulations! 🎉 Well Done! You've successfully completed Corolla Roadshow 1 …" at bounding box center [536, 253] width 1072 height 507
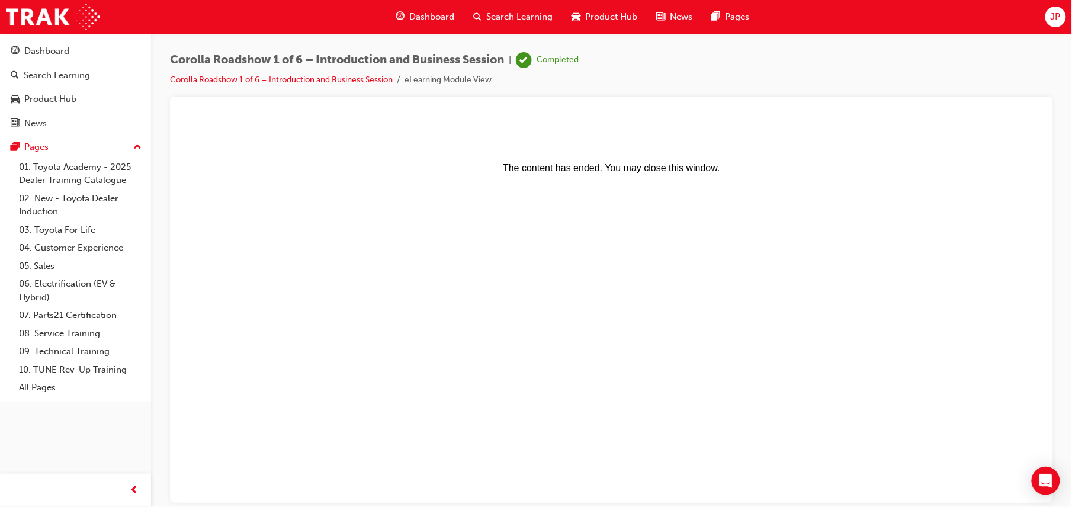
click at [532, 26] on div "Search Learning" at bounding box center [513, 17] width 98 height 24
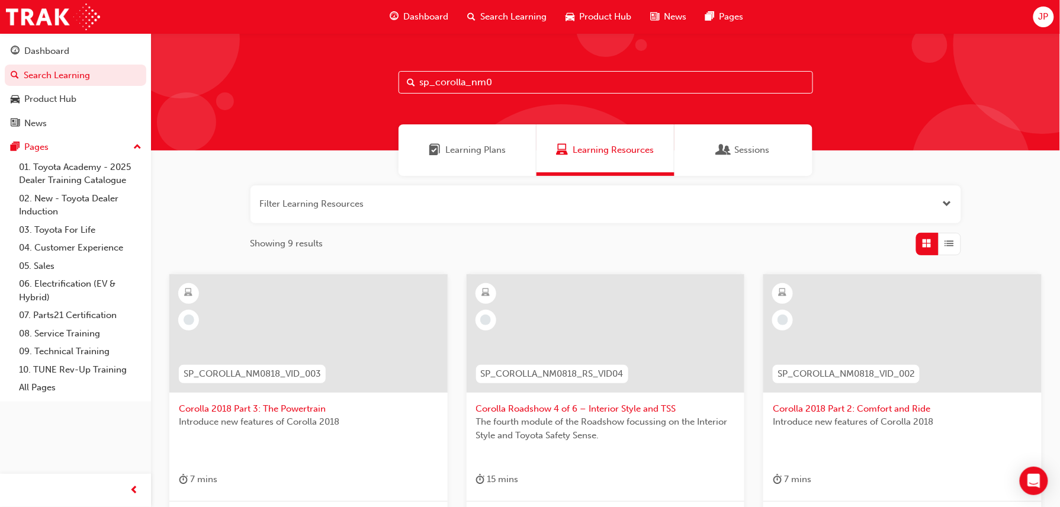
click at [916, 332] on div at bounding box center [903, 333] width 278 height 118
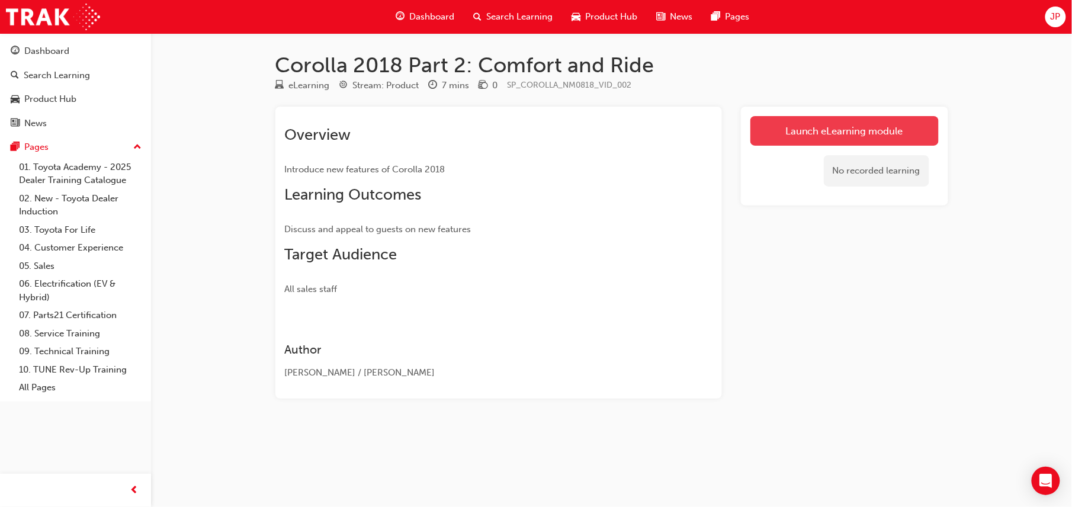
click at [881, 129] on link "Launch eLearning module" at bounding box center [845, 131] width 188 height 30
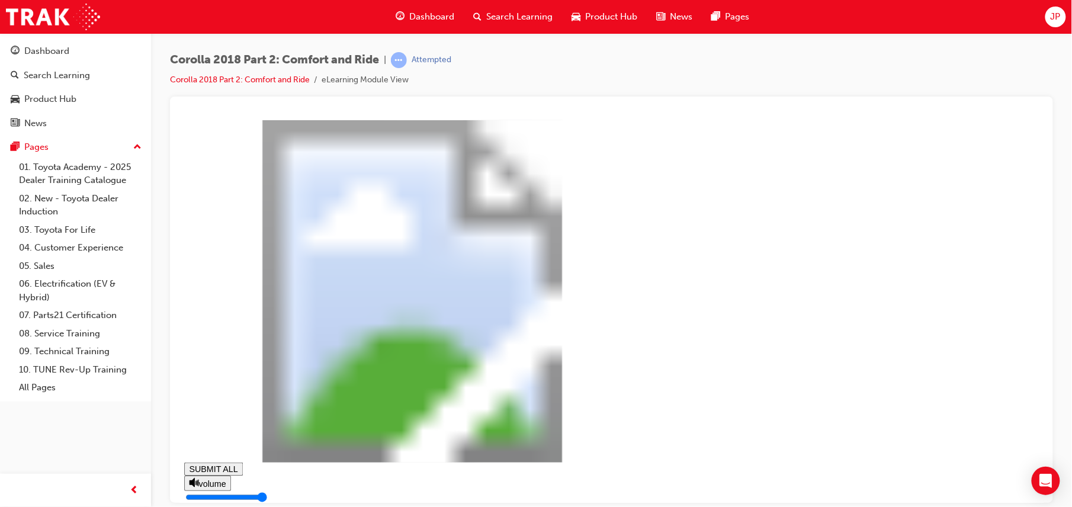
drag, startPoint x: 809, startPoint y: 488, endPoint x: 805, endPoint y: 479, distance: 9.6
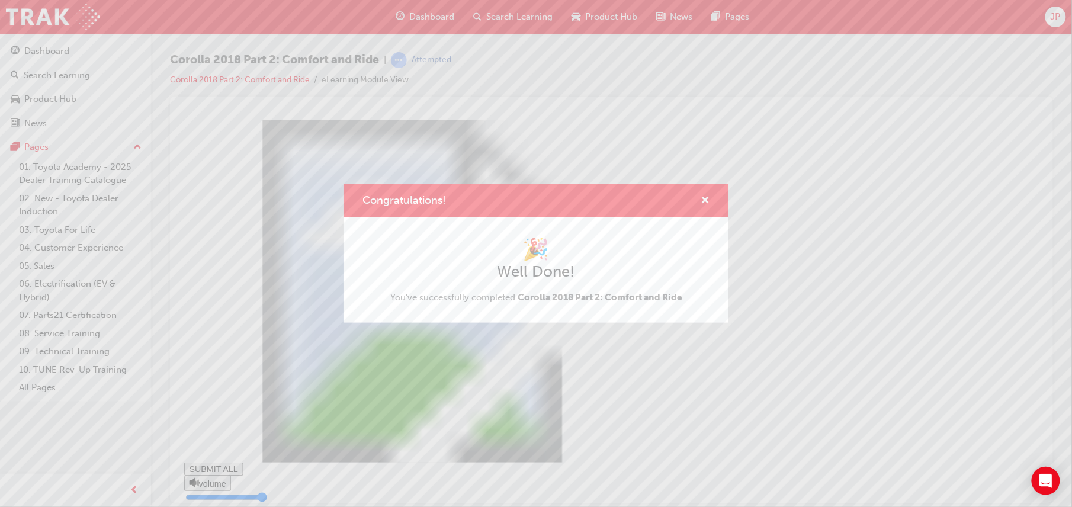
type input "0.28"
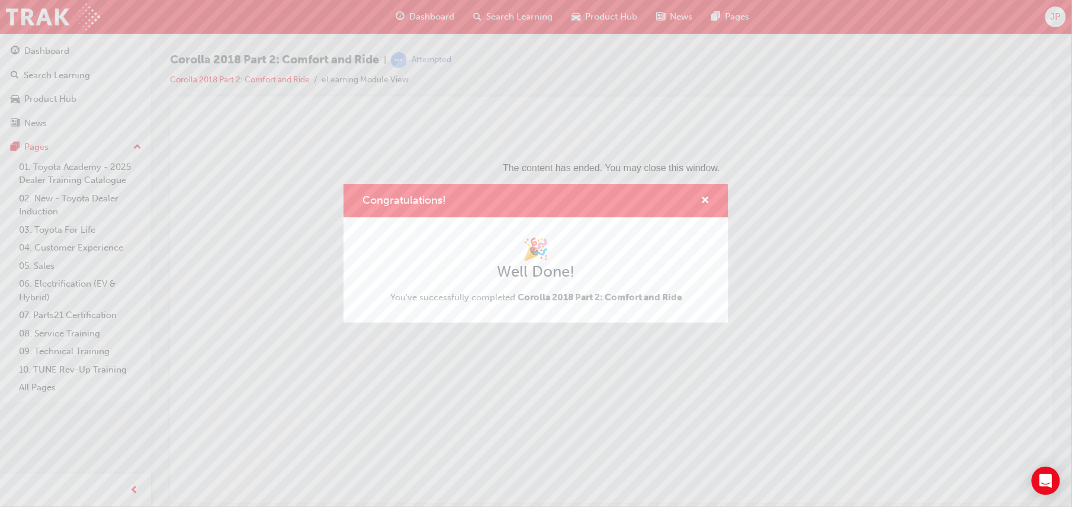
click at [714, 373] on div "Congratulations! 🎉 Well Done! You've successfully completed Corolla 2018 Part 2…" at bounding box center [536, 253] width 1072 height 507
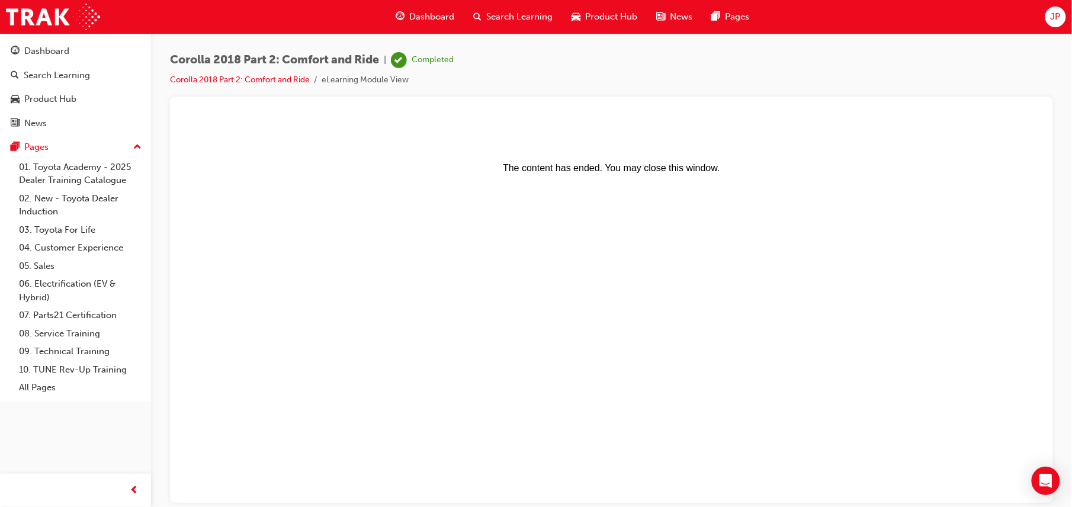
click at [533, 17] on span "Search Learning" at bounding box center [520, 17] width 66 height 14
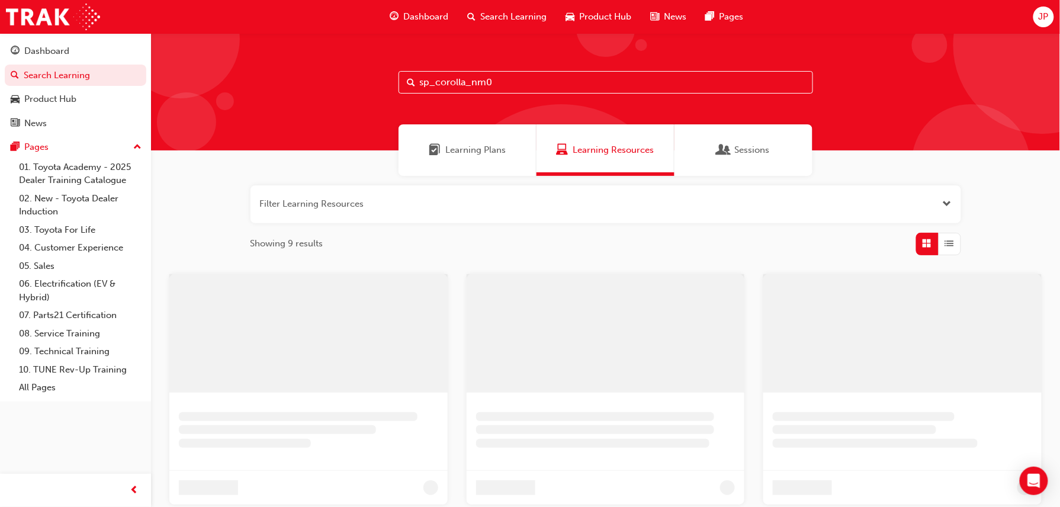
scroll to position [158, 0]
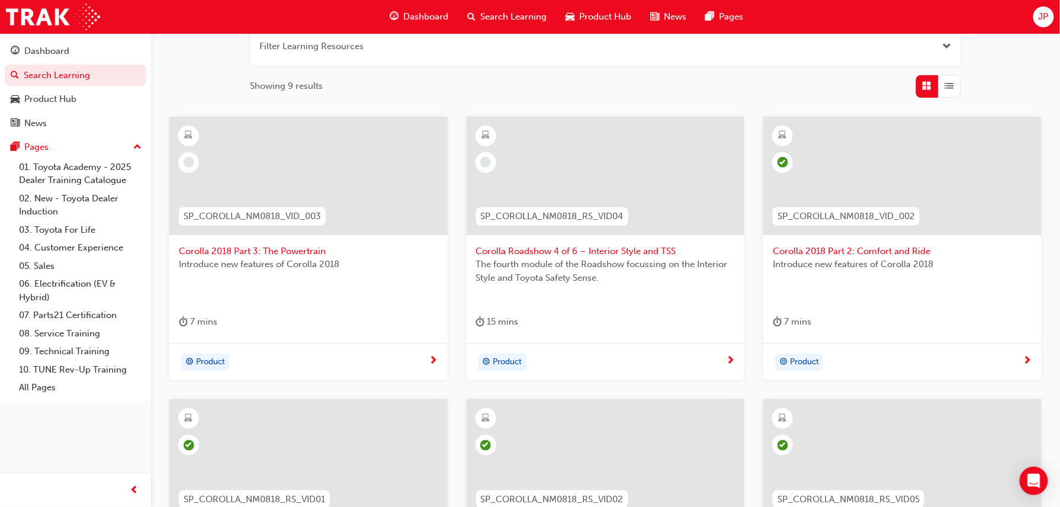
click at [588, 249] on span "Corolla Roadshow 4 of 6 – Interior Style and TSS" at bounding box center [605, 252] width 259 height 14
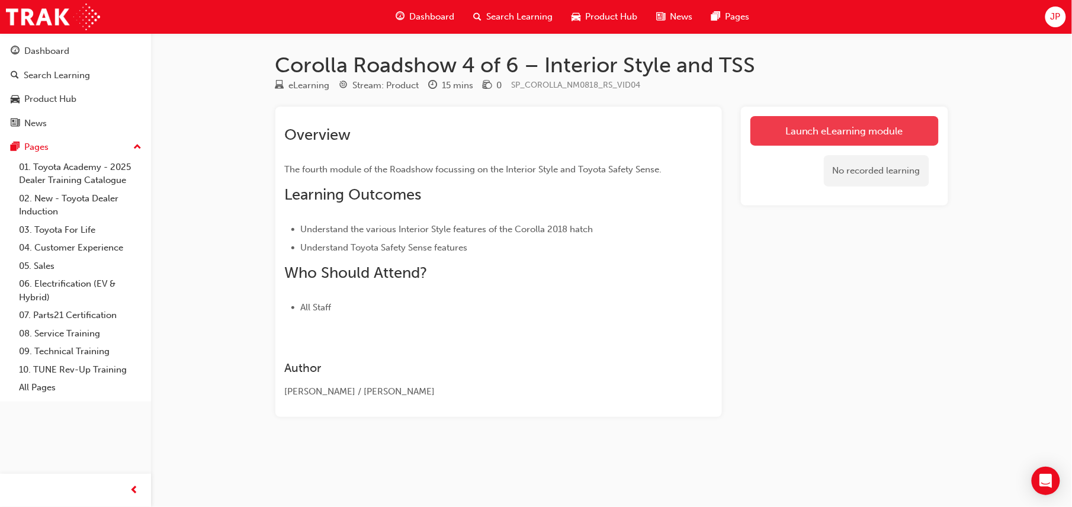
click at [867, 129] on link "Launch eLearning module" at bounding box center [845, 131] width 188 height 30
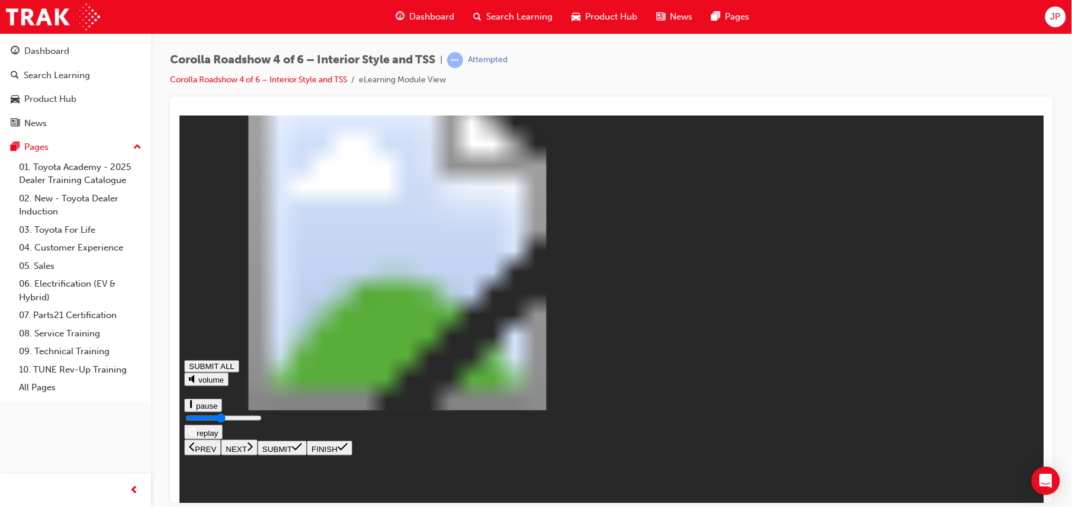
click at [257, 455] on button "NEXT" at bounding box center [238, 447] width 37 height 16
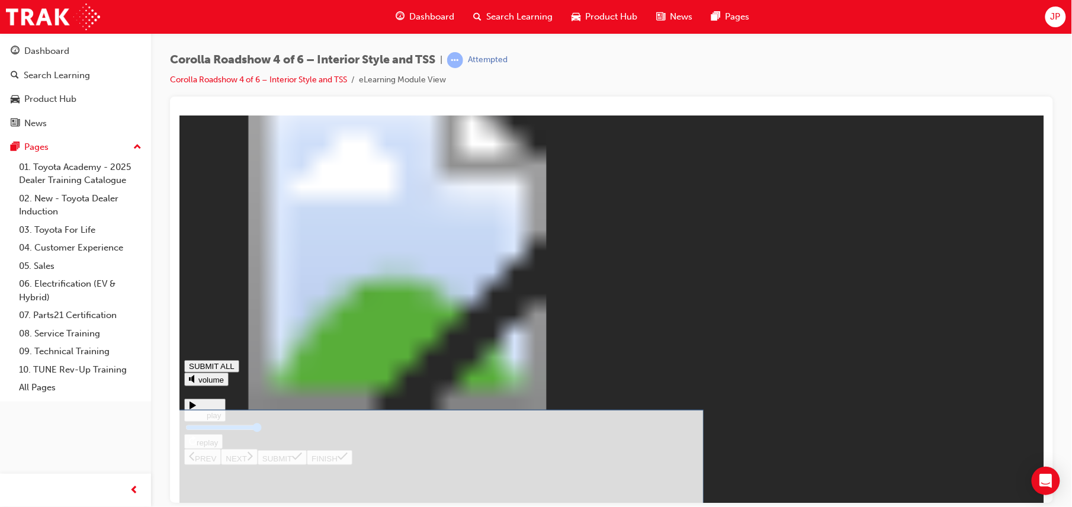
click at [302, 461] on icon at bounding box center [296, 455] width 10 height 9
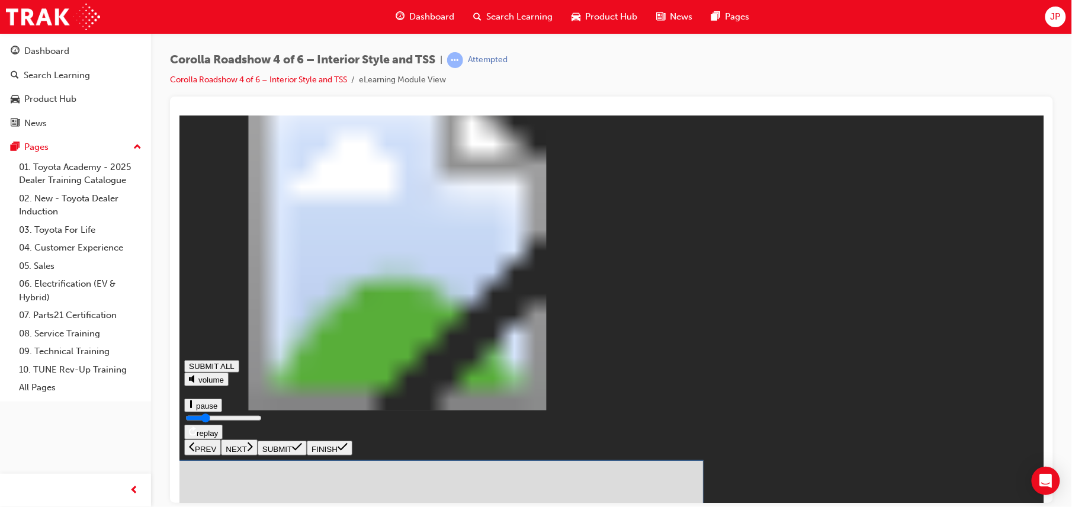
click at [302, 451] on icon at bounding box center [296, 446] width 10 height 9
click at [306, 455] on button "SUBMIT" at bounding box center [281, 447] width 49 height 15
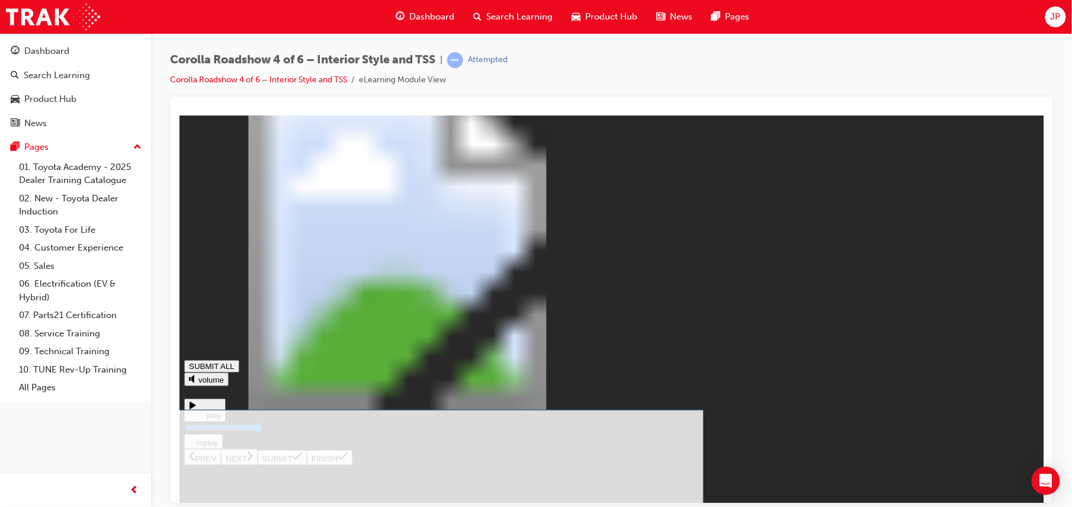
click at [302, 461] on icon at bounding box center [296, 455] width 10 height 9
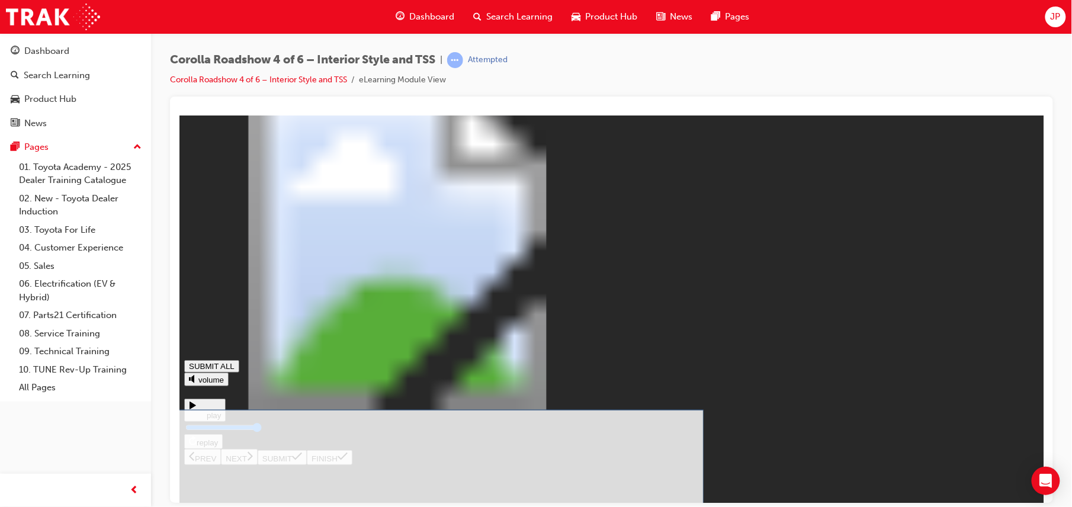
click at [302, 460] on icon at bounding box center [296, 456] width 10 height 8
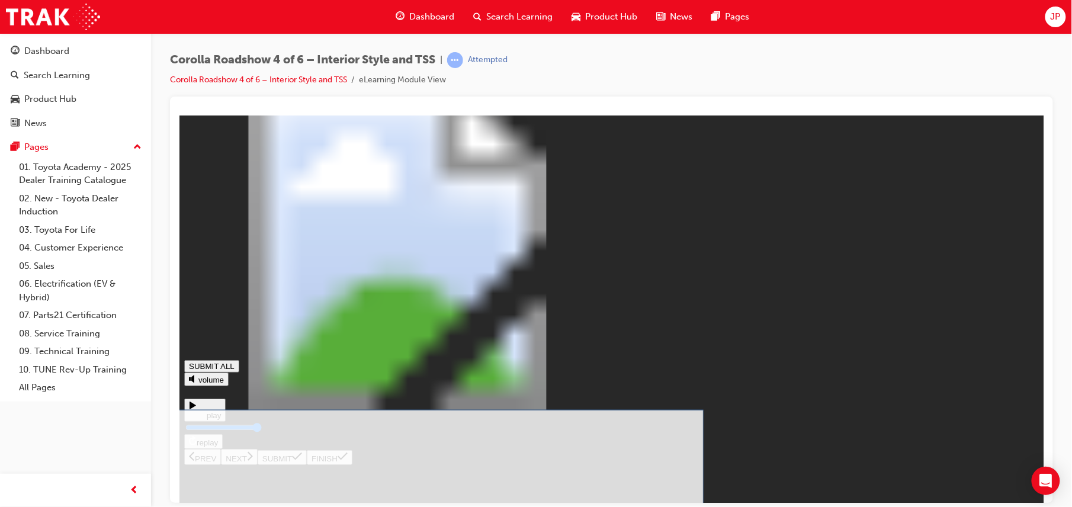
click at [302, 461] on icon at bounding box center [296, 455] width 10 height 9
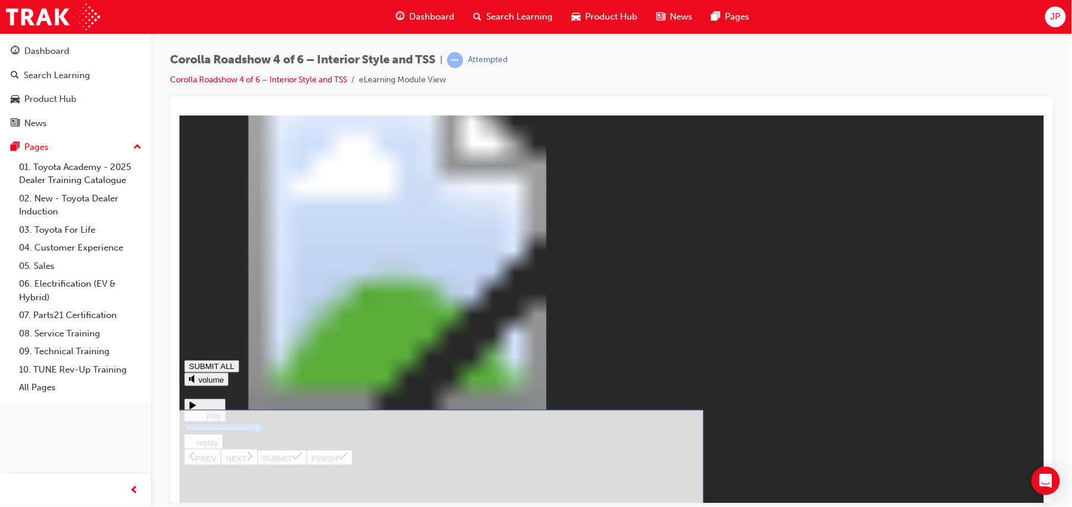
click at [302, 461] on icon at bounding box center [296, 455] width 10 height 9
click at [306, 464] on button "SUBMIT" at bounding box center [281, 457] width 49 height 15
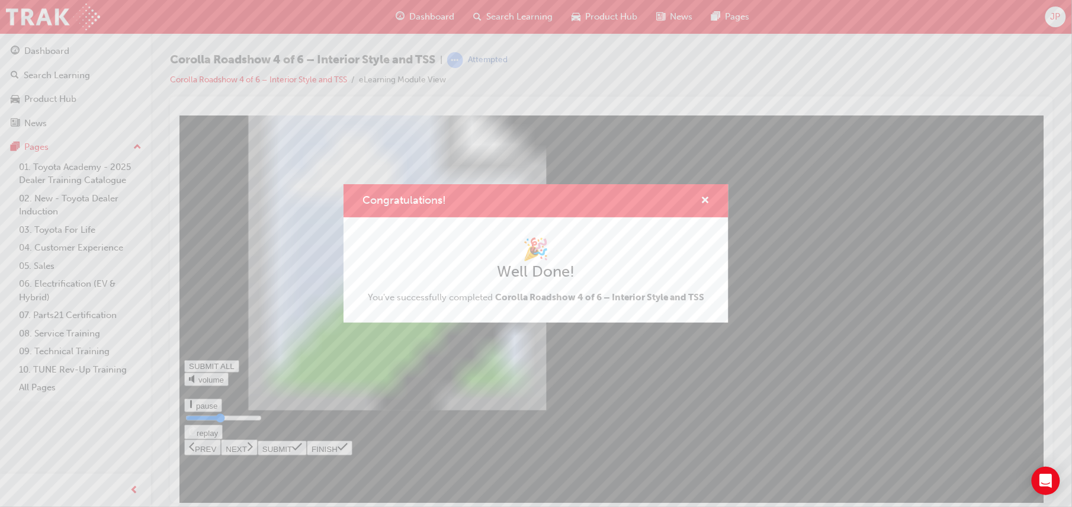
type input "0.458"
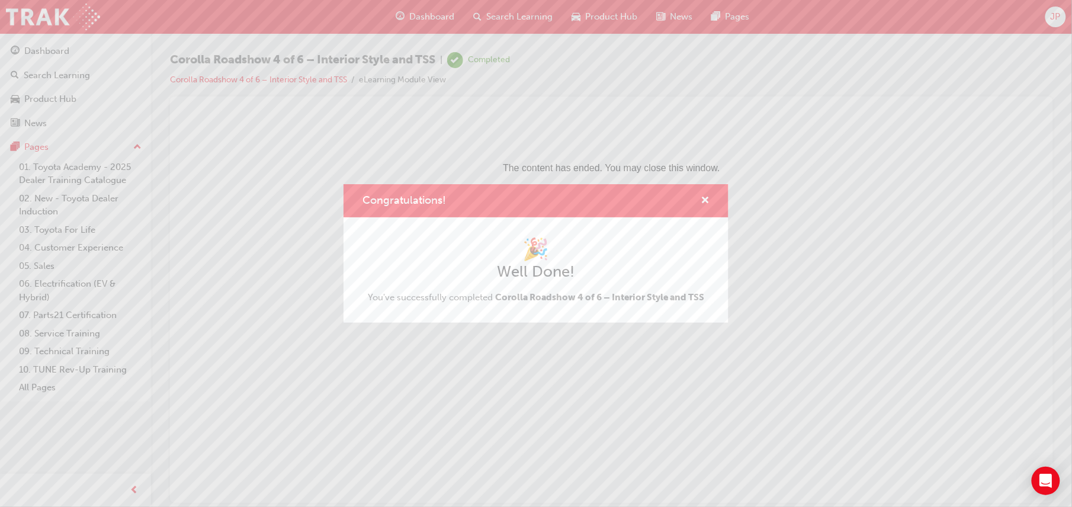
click at [813, 341] on div "Congratulations! 🎉 Well Done! You've successfully completed Corolla Roadshow 4 …" at bounding box center [536, 253] width 1072 height 507
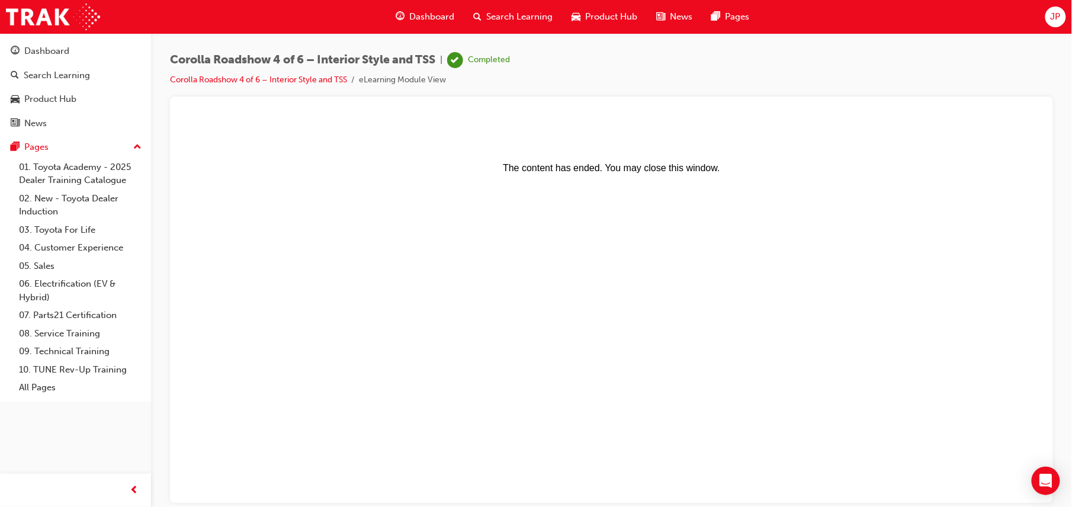
click at [511, 10] on span "Search Learning" at bounding box center [520, 17] width 66 height 14
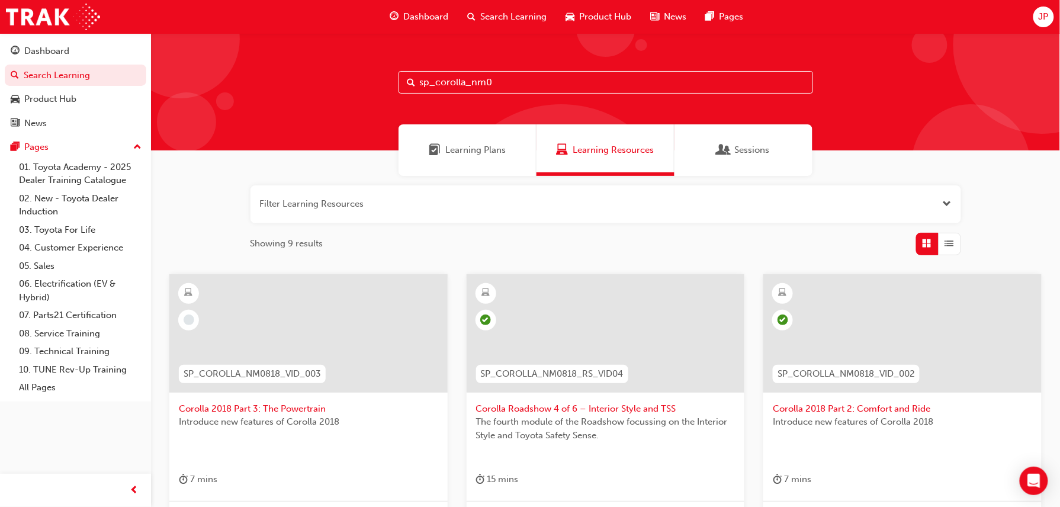
click at [316, 304] on div at bounding box center [308, 333] width 278 height 118
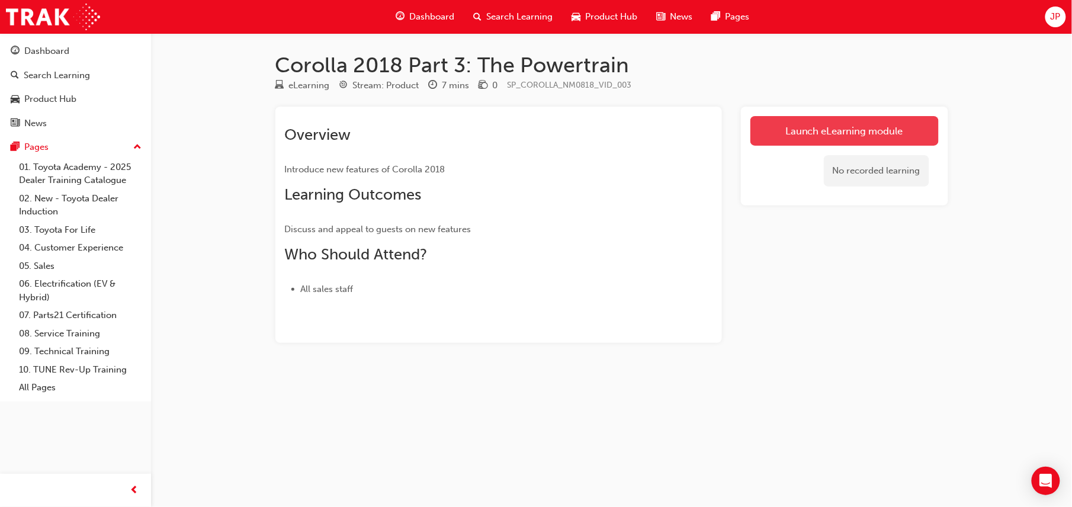
click at [884, 129] on link "Launch eLearning module" at bounding box center [845, 131] width 188 height 30
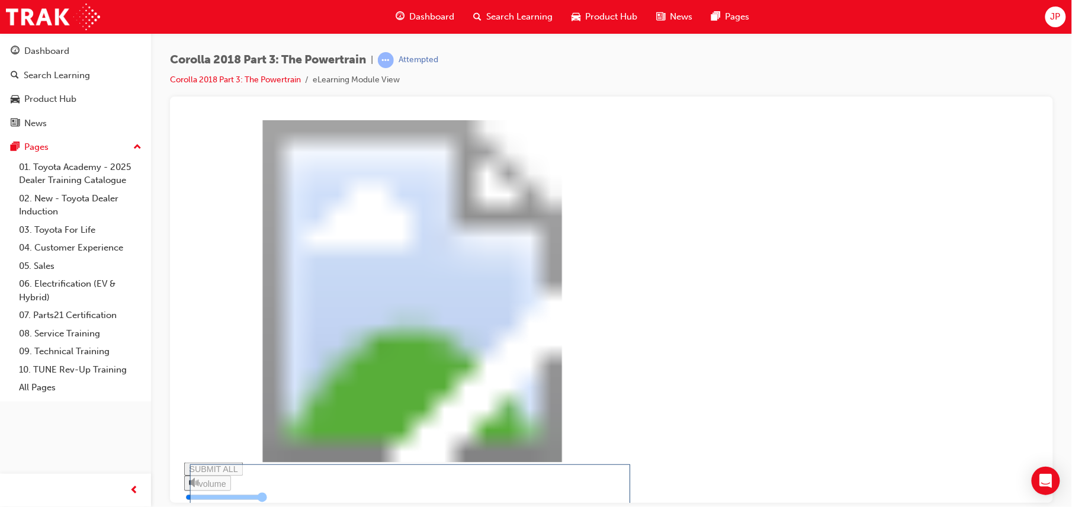
drag, startPoint x: 822, startPoint y: 486, endPoint x: 792, endPoint y: 465, distance: 36.6
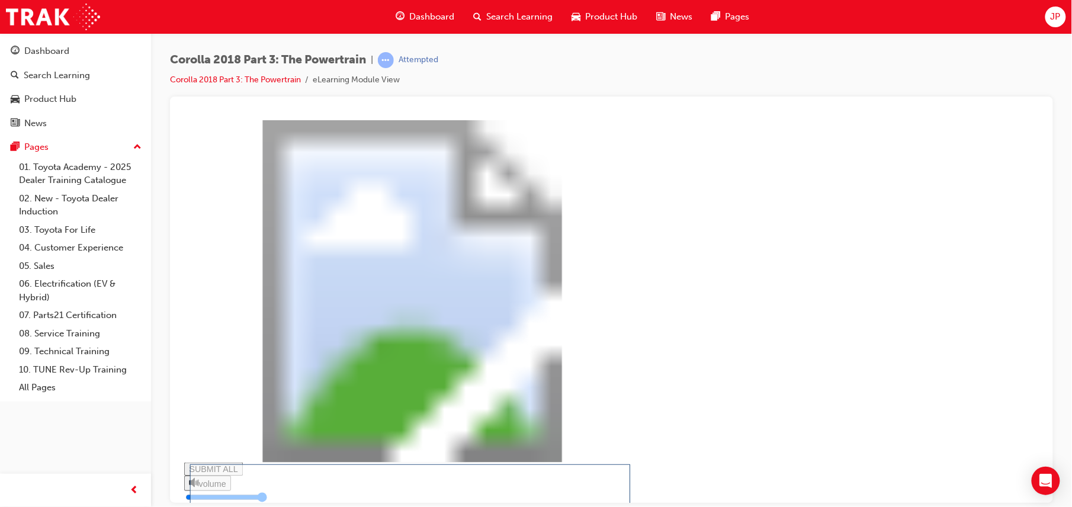
click at [653, 473] on div "Question 3 Go or a test drive that matches his driving habits in the hybrid. S…" at bounding box center [418, 340] width 469 height 441
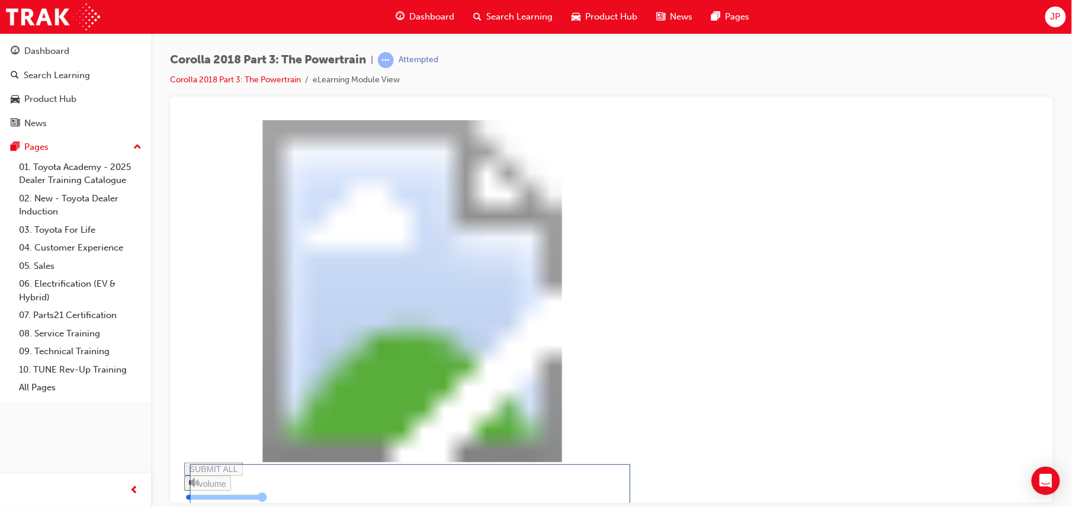
type input "0.245"
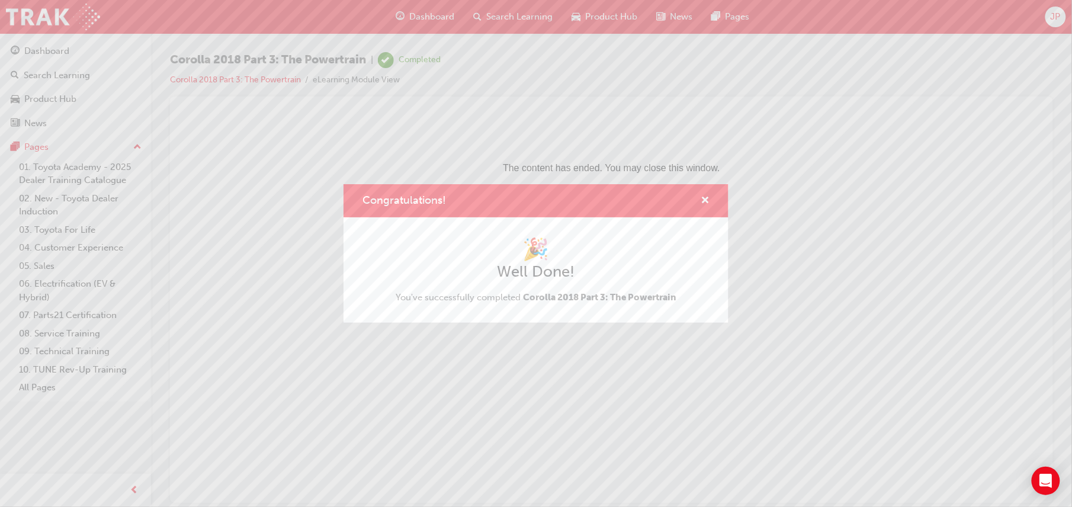
click at [515, 7] on div "Congratulations! 🎉 Well Done! You've successfully completed Corolla 2018 Part 3…" at bounding box center [536, 253] width 1072 height 507
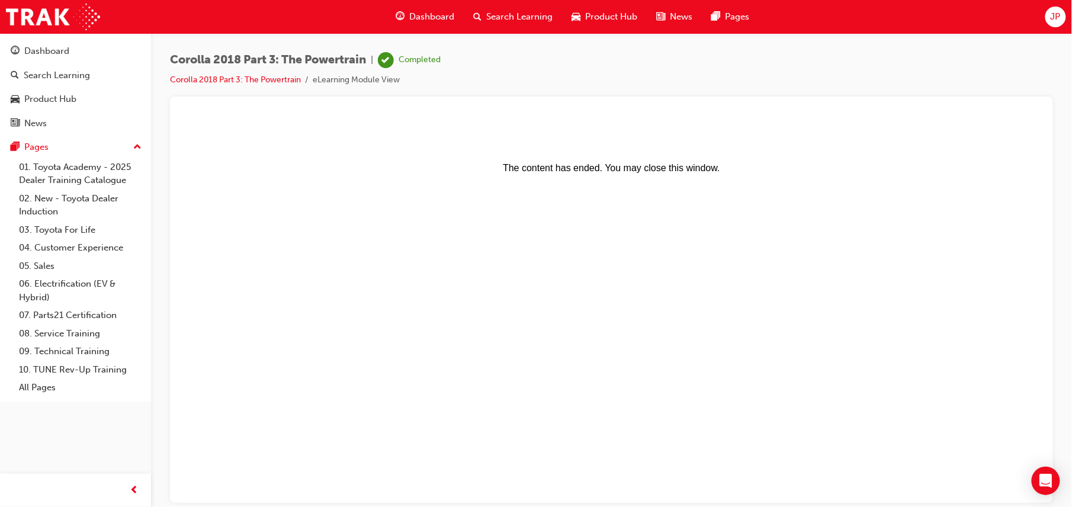
click at [508, 19] on span "Search Learning" at bounding box center [520, 17] width 66 height 14
